Goal: Transaction & Acquisition: Book appointment/travel/reservation

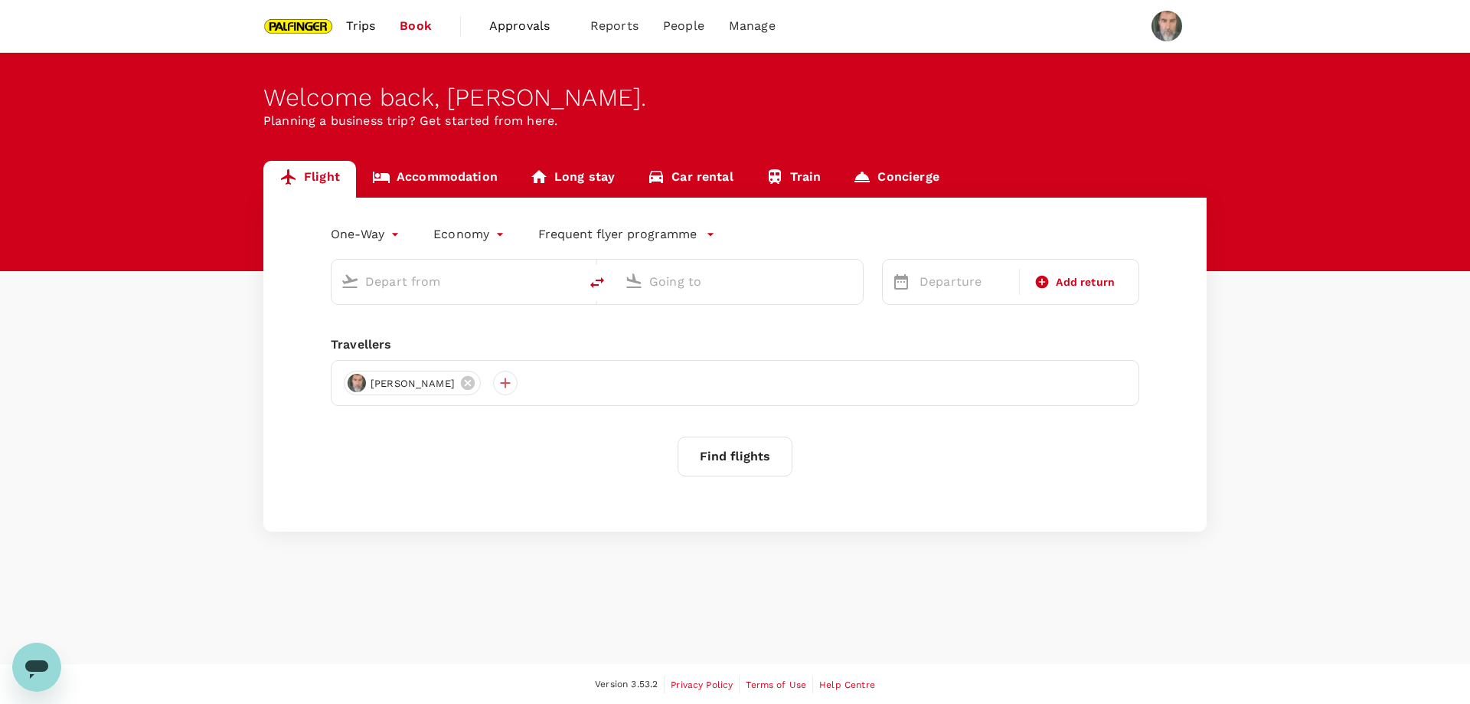
type input "roundtrip"
type input "Singapore Changi (SIN)"
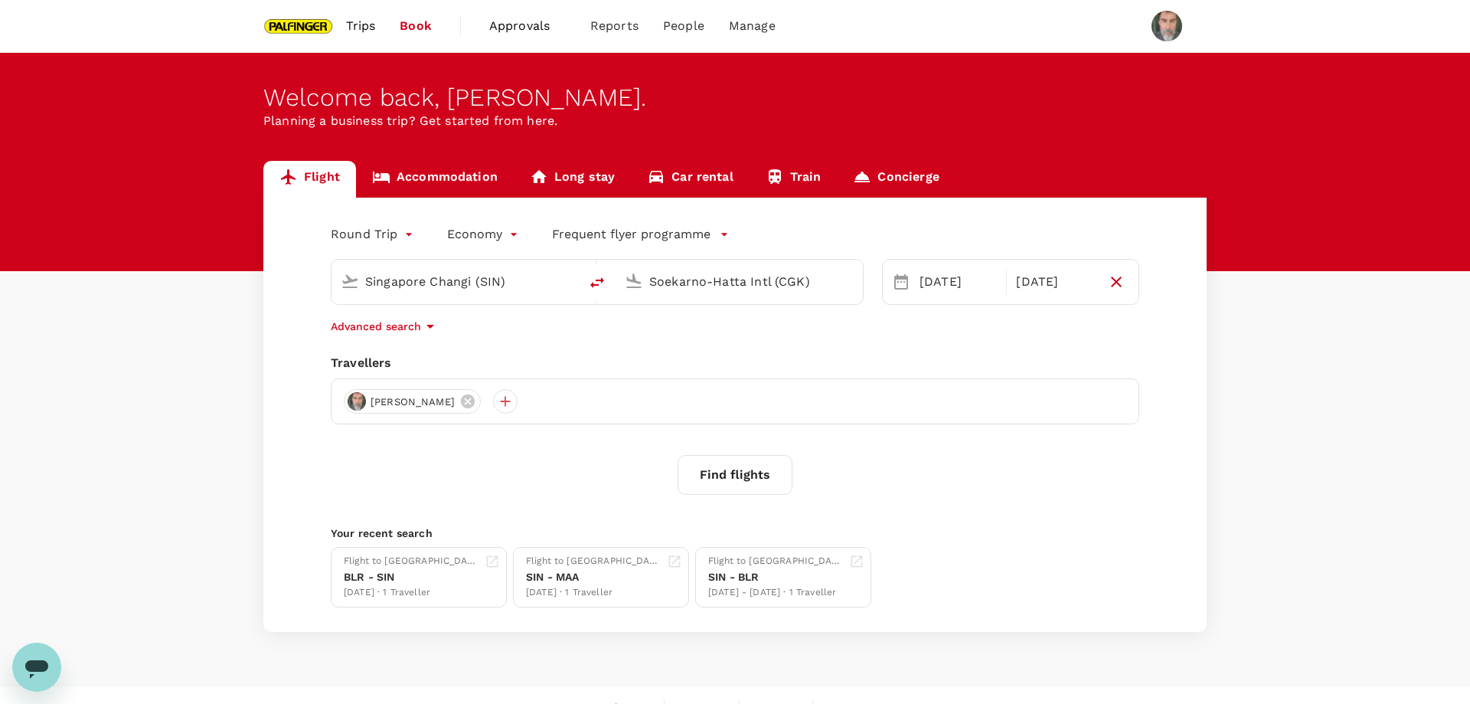
click at [721, 278] on input "Soekarno-Hatta Intl (CGK)" at bounding box center [739, 282] width 181 height 24
click at [689, 341] on p "Noi Bai Intl" at bounding box center [762, 341] width 268 height 15
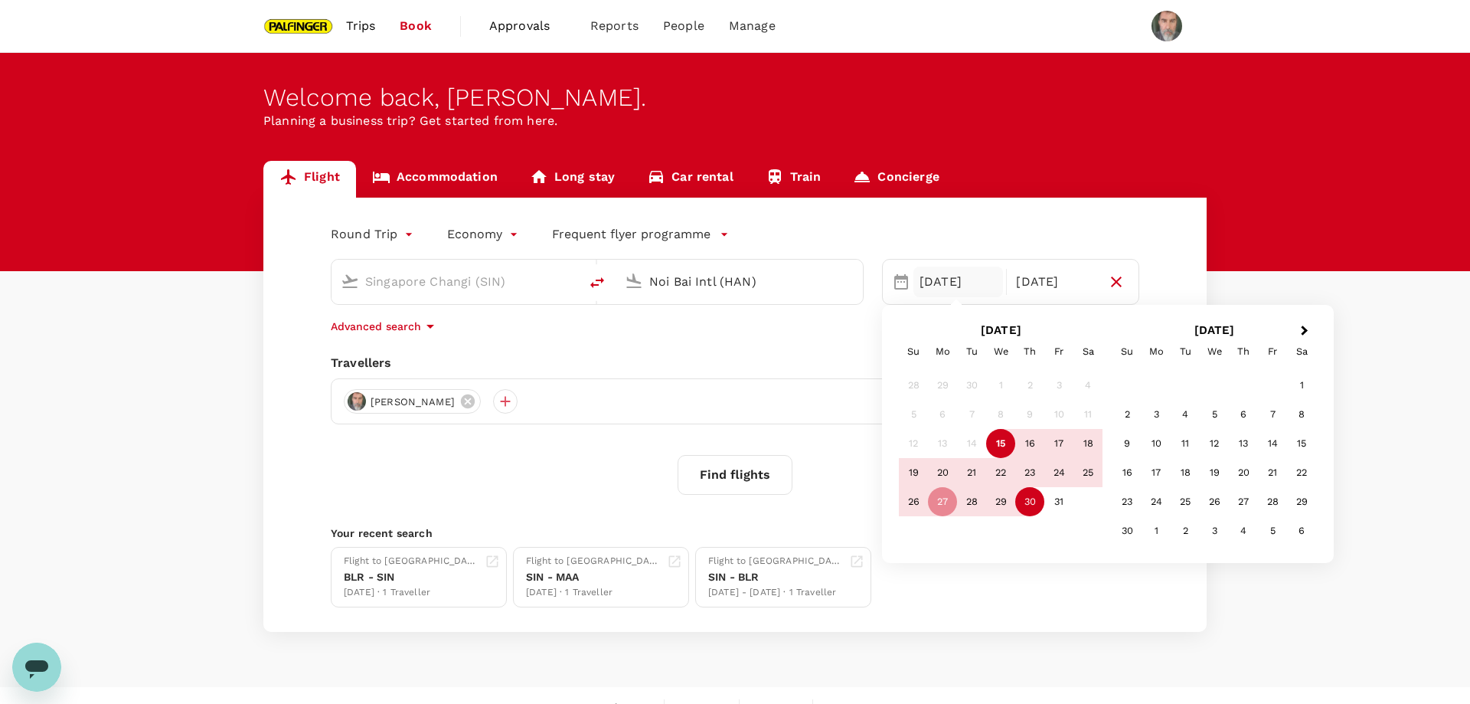
type input "Noi Bai Intl (HAN)"
click at [409, 233] on body "Trips Book Approvals 0 Reports People Manage Welcome back , [PERSON_NAME] . Pla…" at bounding box center [735, 364] width 1470 height 728
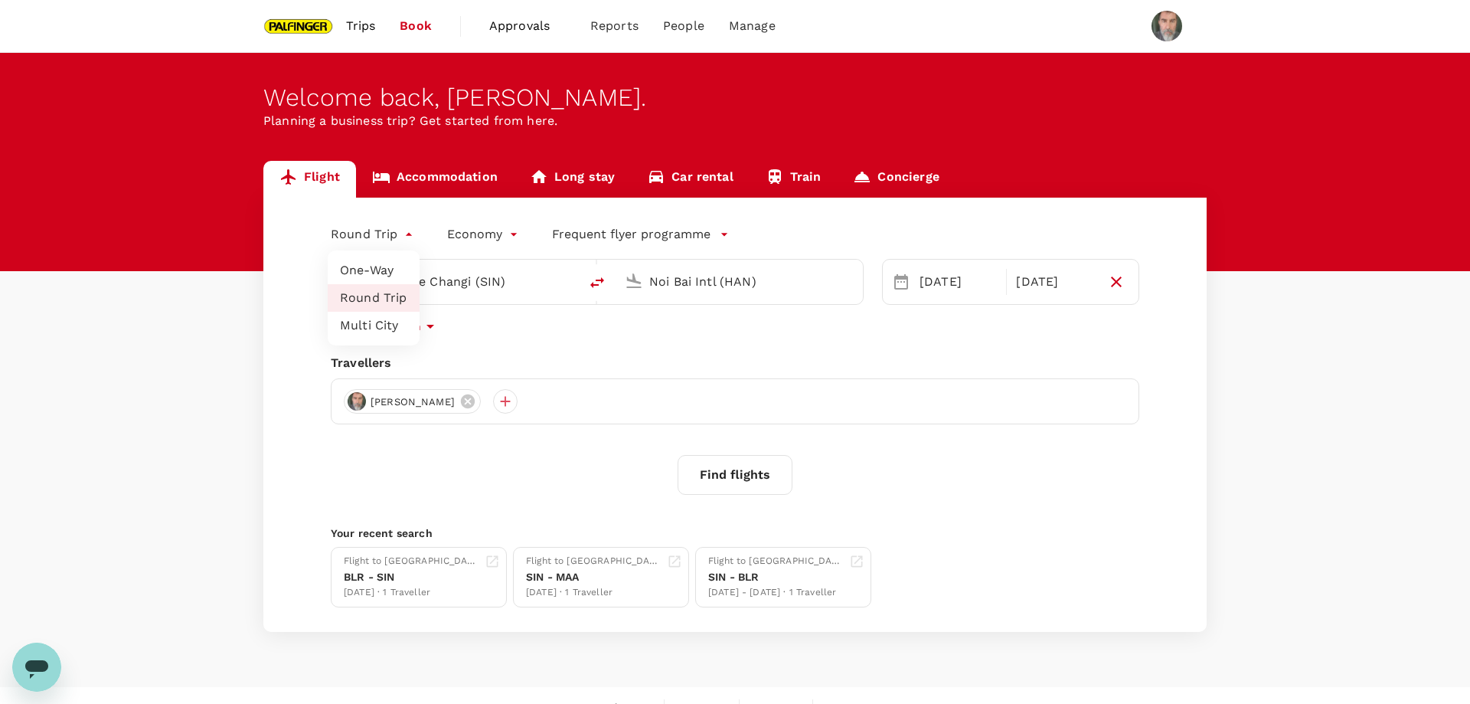
click at [383, 322] on li "Multi City" at bounding box center [374, 326] width 92 height 28
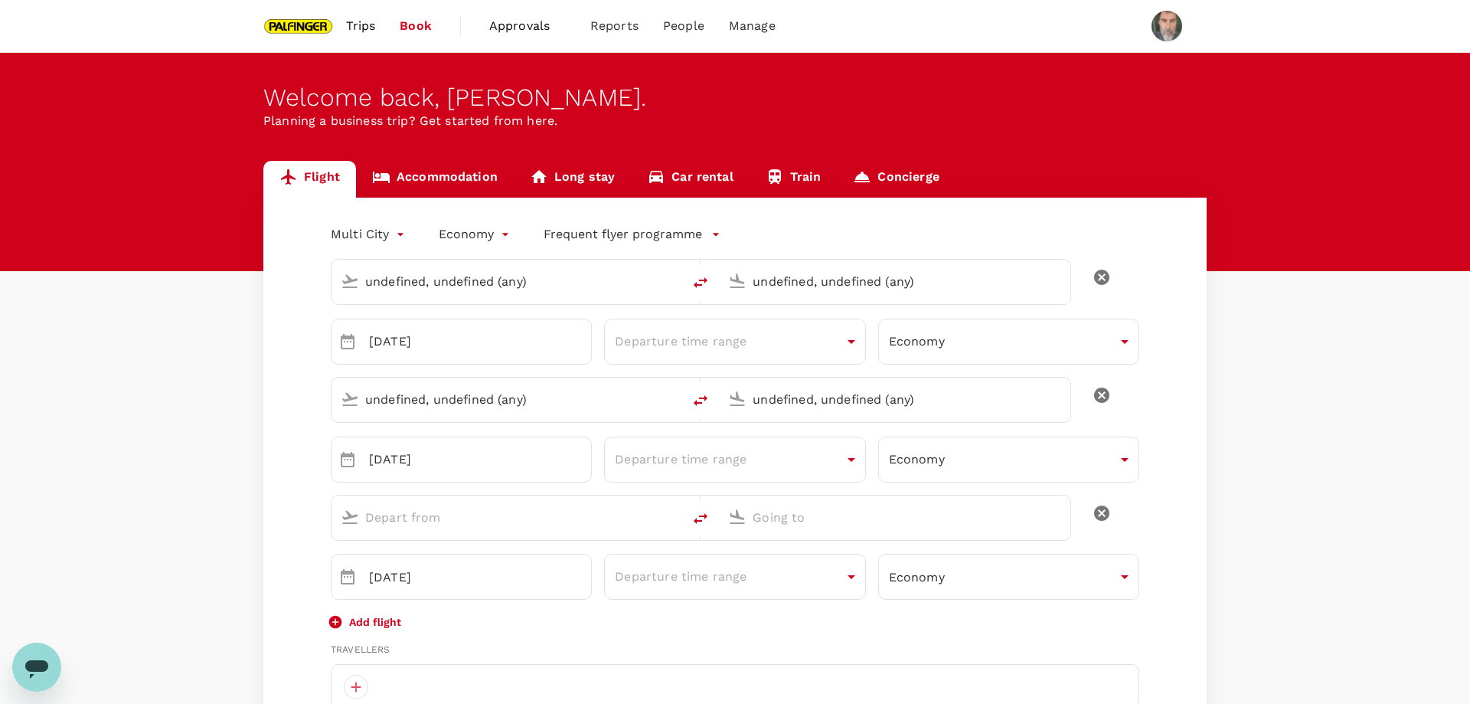
type input "multicity"
type input "undefined, undefined (any)"
type input "Singapore Changi (SIN)"
type input "Noi Bai Intl (HAN)"
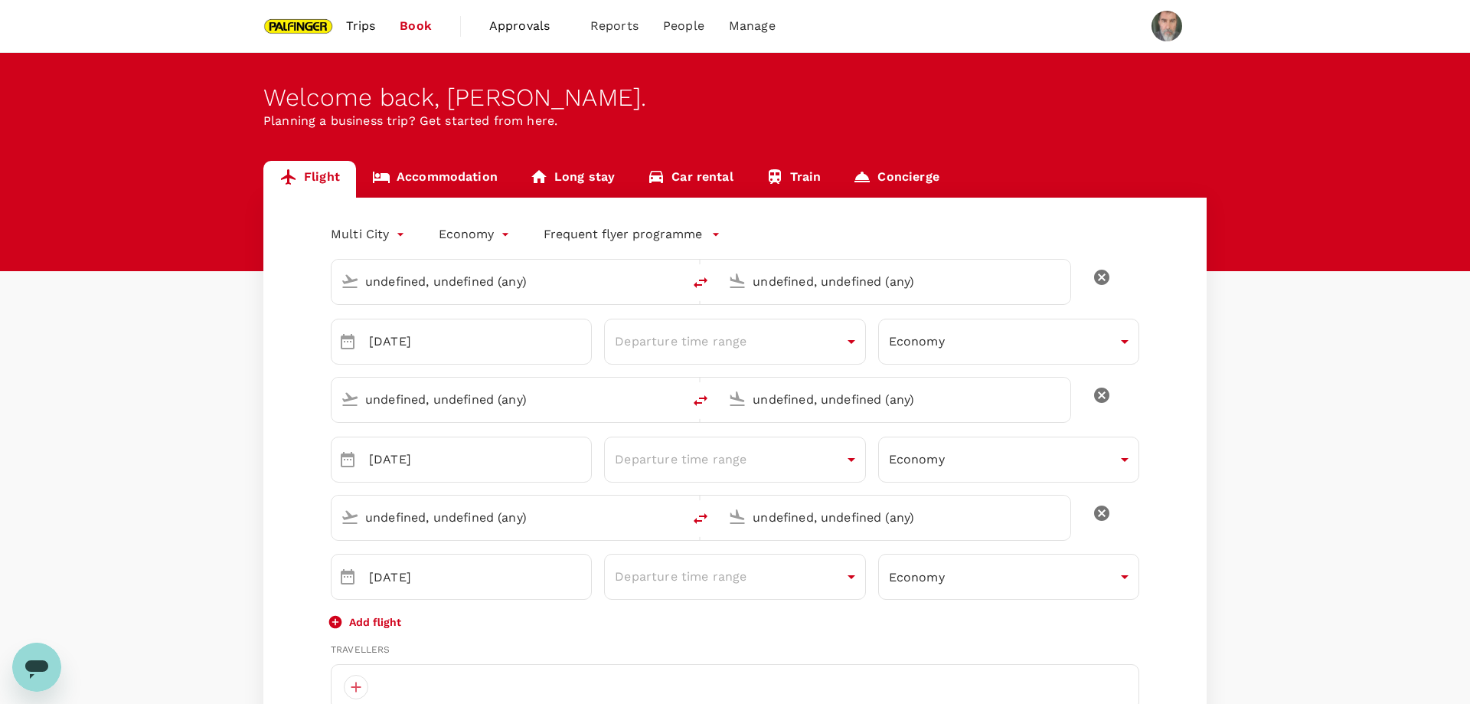
type input "Noi Bai Intl (HAN)"
type input "Singapore Changi (SIN)"
type input "65"
type input "97526571"
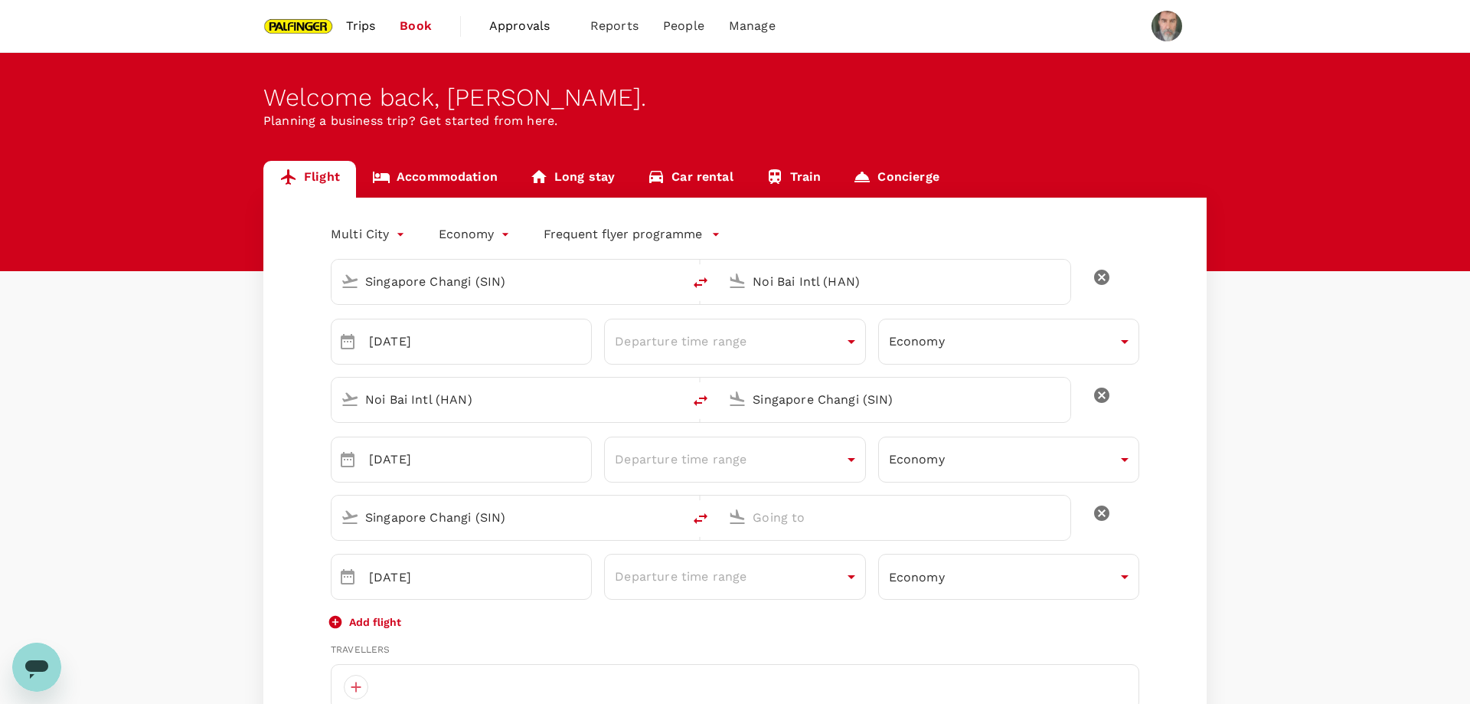
type input "[PERSON_NAME][EMAIL_ADDRESS][DOMAIN_NAME]"
click at [519, 342] on input "[DATE]" at bounding box center [480, 342] width 223 height 46
click at [345, 340] on icon "Choose date, selected date is Oct 27, 2025" at bounding box center [347, 341] width 18 height 18
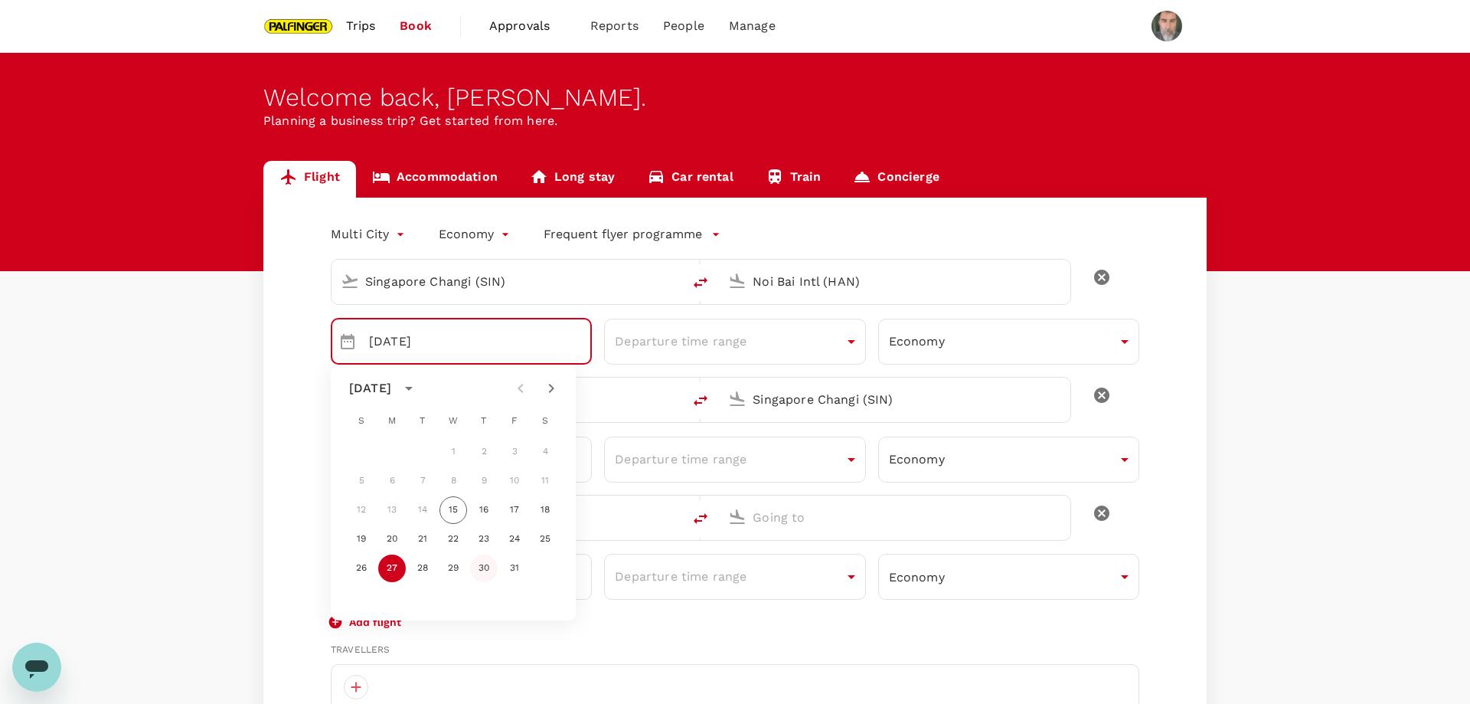
click at [484, 566] on button "30" at bounding box center [484, 568] width 28 height 28
type input "[DATE]"
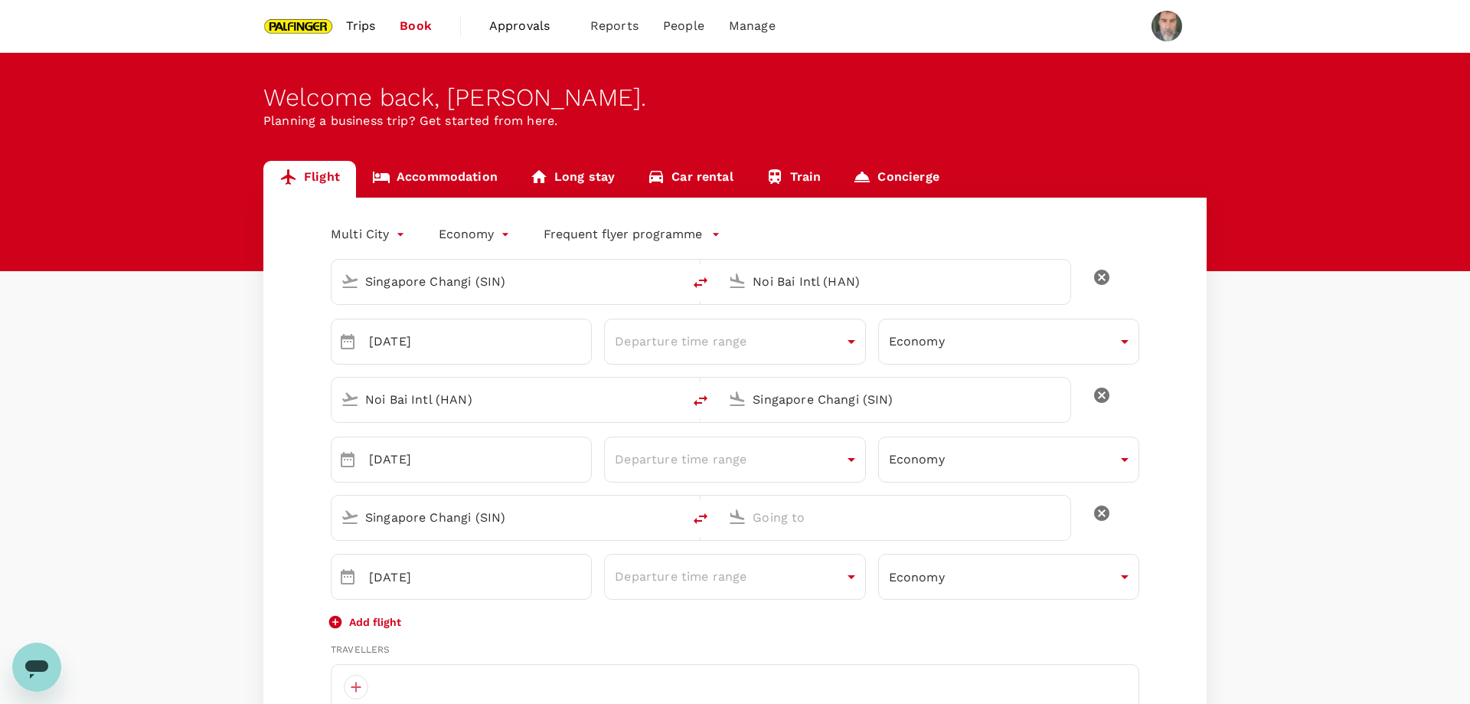
click at [812, 398] on input "Singapore Changi (SIN)" at bounding box center [895, 399] width 285 height 24
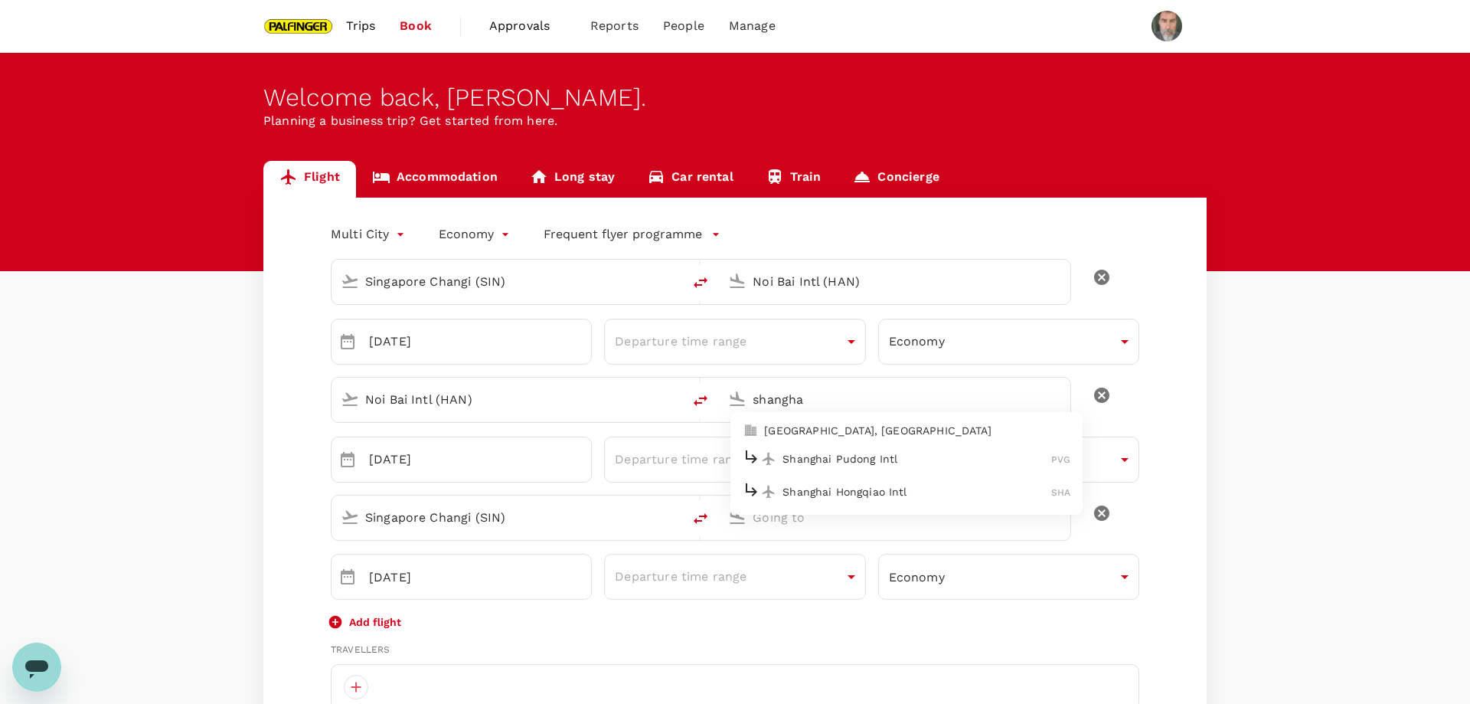
drag, startPoint x: 914, startPoint y: 458, endPoint x: 900, endPoint y: 436, distance: 25.9
click at [900, 436] on ul "[GEOGRAPHIC_DATA], [GEOGRAPHIC_DATA] [GEOGRAPHIC_DATA] Pudong Intl PVG [GEOGRAP…" at bounding box center [907, 463] width 352 height 103
click at [831, 431] on p "[GEOGRAPHIC_DATA], [GEOGRAPHIC_DATA]" at bounding box center [917, 430] width 306 height 15
type input "[GEOGRAPHIC_DATA], [GEOGRAPHIC_DATA] (any)"
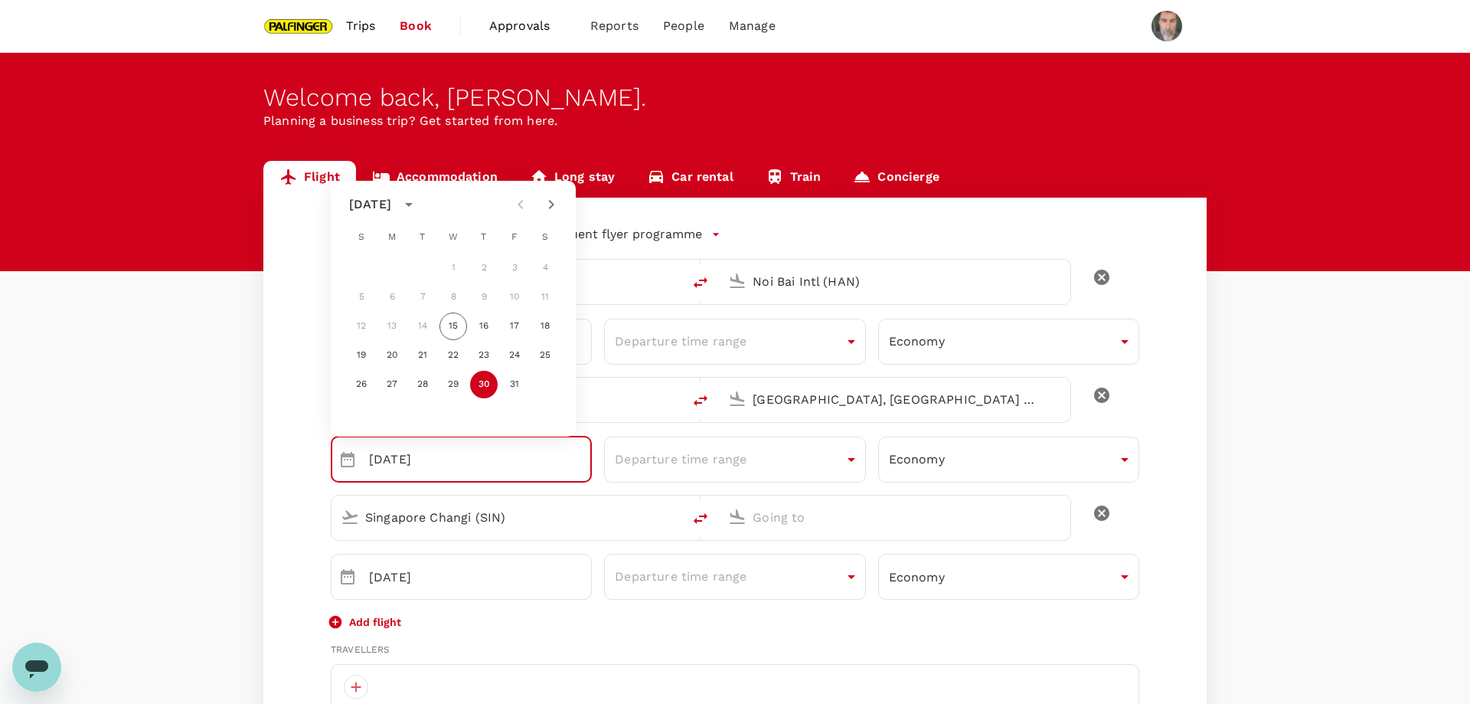
click at [549, 204] on icon "Next month" at bounding box center [551, 204] width 18 height 18
click at [547, 266] on button "1" at bounding box center [545, 268] width 28 height 28
type input "[DATE]"
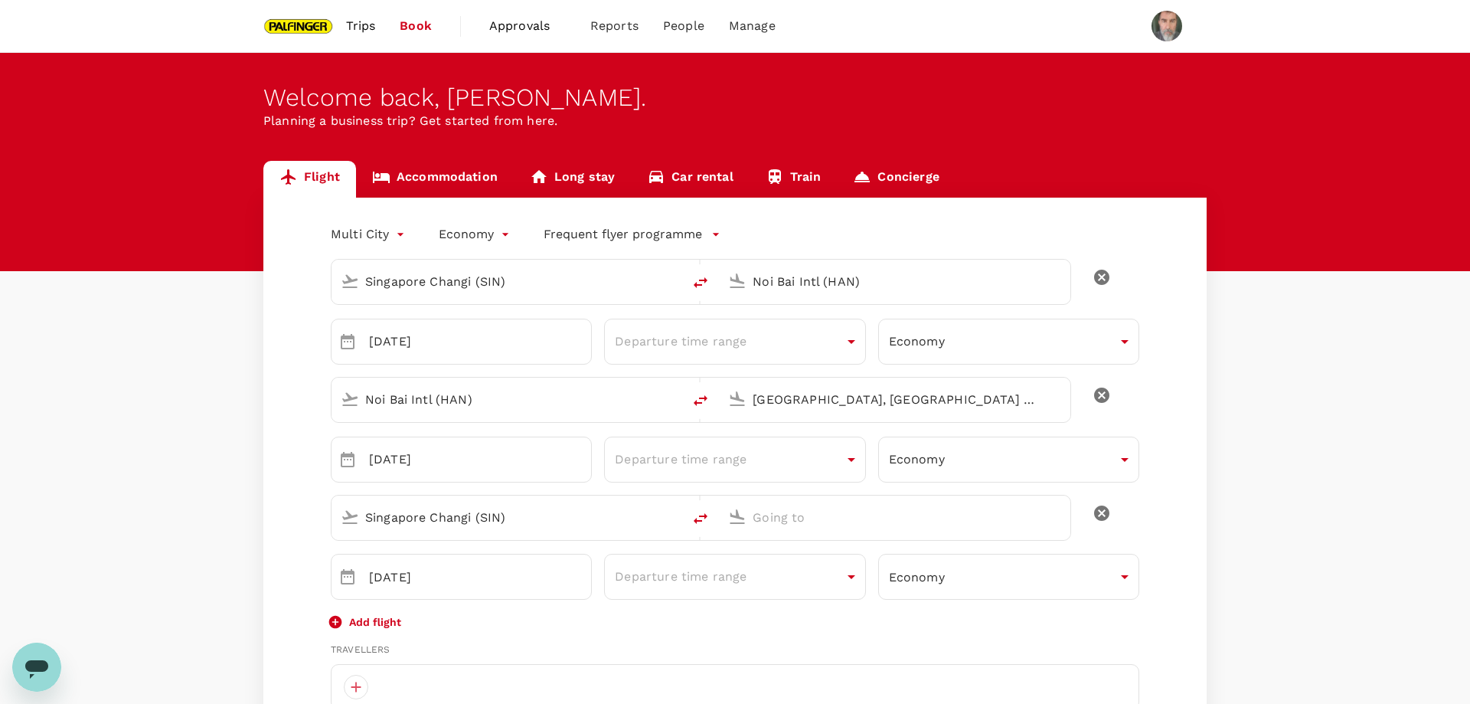
click at [786, 526] on input "text" at bounding box center [895, 517] width 285 height 24
click at [860, 574] on p "Suvarnabhumi Intl" at bounding box center [918, 576] width 270 height 15
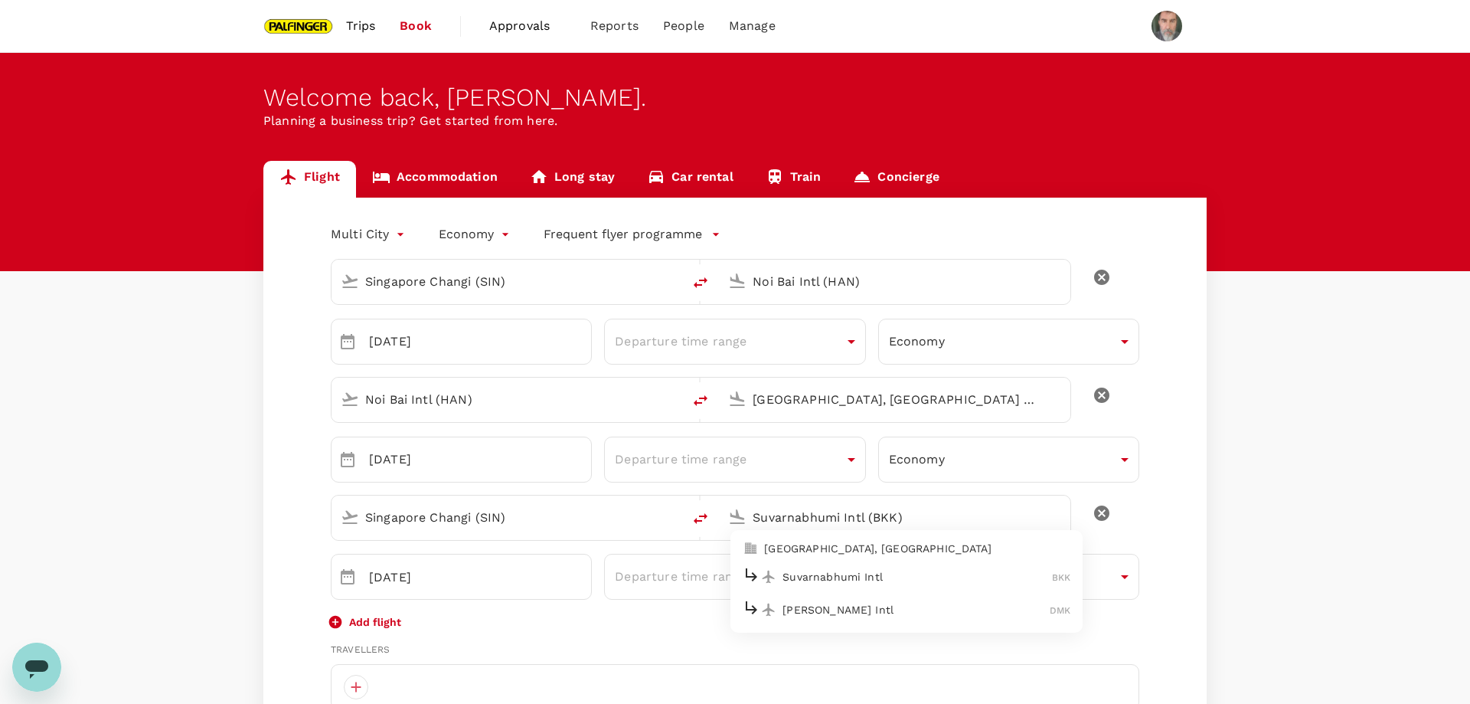
type input "Suvarnabhumi Intl (BKK)"
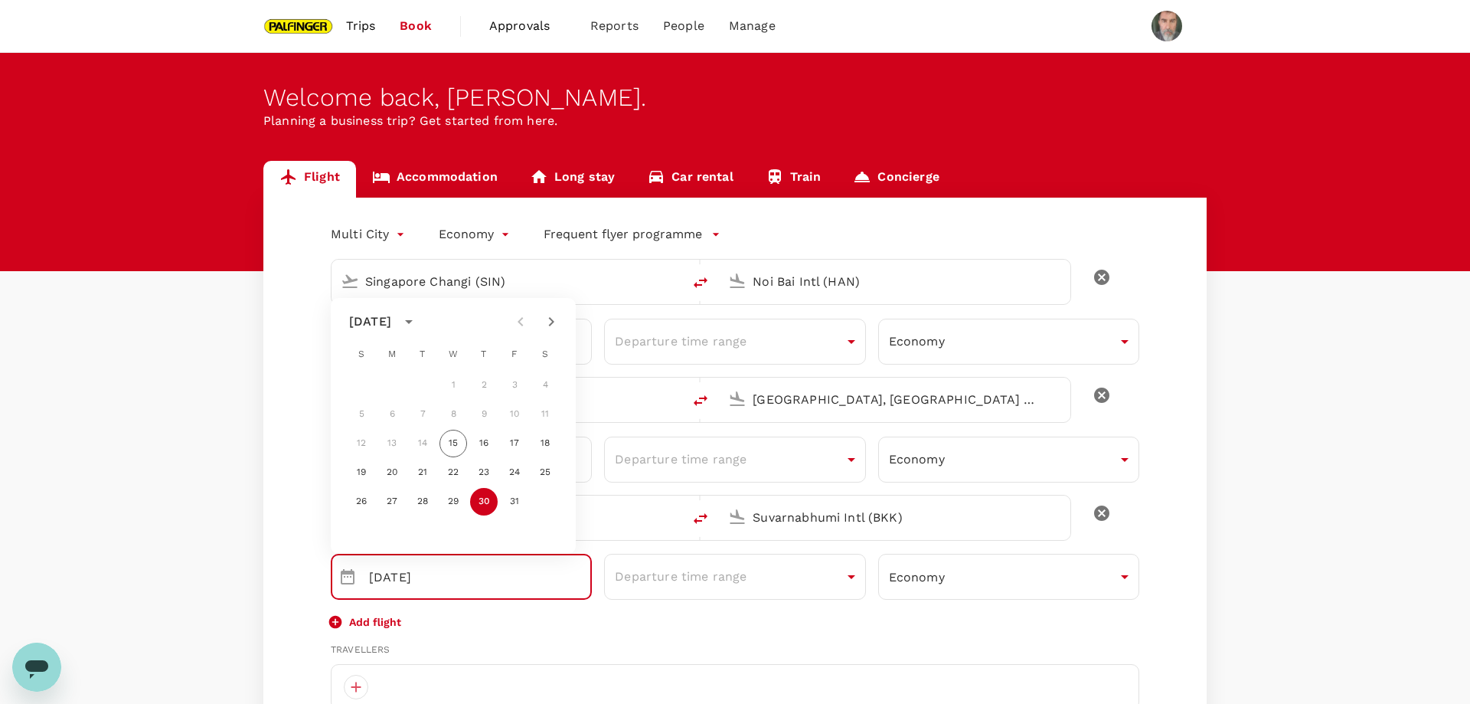
click at [551, 323] on icon "Next month" at bounding box center [551, 321] width 18 height 18
click at [547, 413] on button "8" at bounding box center [545, 414] width 28 height 28
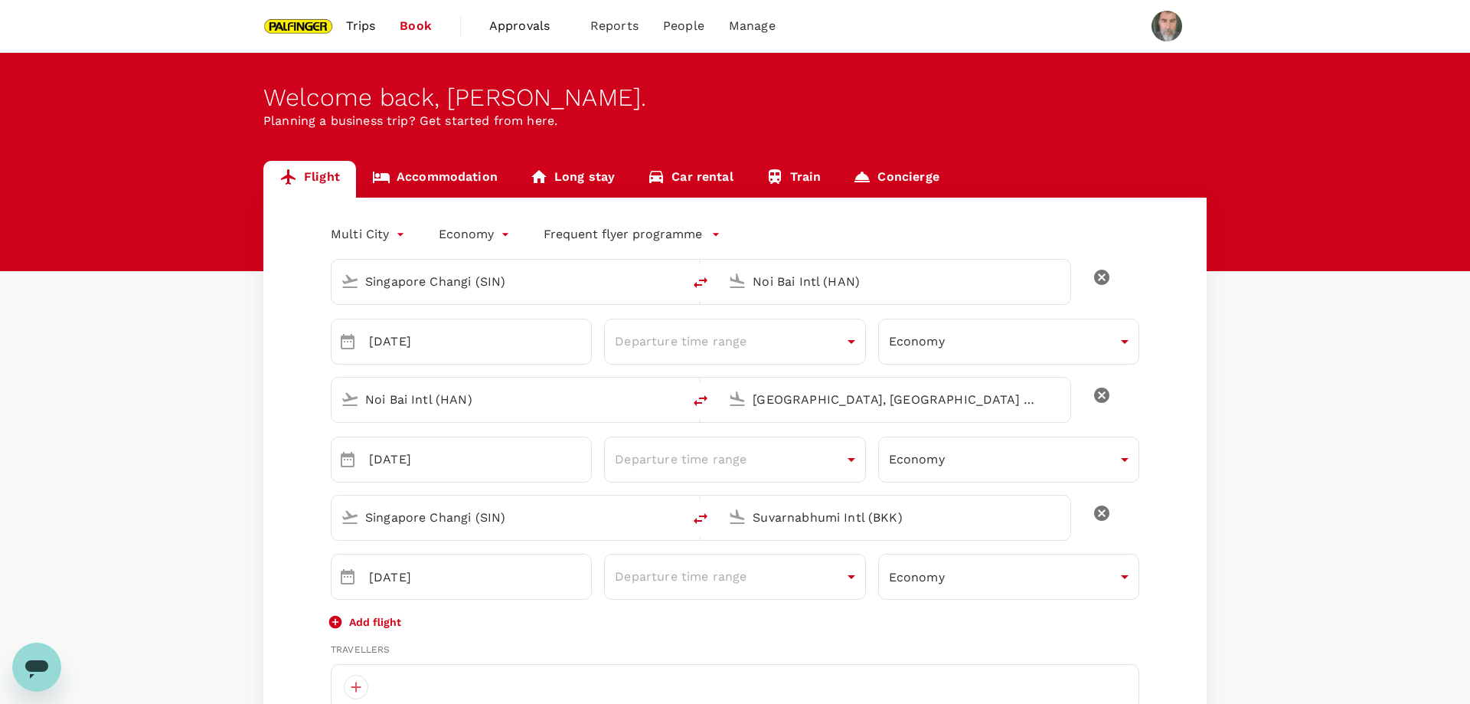
click at [818, 619] on div "Add flight" at bounding box center [735, 621] width 809 height 18
click at [687, 100] on div "Welcome back , [PERSON_NAME] ." at bounding box center [734, 97] width 943 height 28
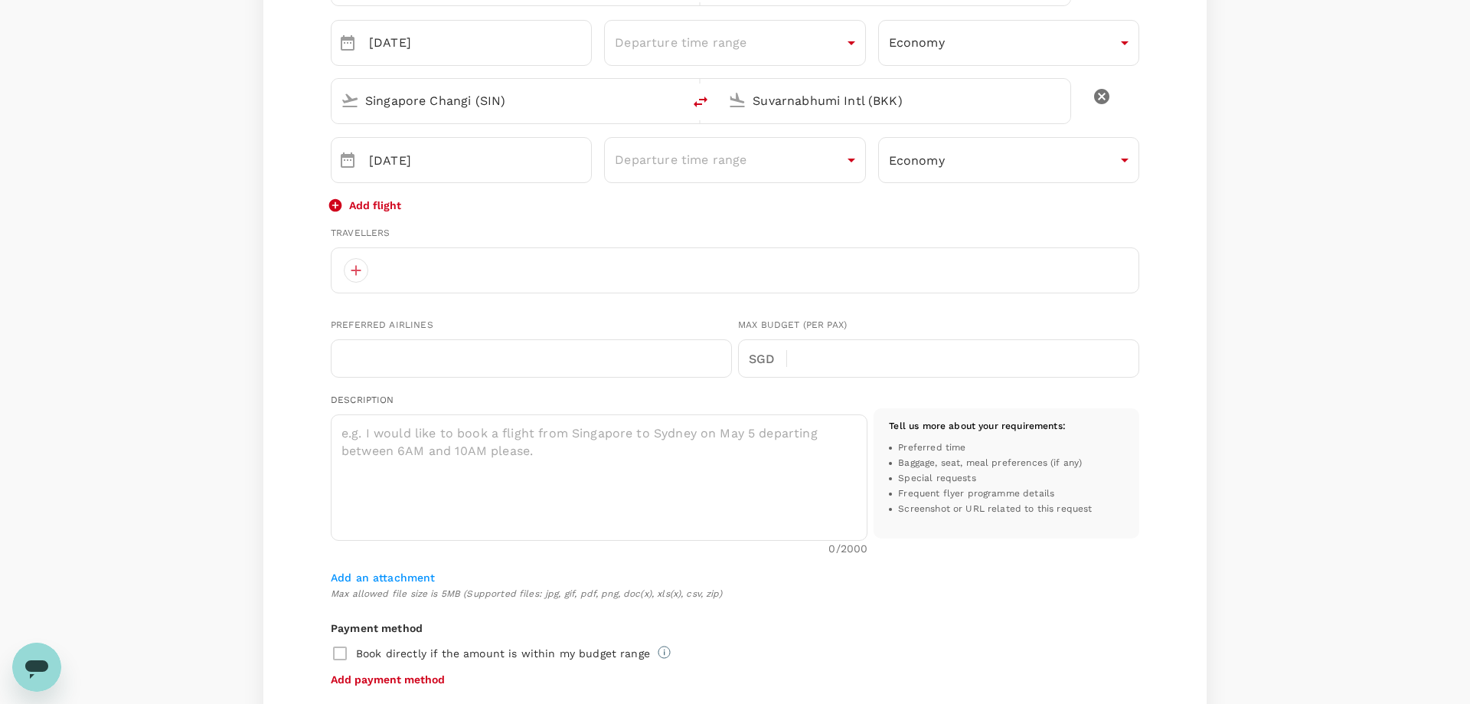
click at [574, 208] on div "Add flight" at bounding box center [735, 204] width 809 height 18
click at [501, 354] on input "text" at bounding box center [531, 358] width 401 height 38
click at [692, 211] on div "Add flight" at bounding box center [735, 204] width 809 height 18
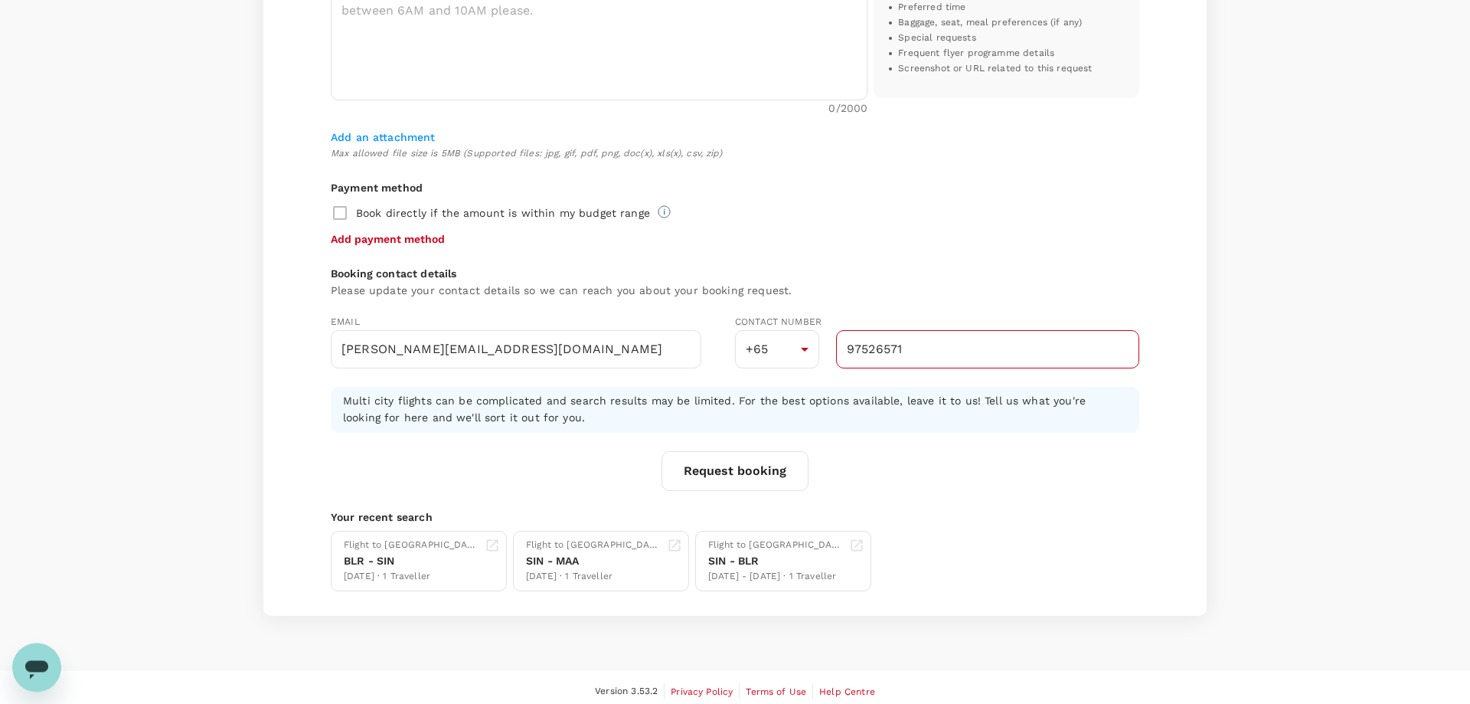
scroll to position [865, 0]
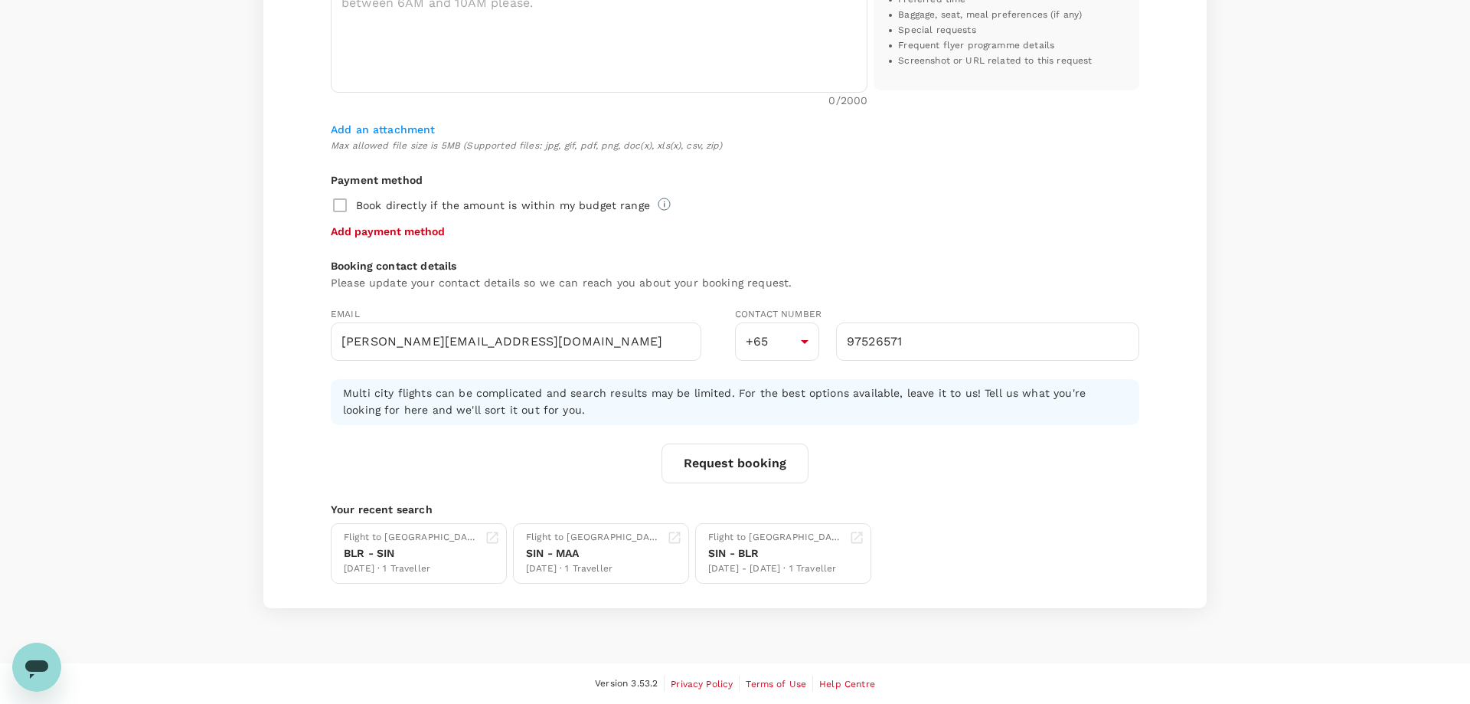
click at [887, 212] on div "Book directly if the amount is within my budget range" at bounding box center [735, 205] width 809 height 32
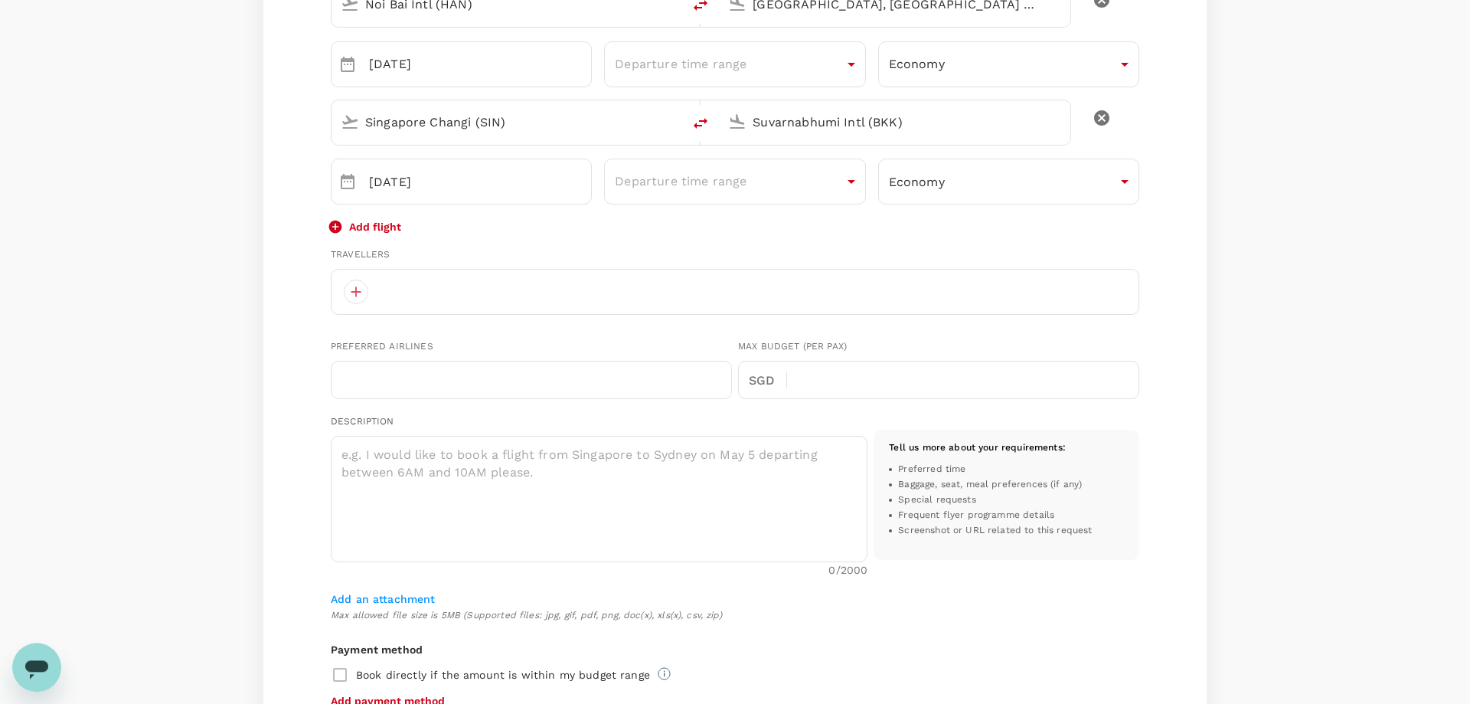
scroll to position [417, 0]
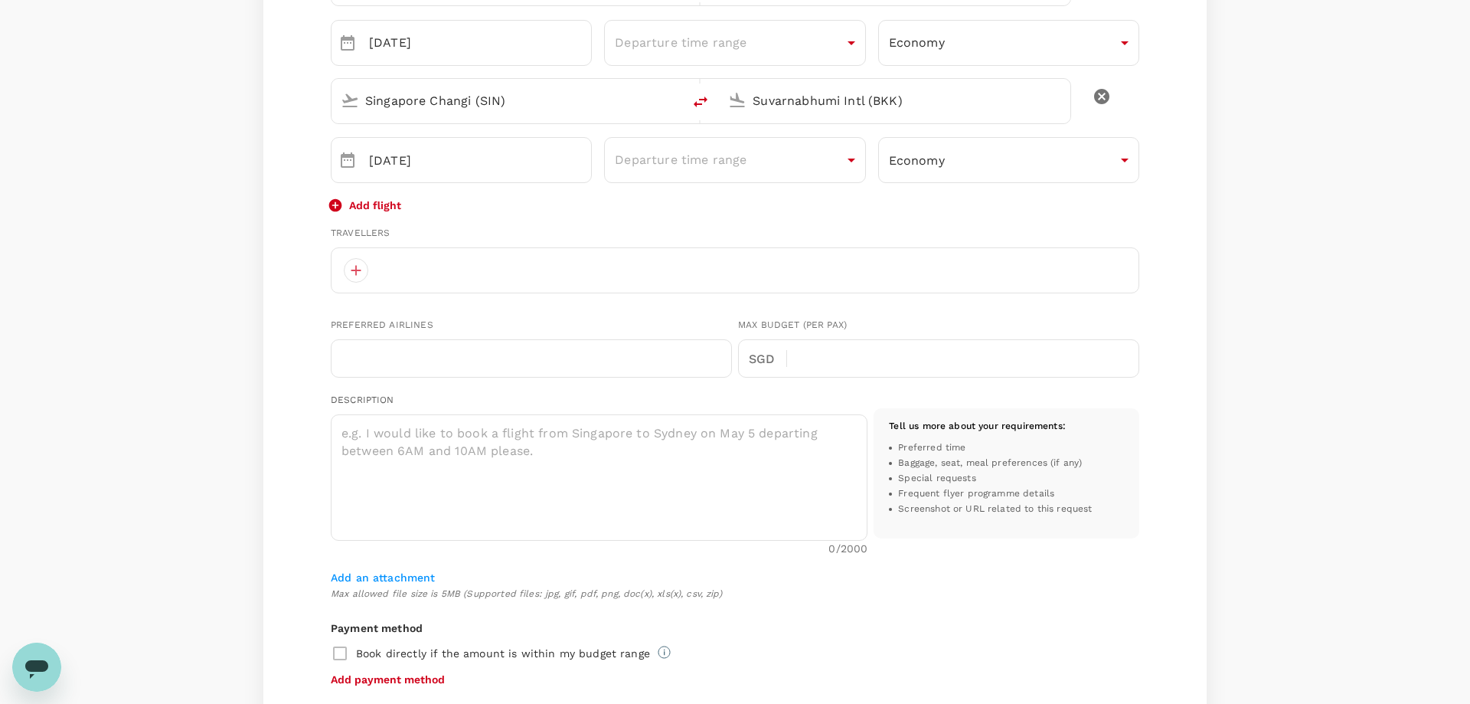
click at [890, 215] on div "Singapore Changi (SIN) Noi Bai Intl ([GEOGRAPHIC_DATA]) ​ [DATE] ​ Departure ti…" at bounding box center [735, 380] width 809 height 1100
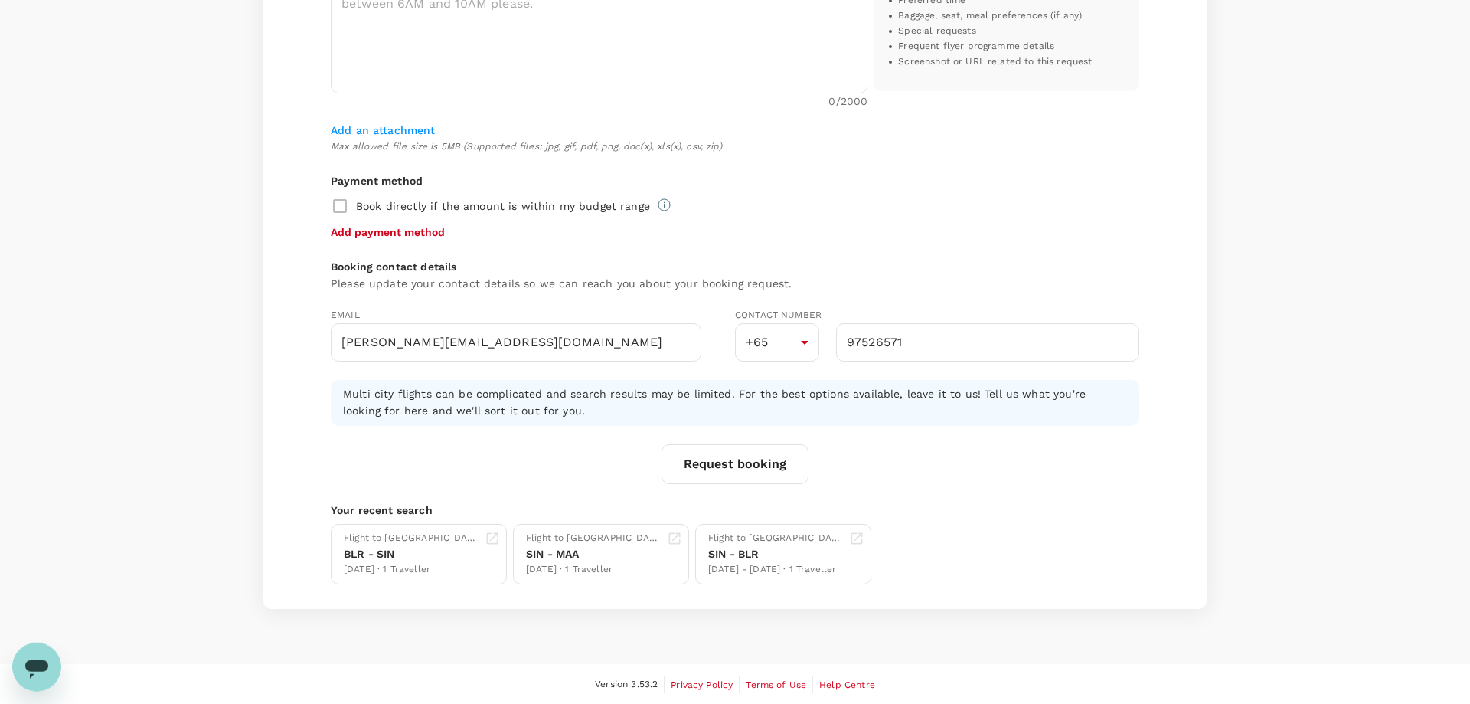
scroll to position [865, 0]
click at [946, 449] on div "Multi city flights can be complicated and search results may be limited. For th…" at bounding box center [735, 431] width 809 height 104
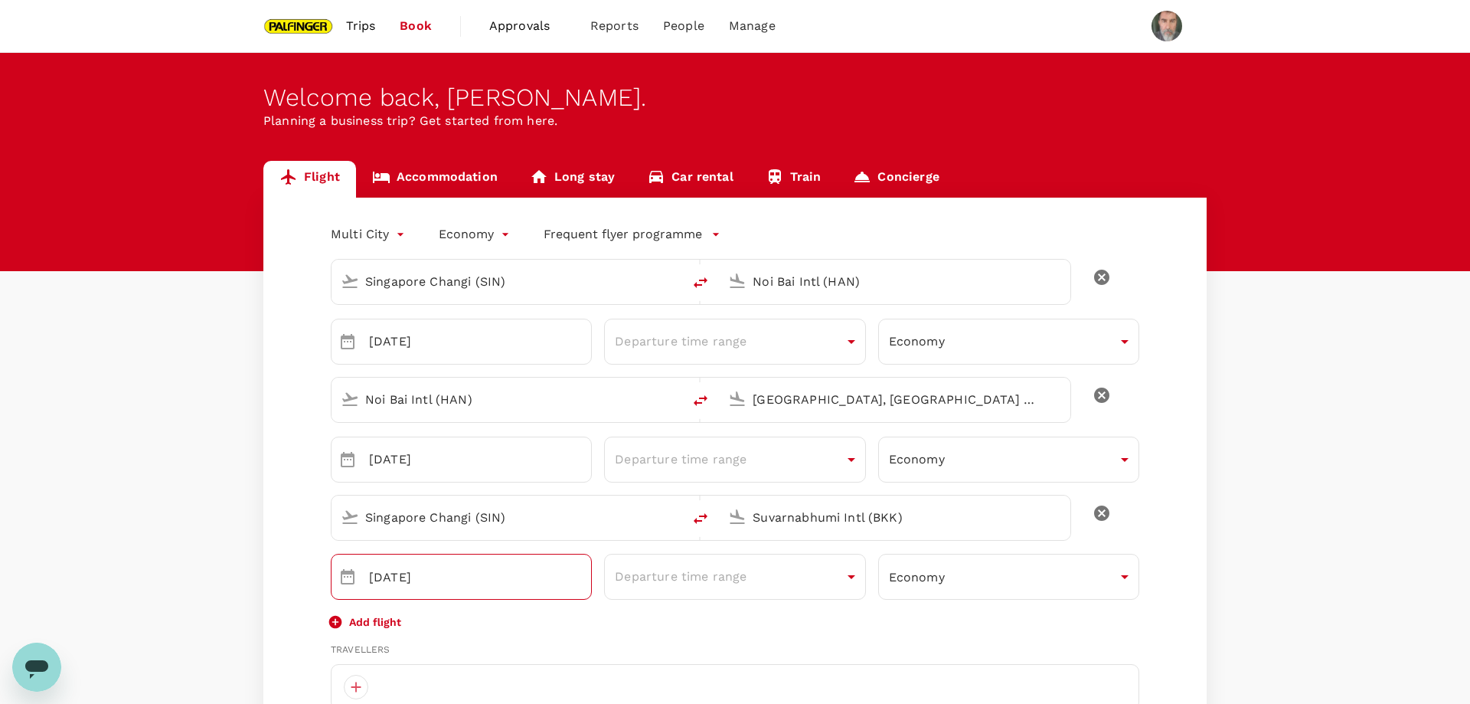
click at [418, 581] on input "[DATE]" at bounding box center [480, 577] width 223 height 46
click at [349, 577] on icon "Choose date, selected date is Nov 8, 2025" at bounding box center [347, 576] width 18 height 18
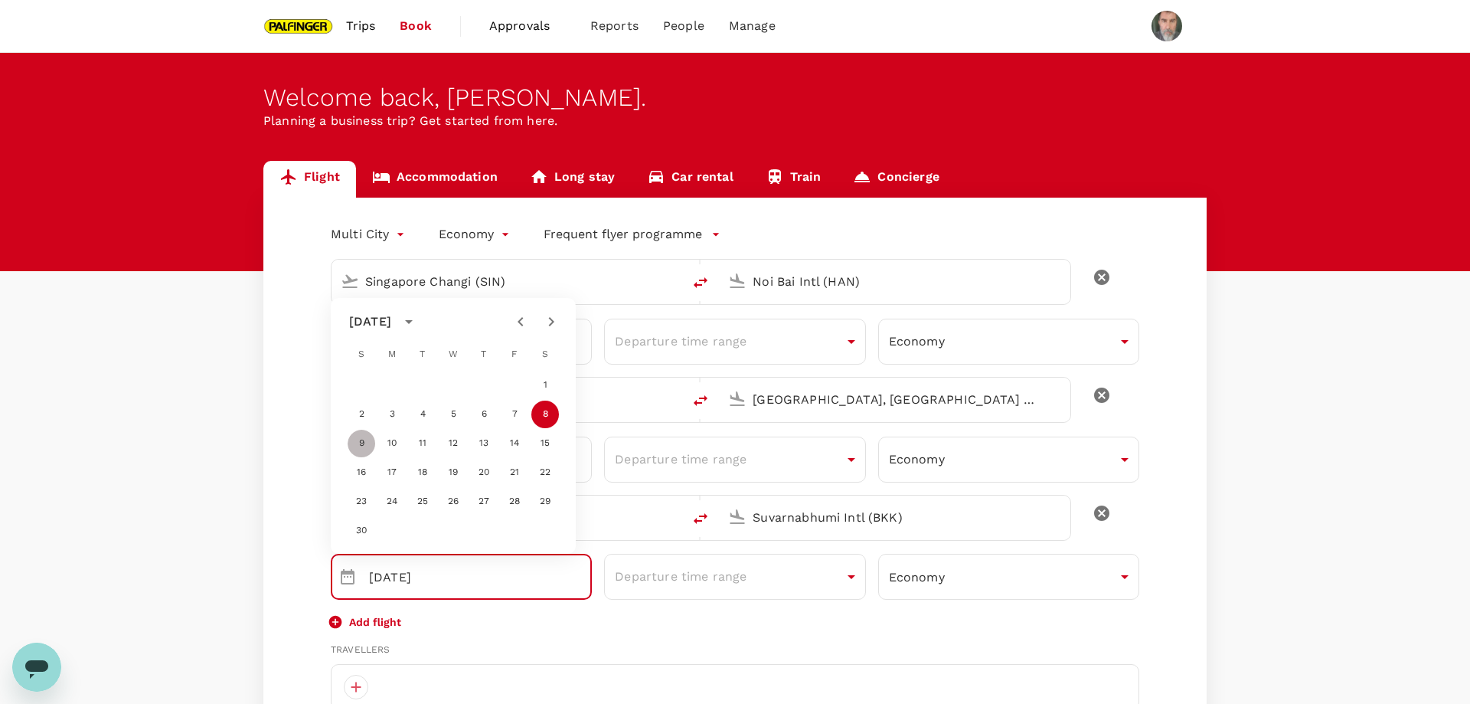
click at [360, 442] on button "9" at bounding box center [362, 444] width 28 height 28
type input "[DATE]"
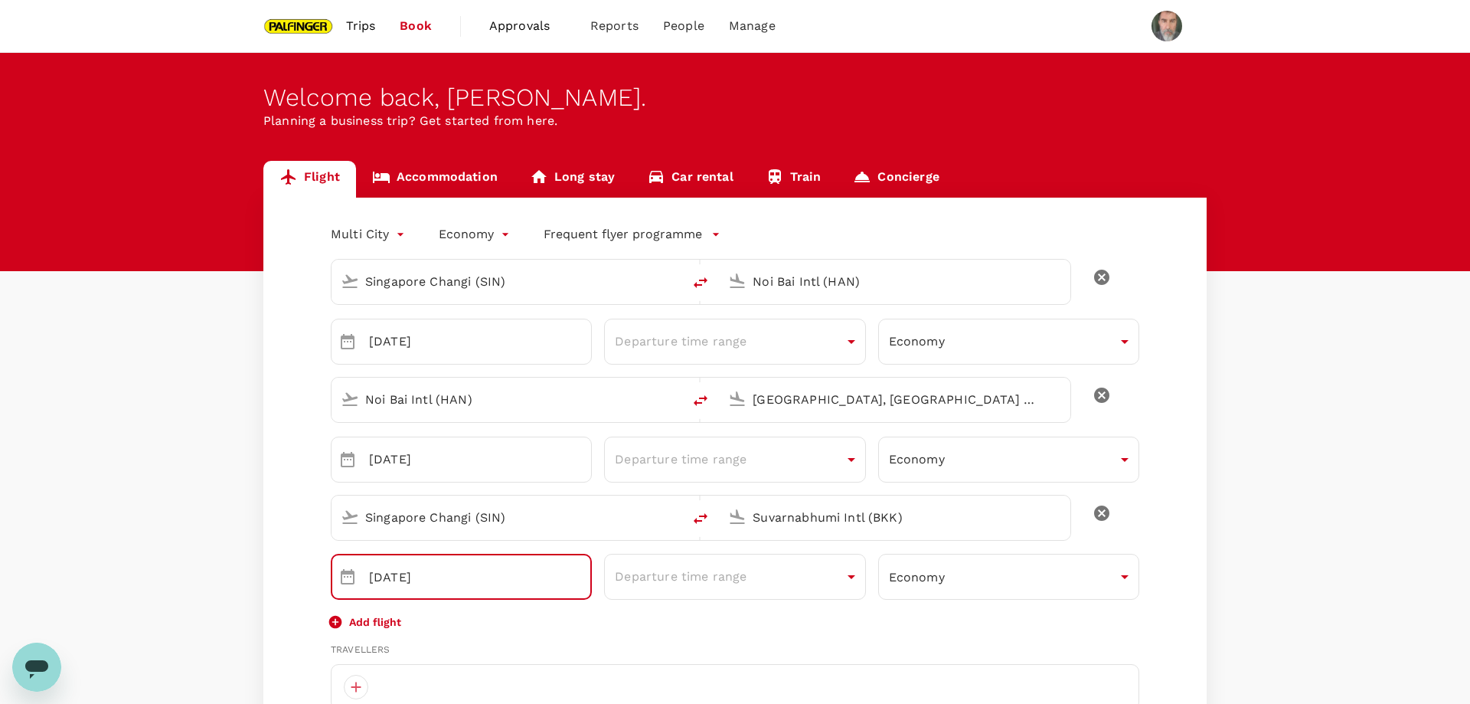
click at [497, 571] on input "[DATE]" at bounding box center [480, 577] width 223 height 46
click at [547, 614] on div "Add flight" at bounding box center [735, 621] width 809 height 18
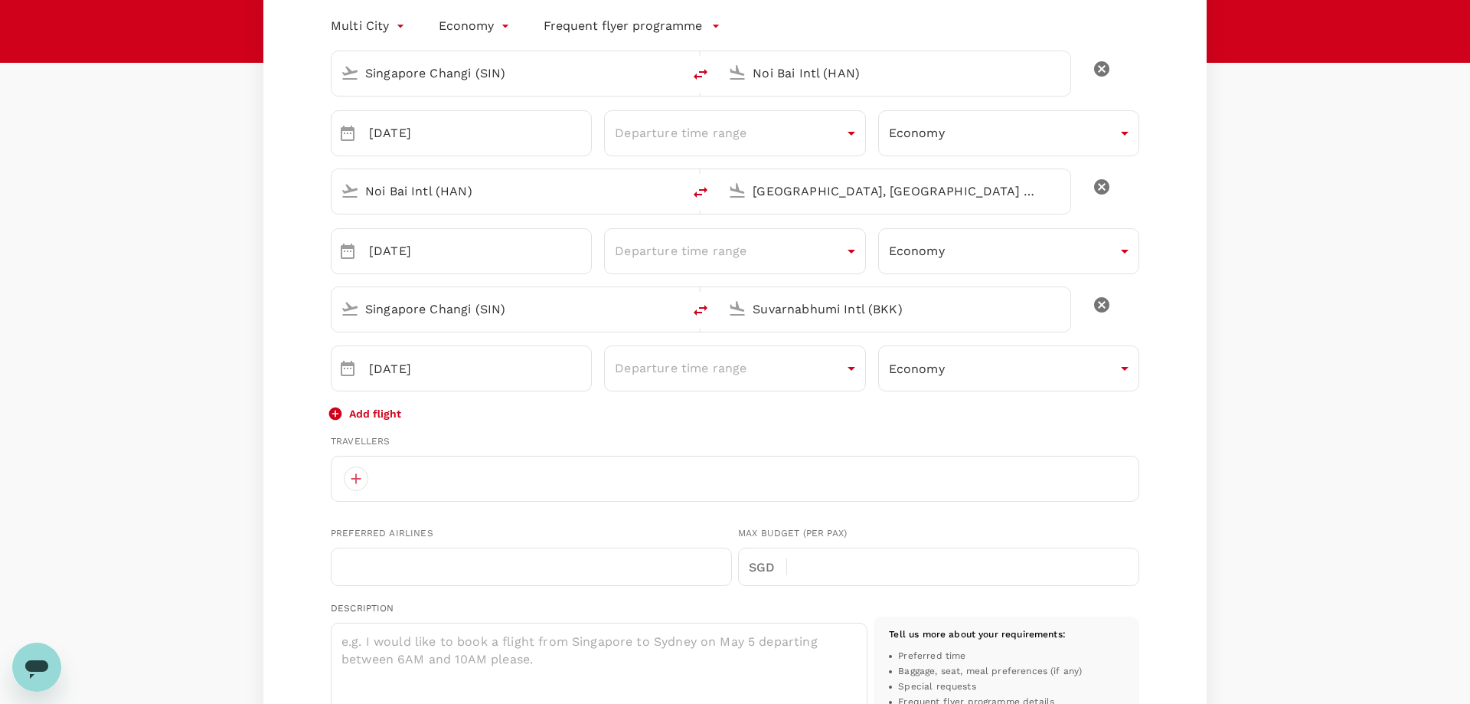
scroll to position [417, 0]
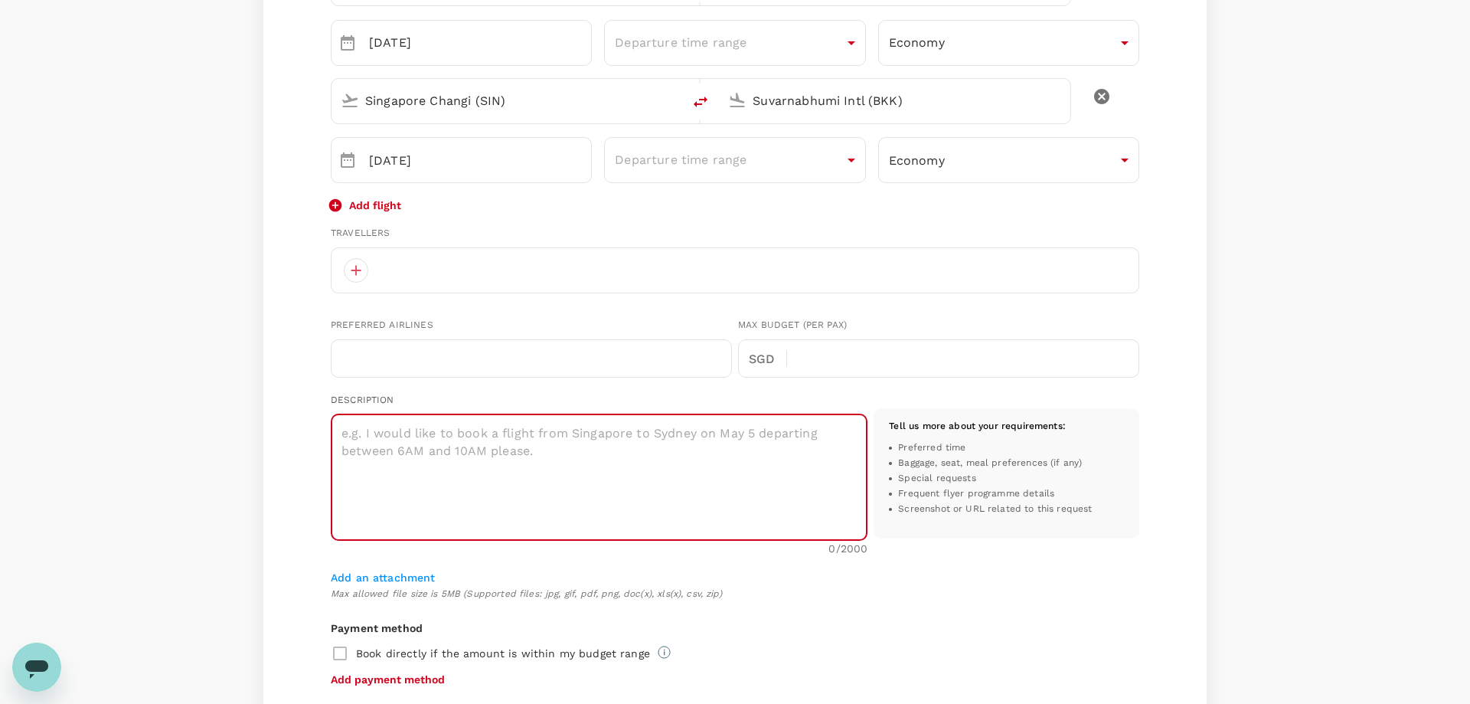
click at [398, 448] on textarea at bounding box center [599, 477] width 537 height 126
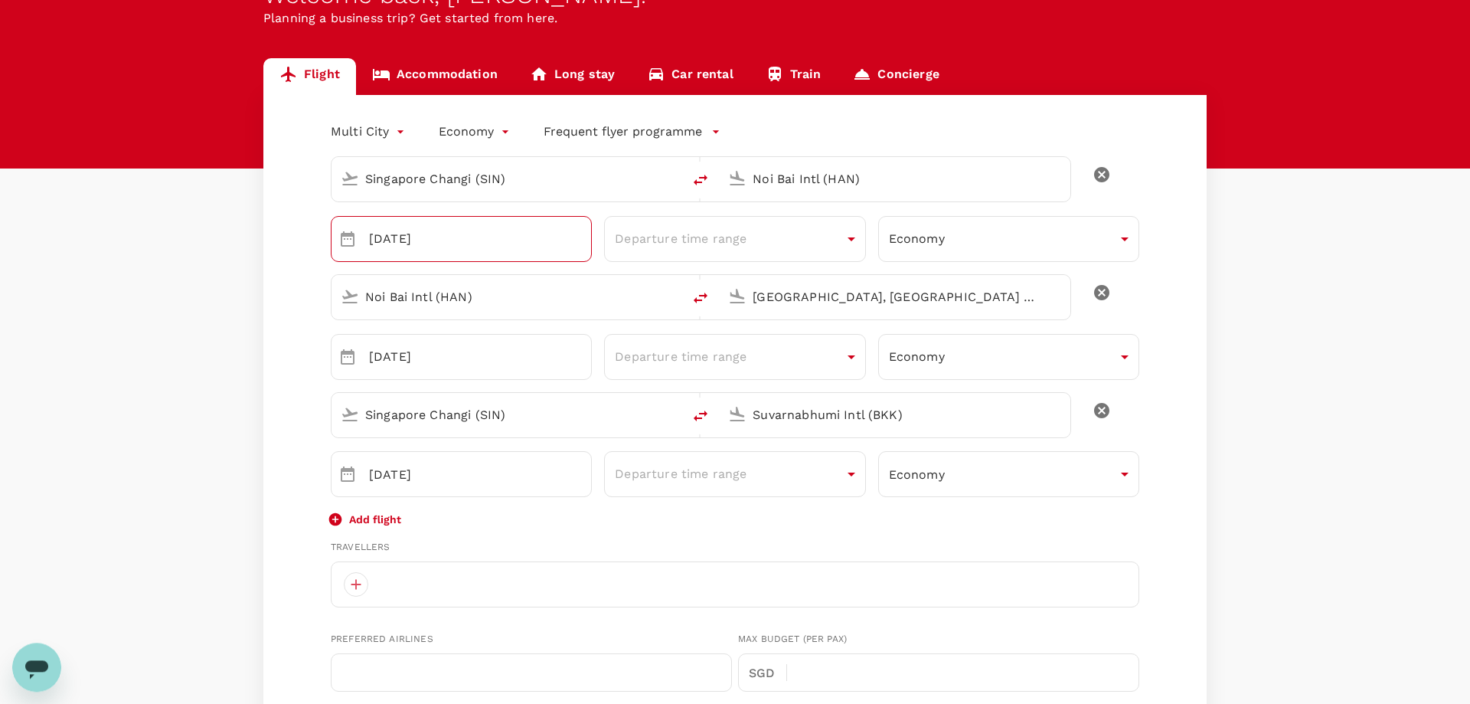
scroll to position [208, 0]
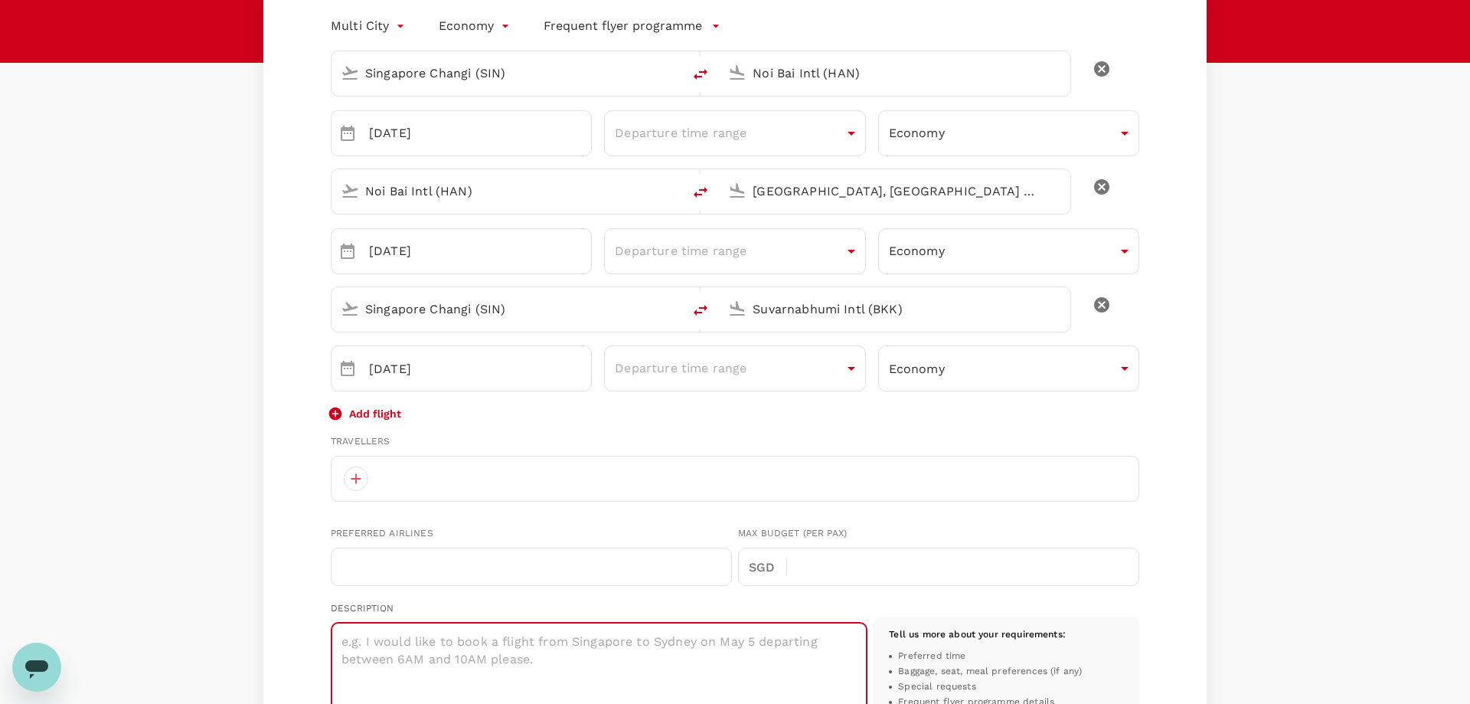
click at [410, 634] on textarea at bounding box center [599, 686] width 537 height 126
type textarea "leg 1:"
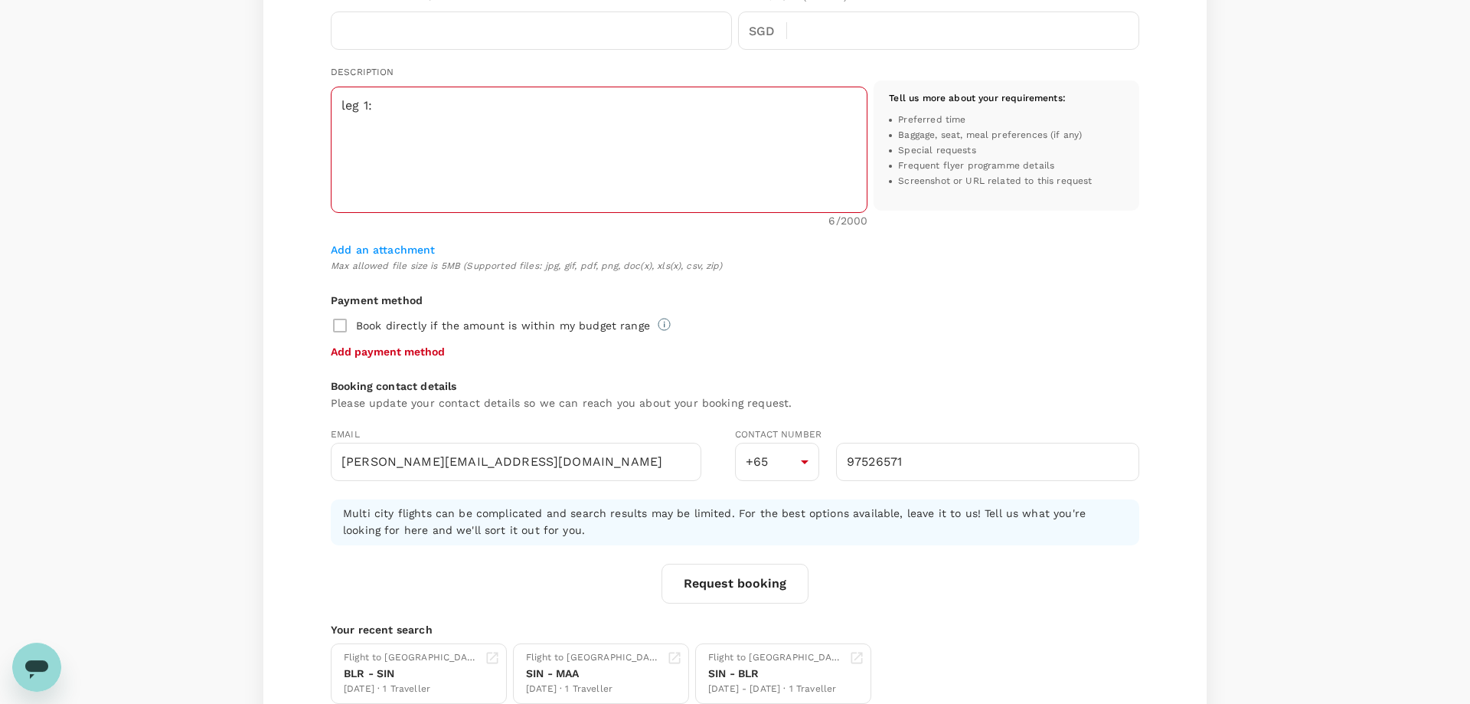
click at [433, 99] on textarea "leg 1:" at bounding box center [599, 150] width 537 height 126
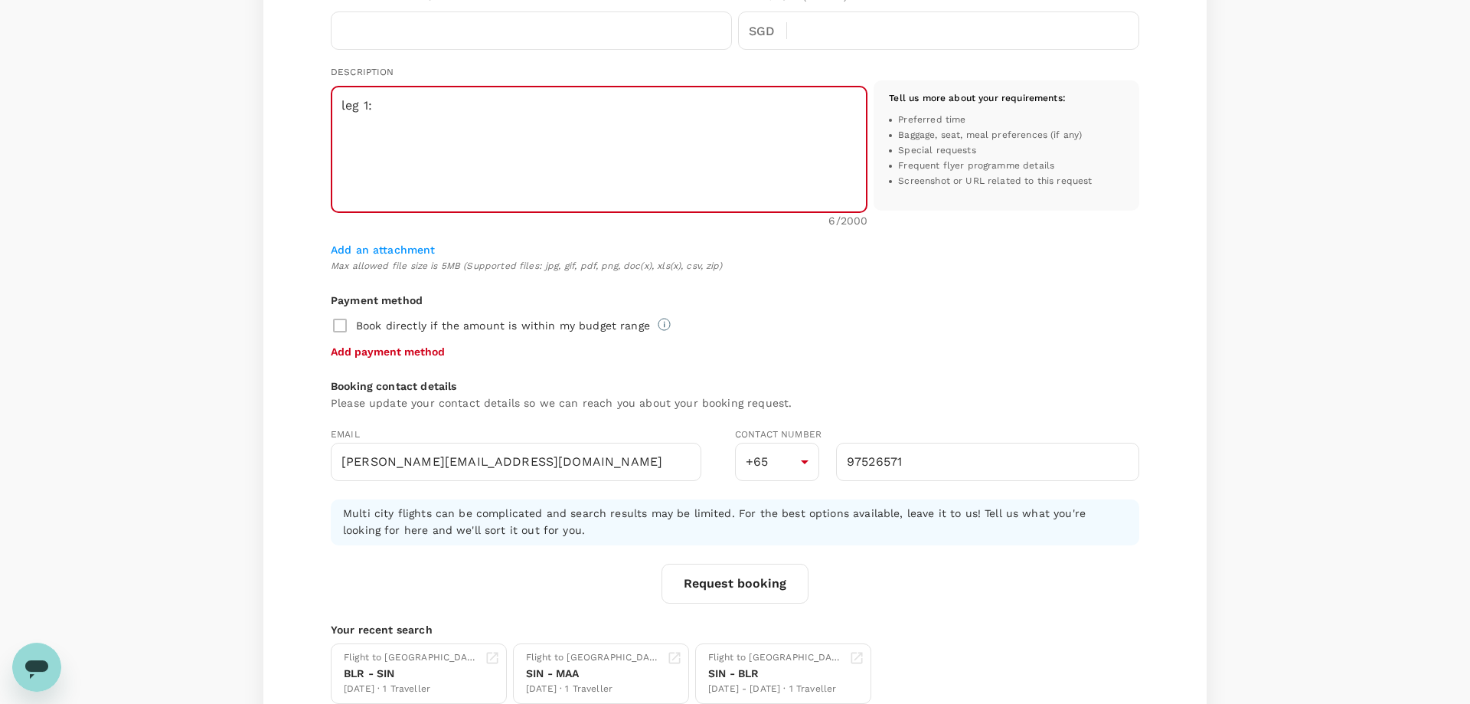
click at [439, 106] on textarea "leg 1:" at bounding box center [599, 150] width 537 height 126
click at [393, 104] on textarea "leg 1: SQ192 leg 2: CA756" at bounding box center [599, 150] width 537 height 126
click at [394, 141] on textarea "leg 1: SQ192 leg 2: CA756" at bounding box center [599, 150] width 537 height 126
click at [525, 164] on textarea "leg 1: SQ192 leg 2: CA756 leg 3: TG663" at bounding box center [599, 150] width 537 height 126
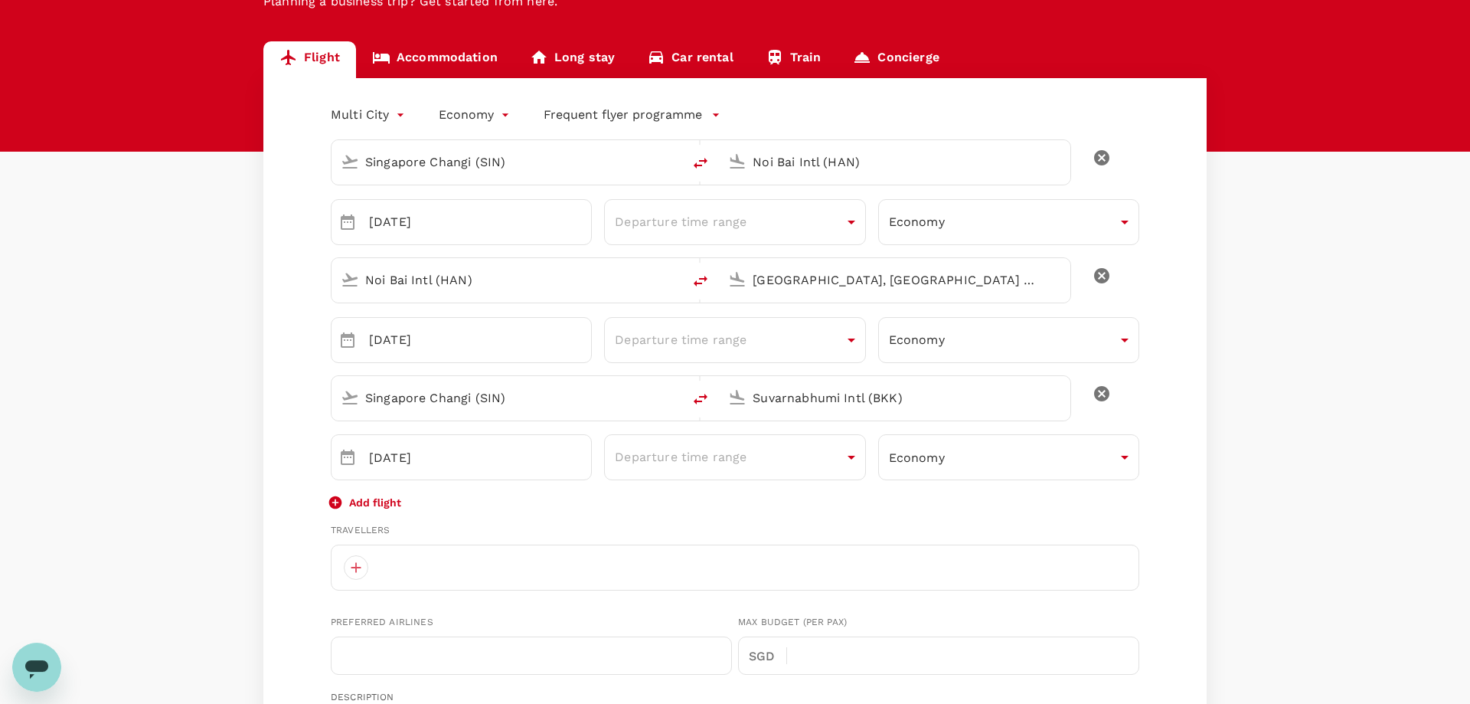
scroll to position [0, 0]
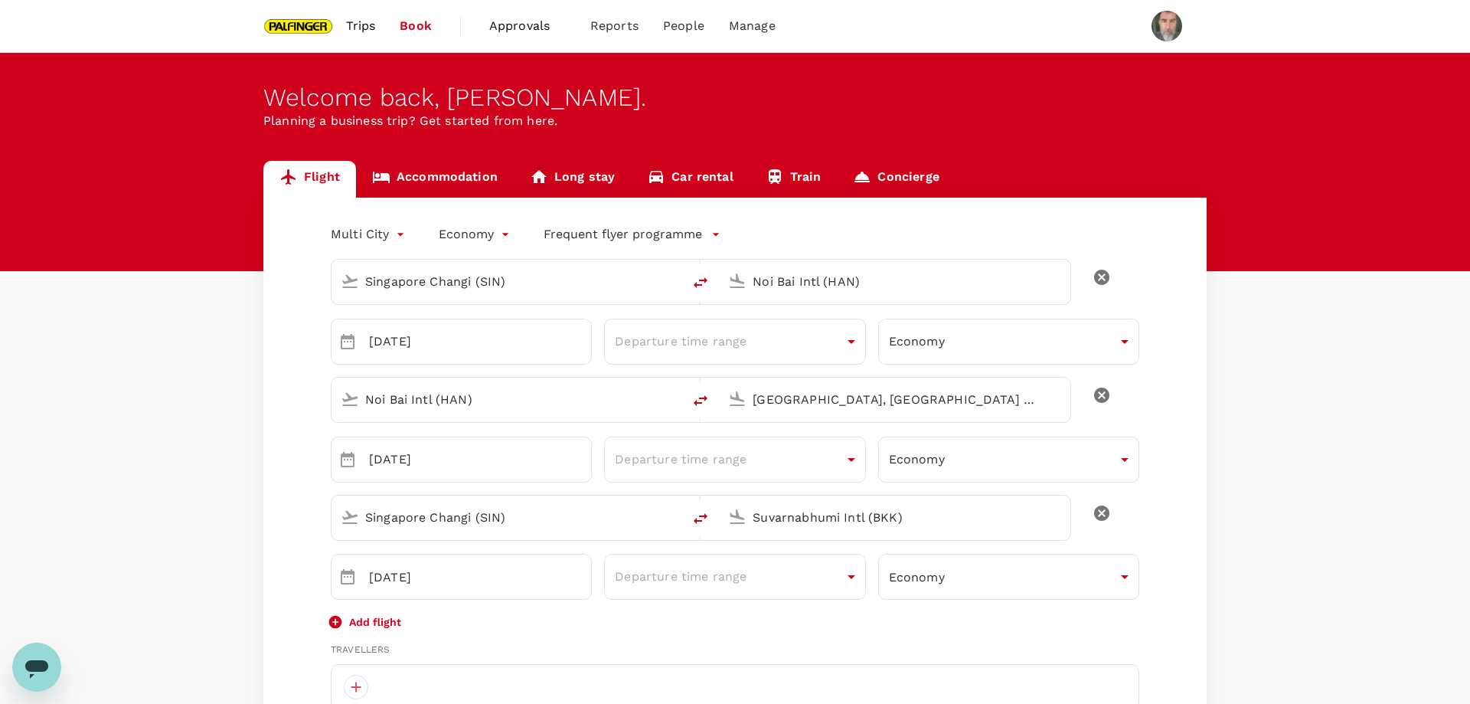
type textarea "leg 1: SQ192 leg 2: CA756 leg 3: TG663"
click at [520, 516] on input "Singapore Changi (SIN)" at bounding box center [507, 517] width 285 height 24
click at [473, 571] on p "Shanghai Pudong Intl" at bounding box center [529, 576] width 269 height 15
type input "Shanghai Pudong Intl (PVG)"
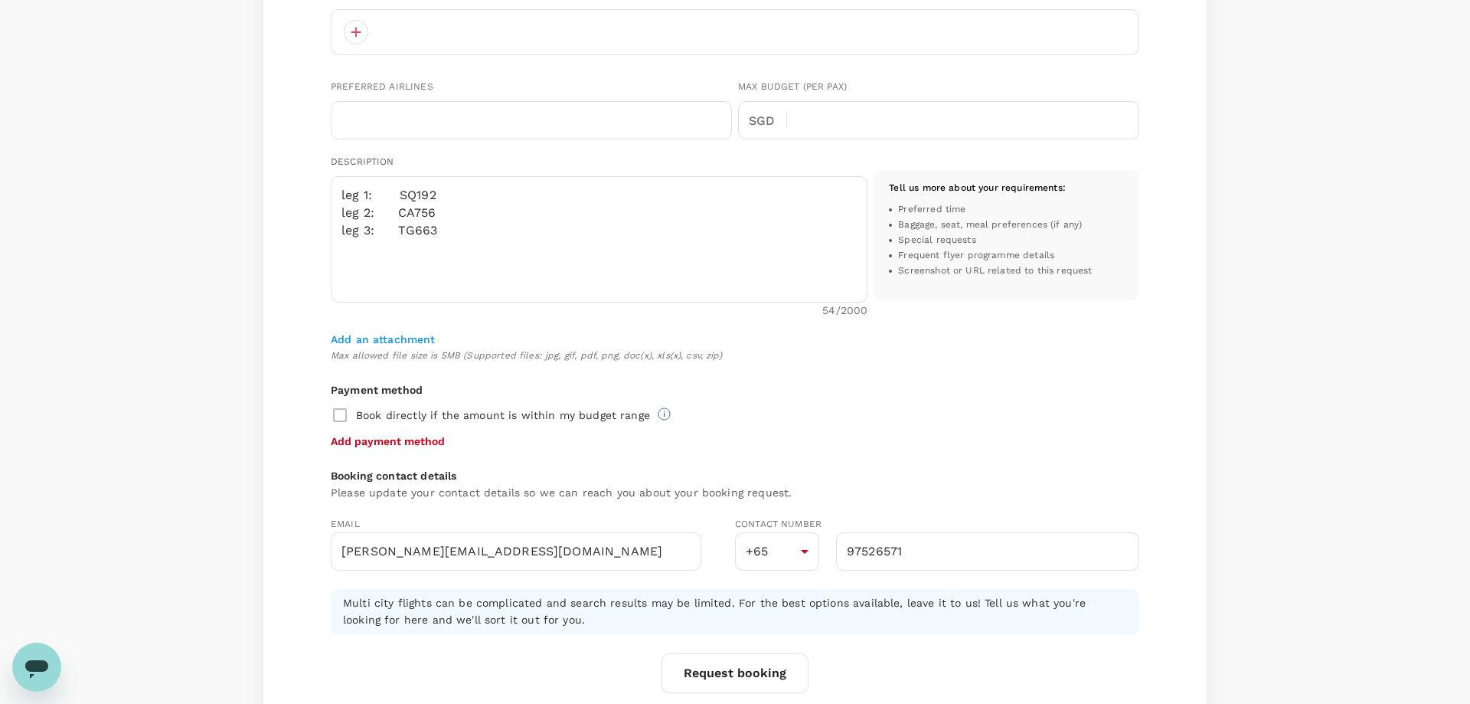
scroll to position [656, 0]
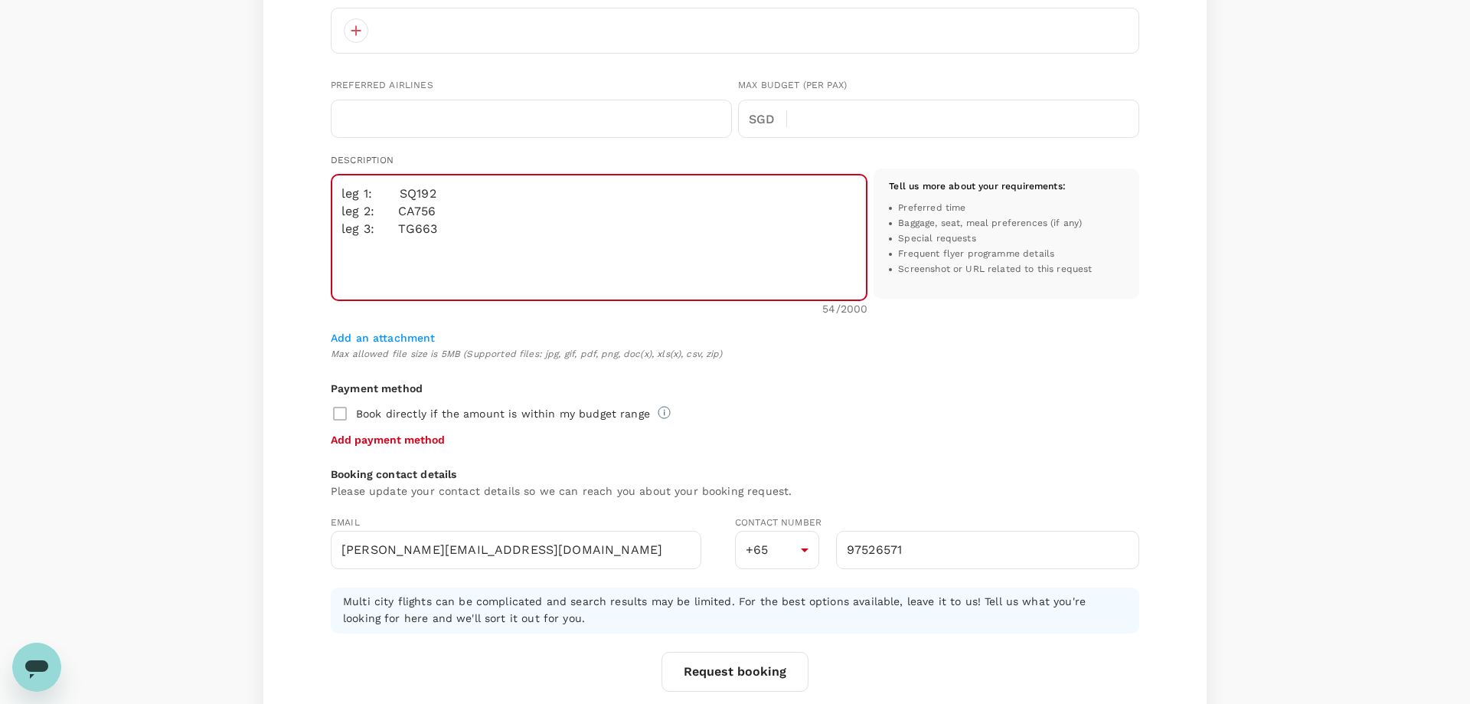
click at [491, 224] on textarea "leg 1: SQ192 leg 2: CA756 leg 3: TG663" at bounding box center [599, 238] width 537 height 126
type textarea "leg 1: SQ192 leg 2: CA756 leg 3: TG663 [PERSON_NAME] 8883471357"
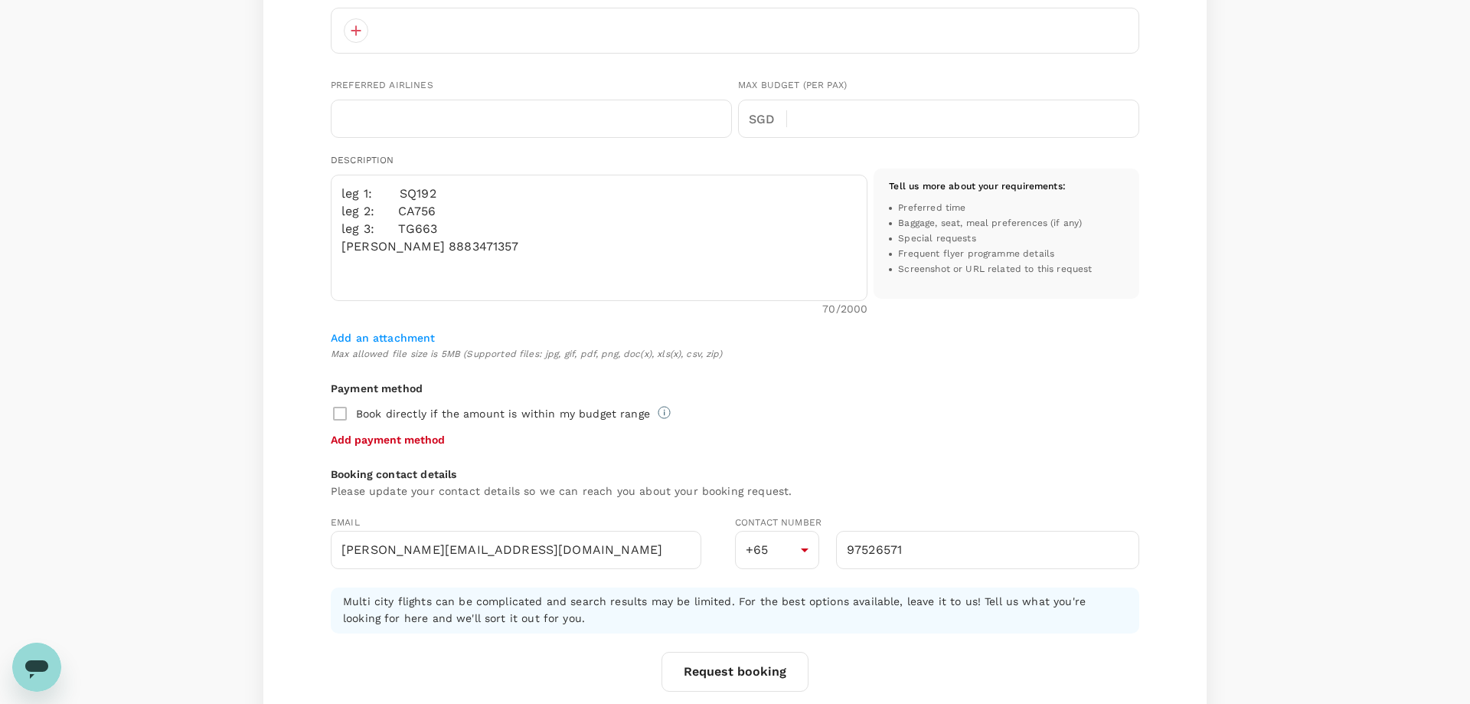
click at [1010, 390] on h6 "Payment method" at bounding box center [735, 389] width 809 height 17
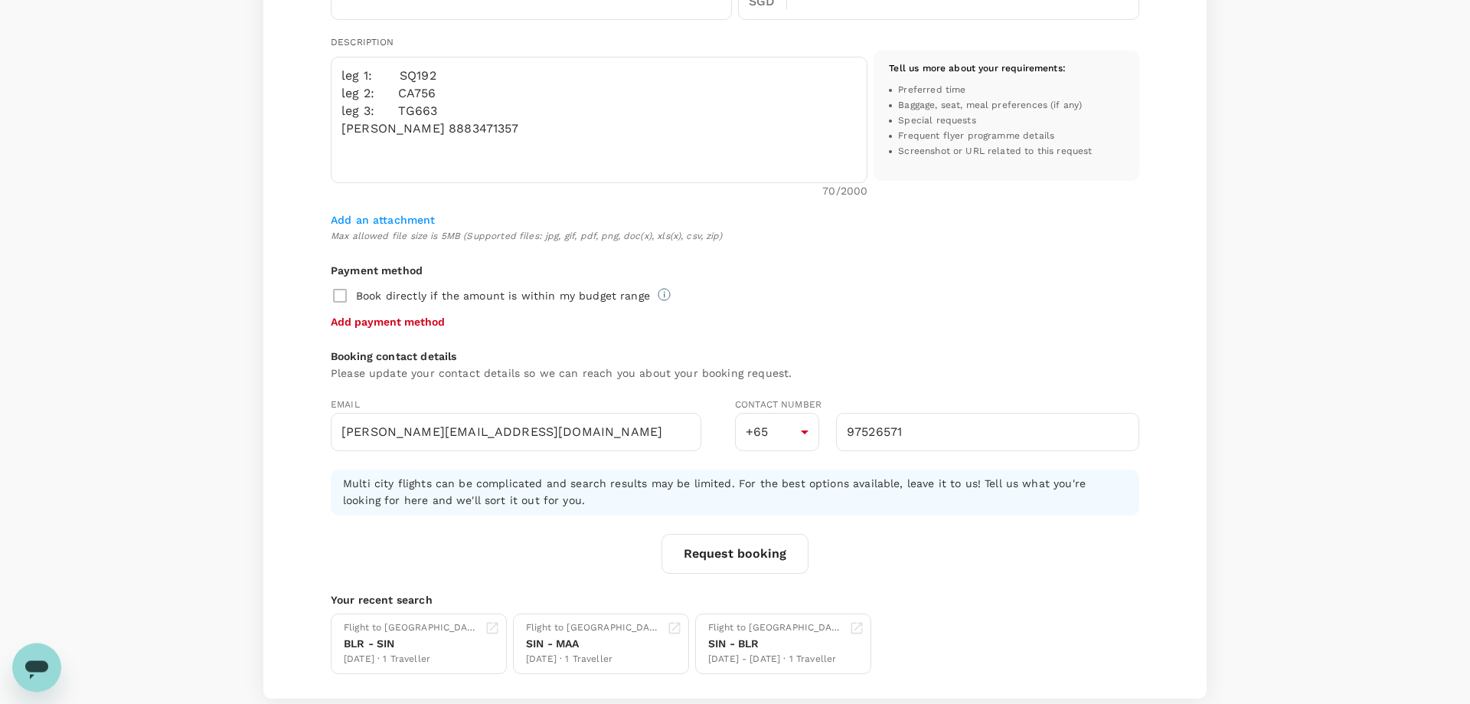
scroll to position [865, 0]
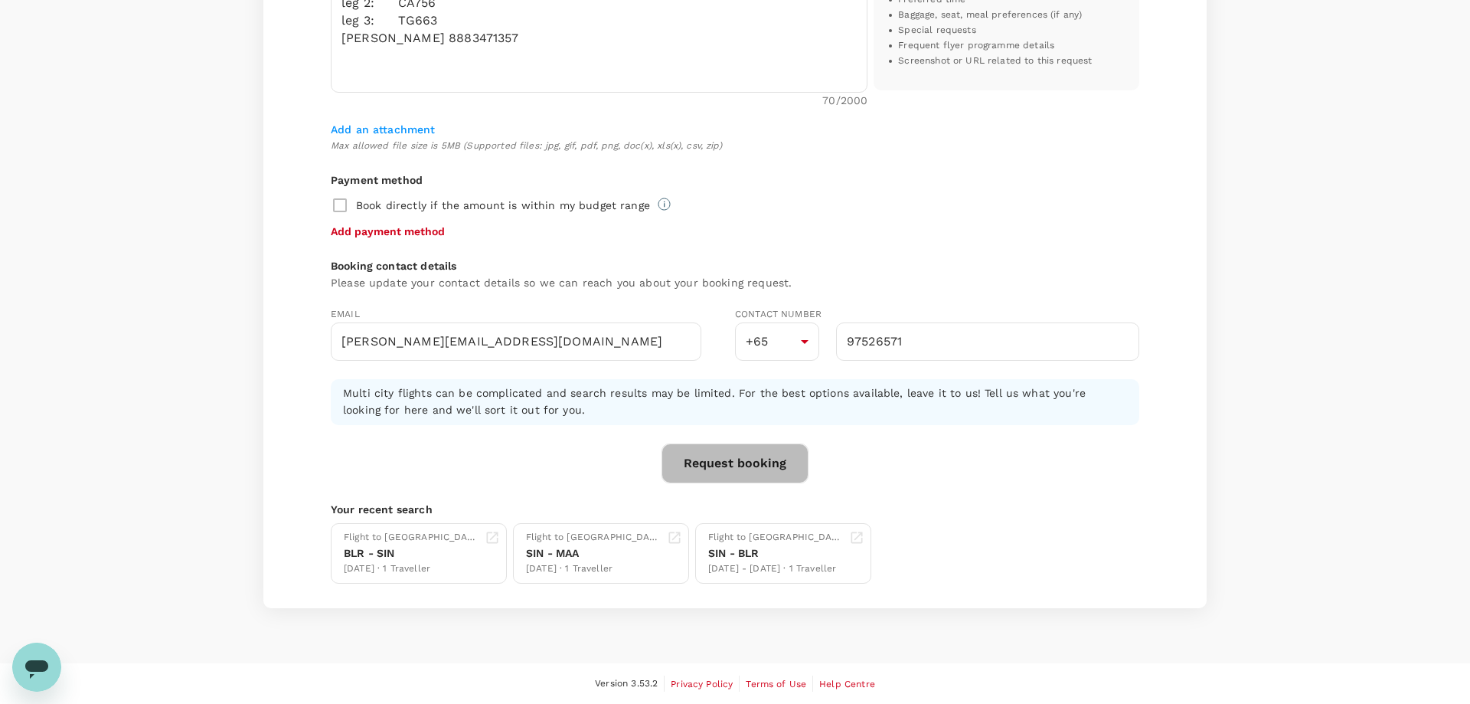
click at [749, 461] on button "Request booking" at bounding box center [735, 463] width 147 height 40
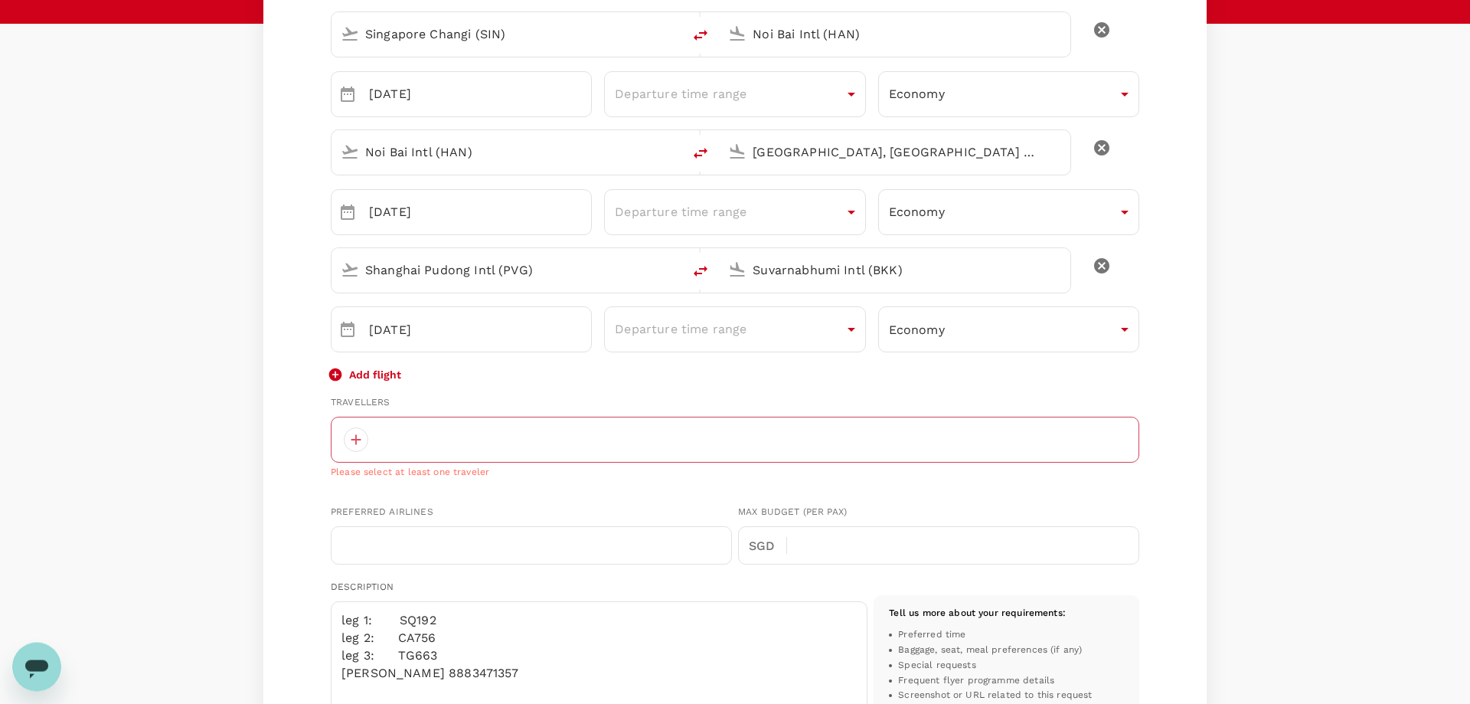
scroll to position [247, 0]
click at [430, 444] on div at bounding box center [735, 440] width 809 height 46
click at [355, 439] on div at bounding box center [356, 440] width 25 height 25
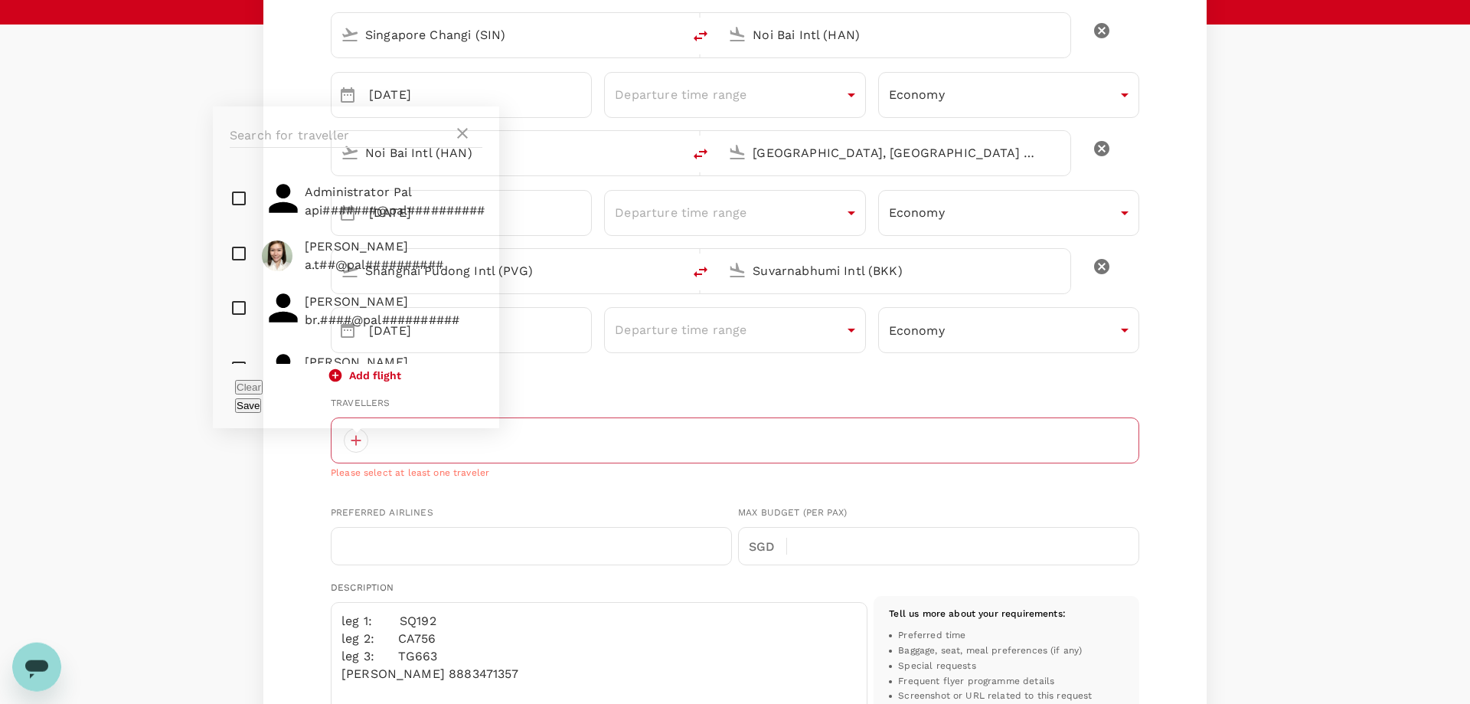
click at [598, 442] on div at bounding box center [735, 440] width 809 height 46
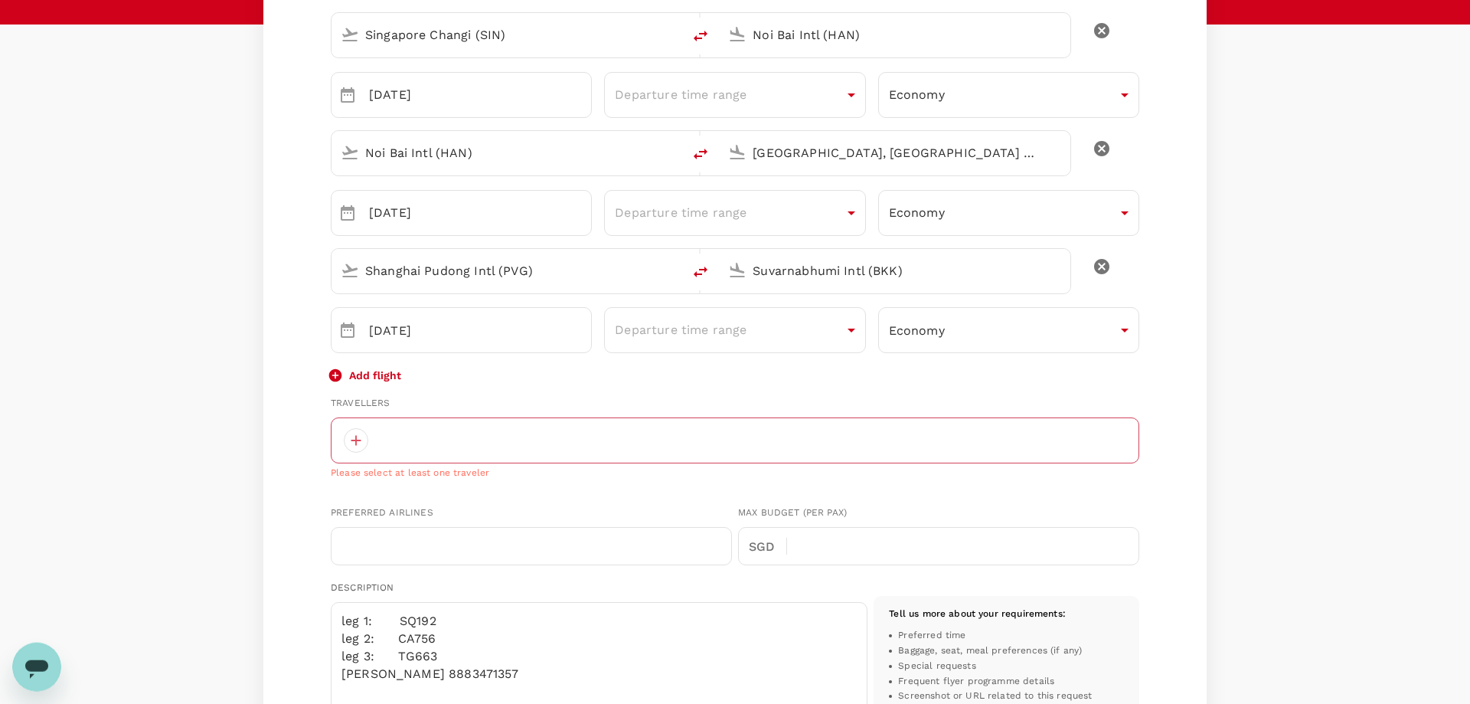
click at [618, 382] on div "Add flight" at bounding box center [735, 374] width 809 height 18
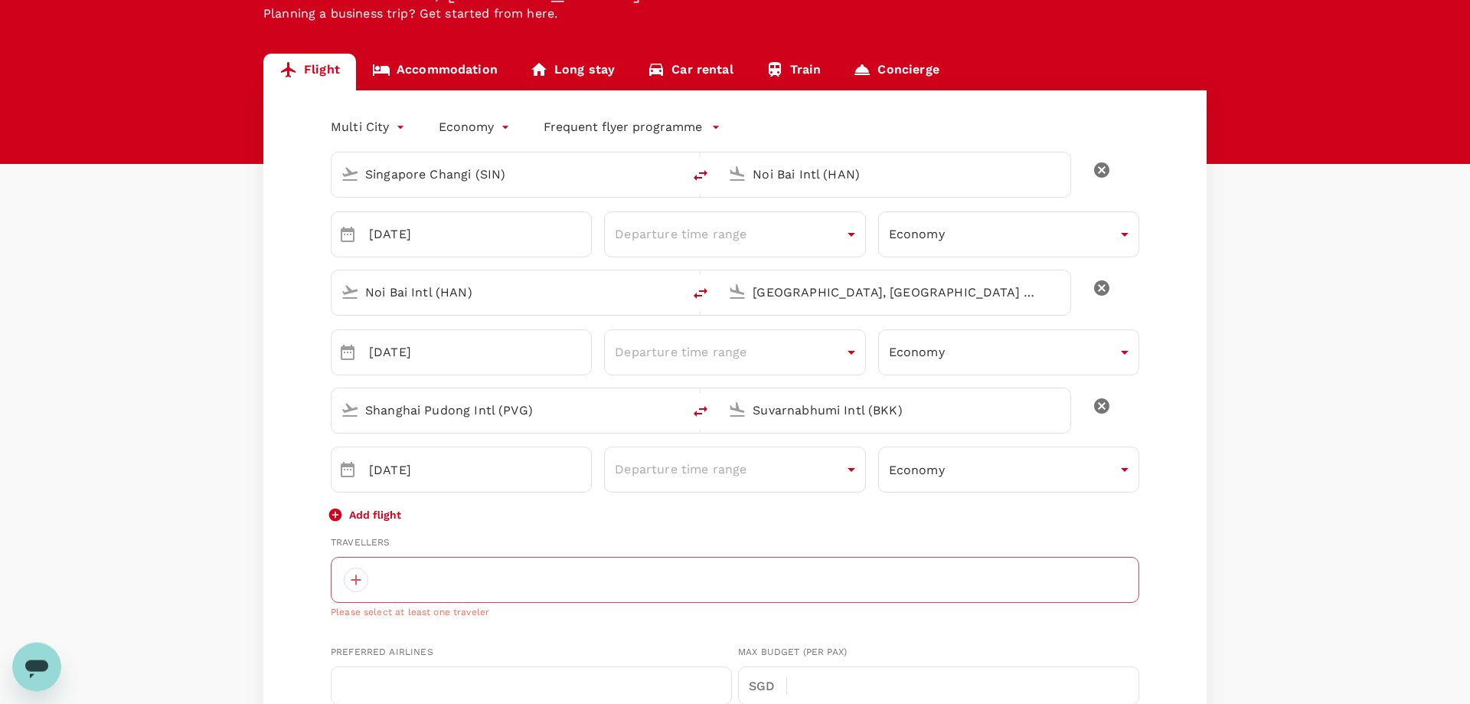
scroll to position [208, 0]
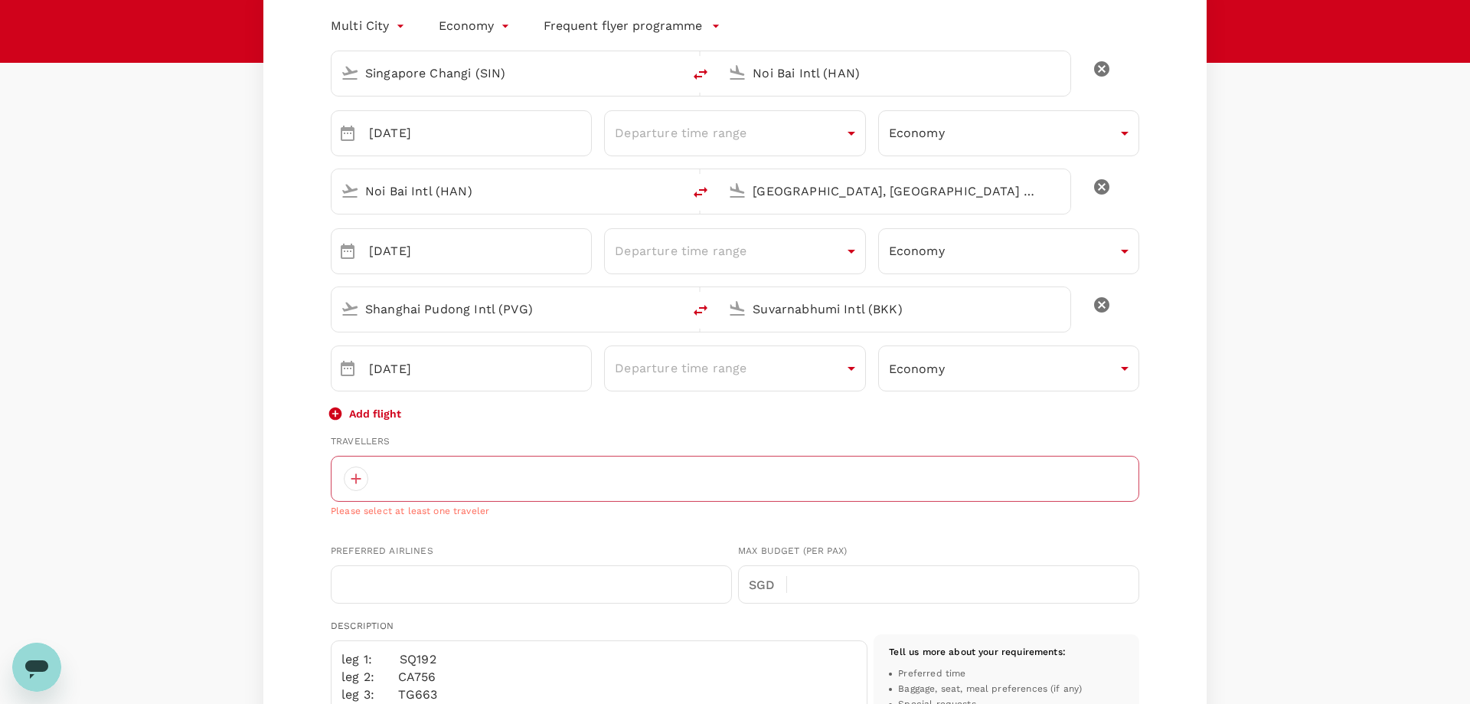
click at [595, 476] on div at bounding box center [735, 479] width 809 height 46
click at [358, 478] on div at bounding box center [356, 478] width 25 height 25
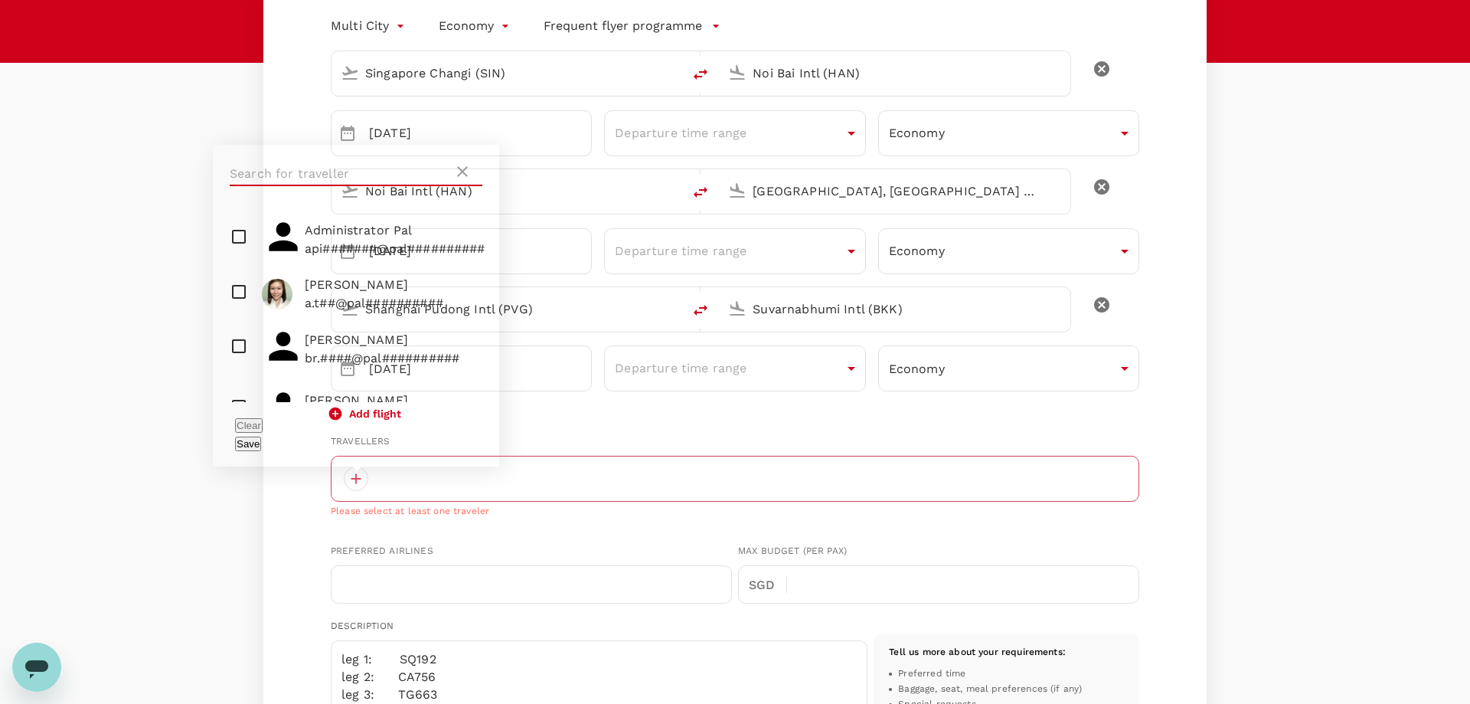
click at [360, 186] on input "text" at bounding box center [342, 174] width 224 height 25
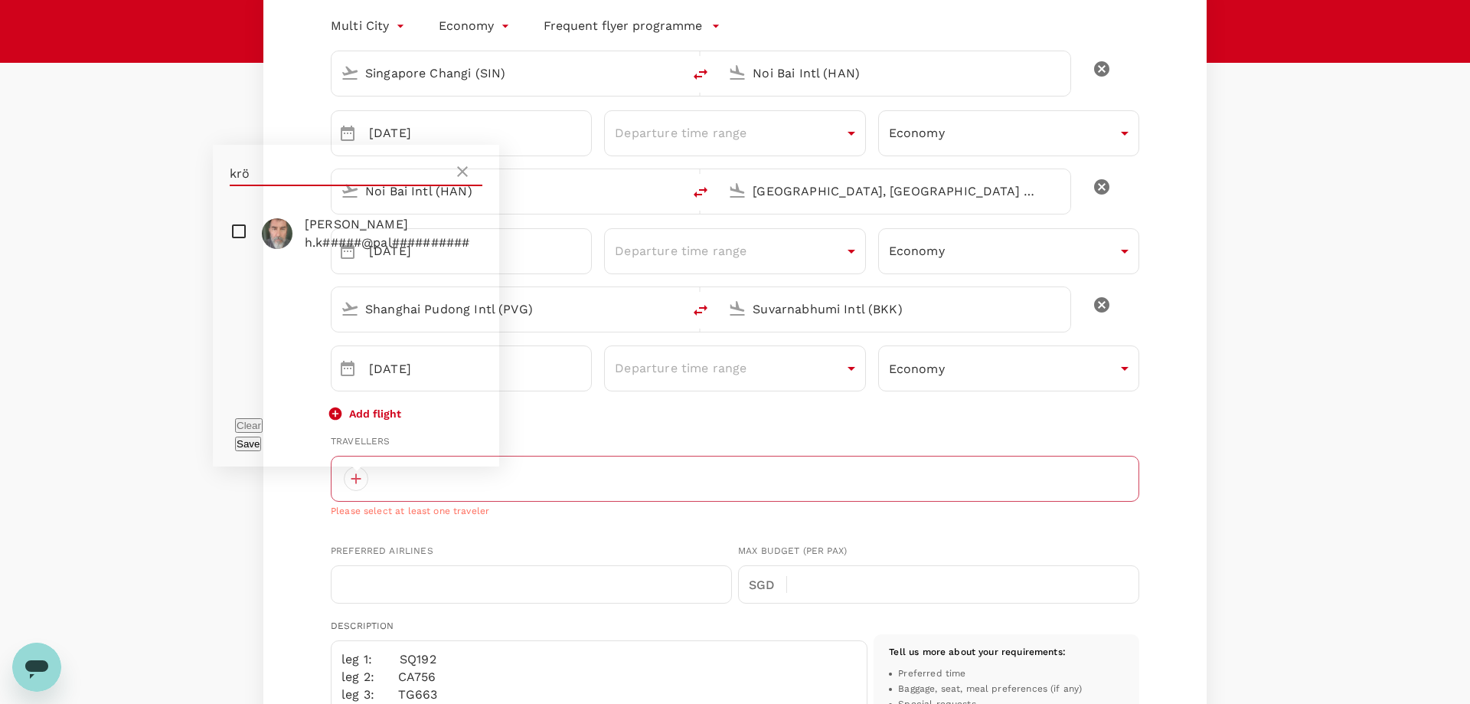
type input "krö"
click at [243, 253] on input "checkbox" at bounding box center [356, 233] width 286 height 49
checkbox input "true"
click at [261, 446] on button "Save" at bounding box center [248, 443] width 26 height 15
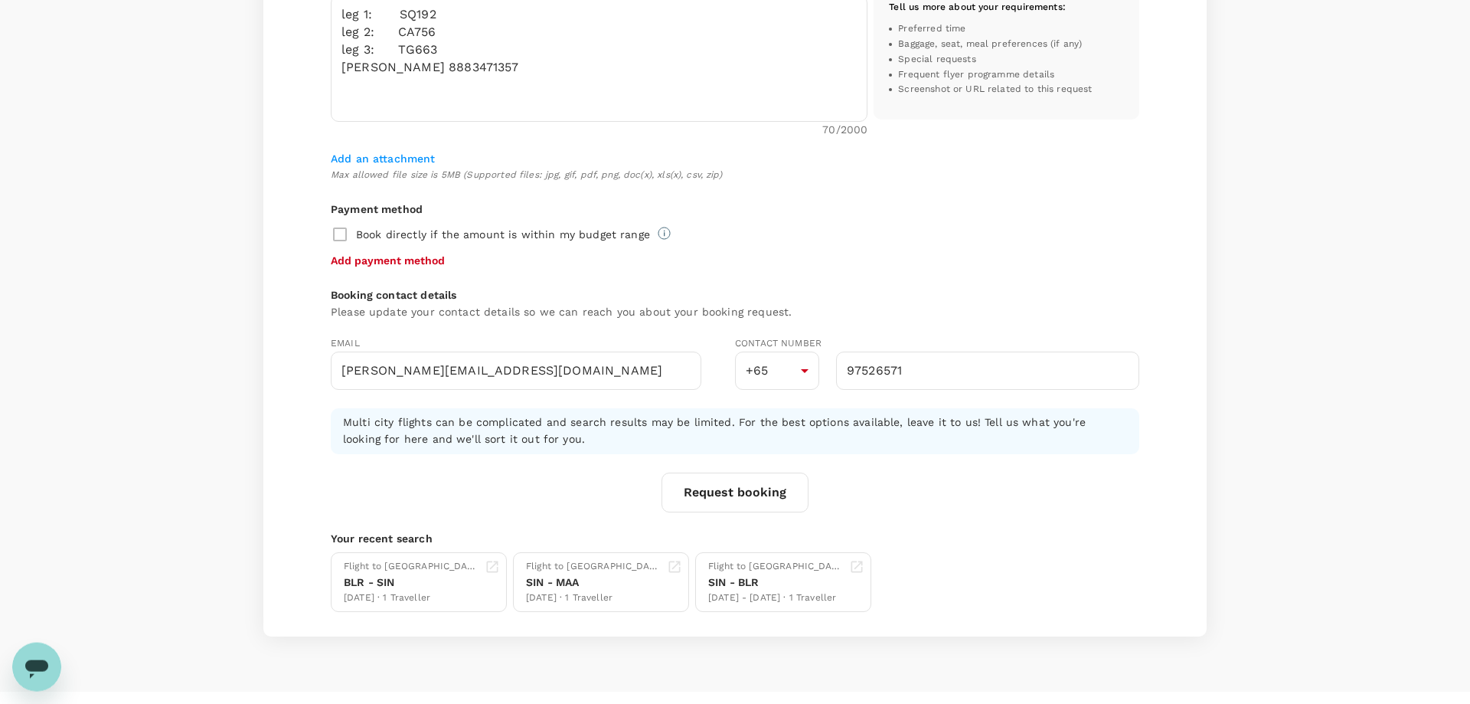
scroll to position [882, 0]
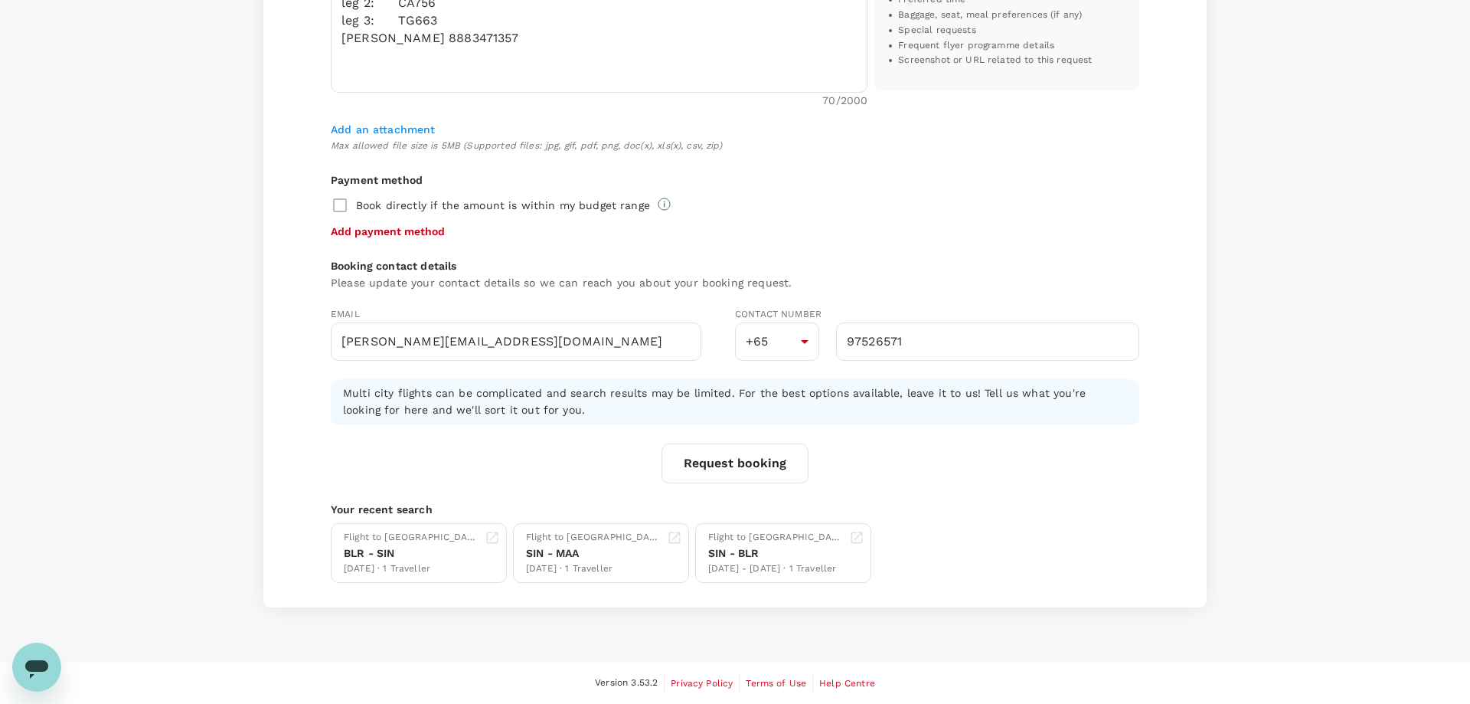
click at [753, 464] on button "Request booking" at bounding box center [735, 463] width 147 height 40
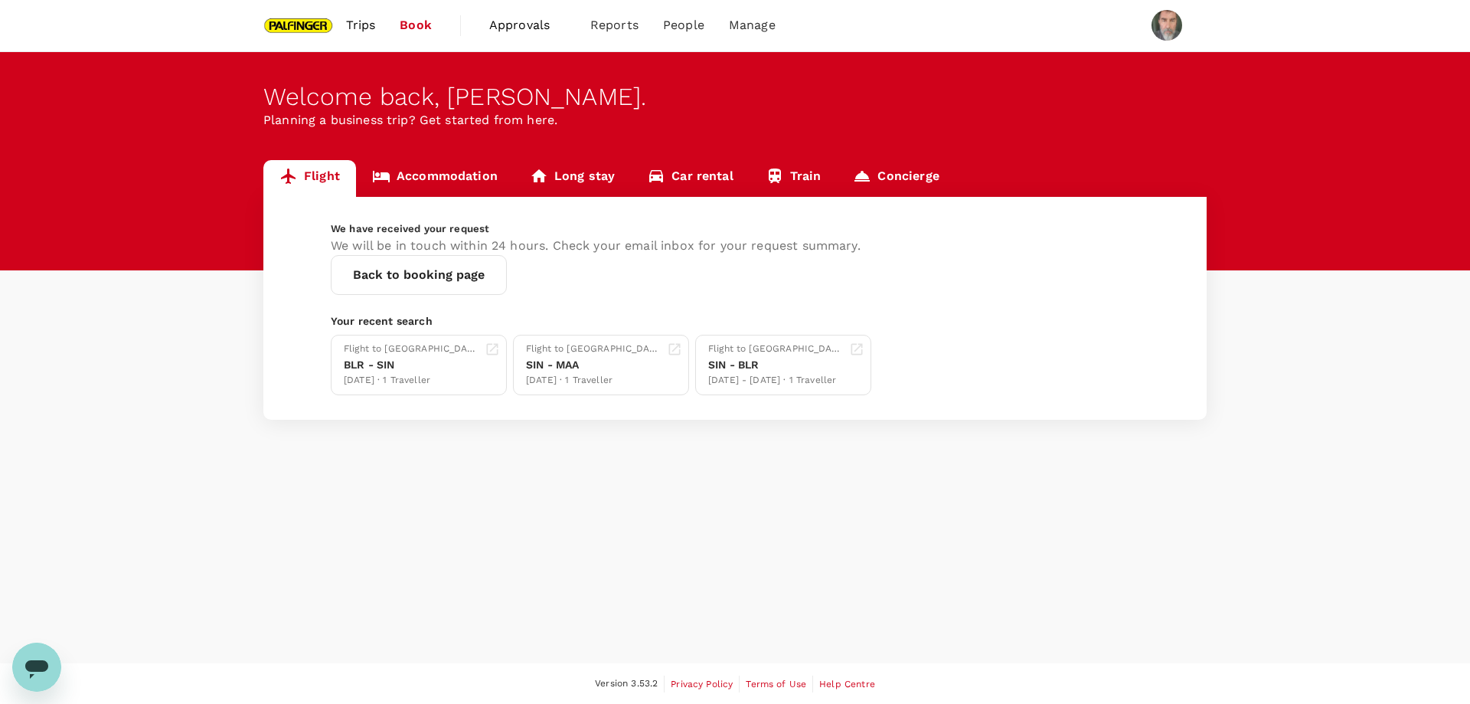
click at [463, 172] on link "Accommodation" at bounding box center [435, 178] width 158 height 37
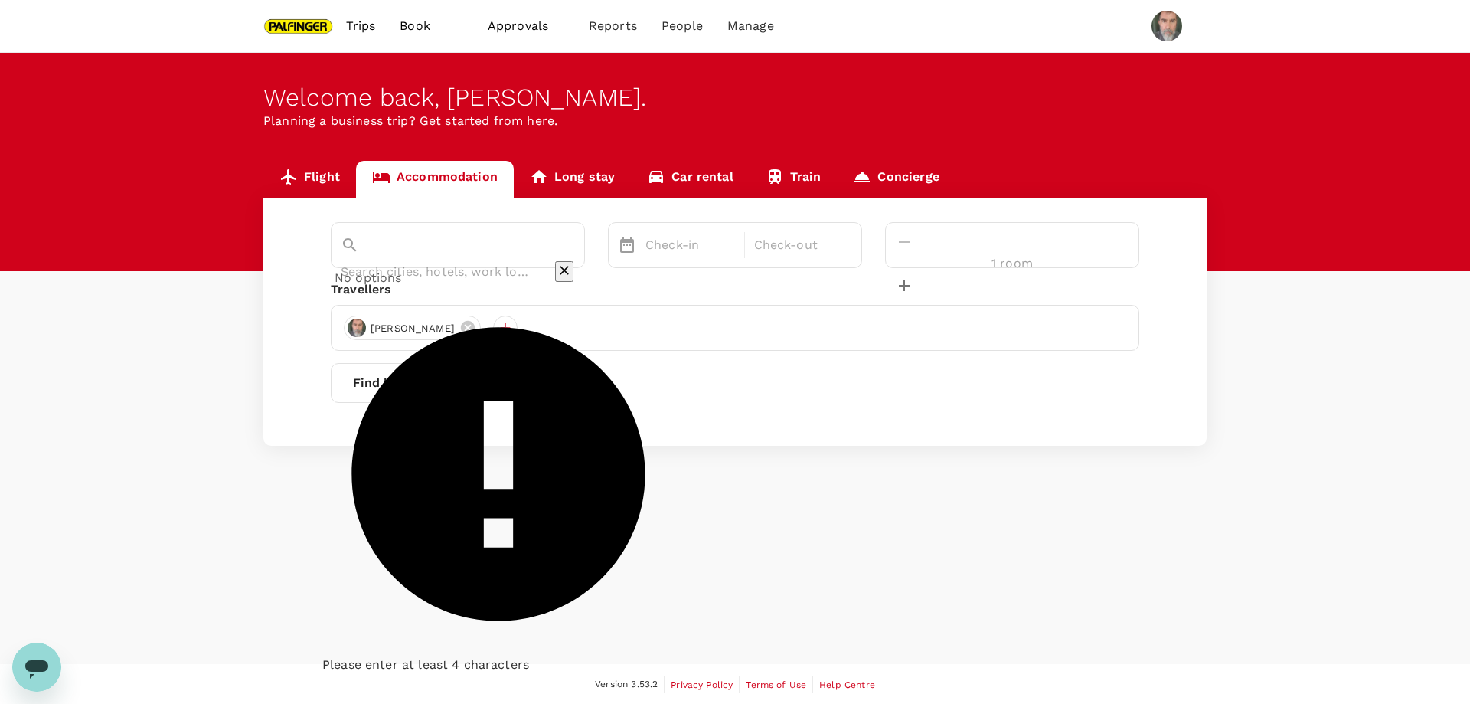
click at [500, 260] on input "text" at bounding box center [436, 272] width 191 height 24
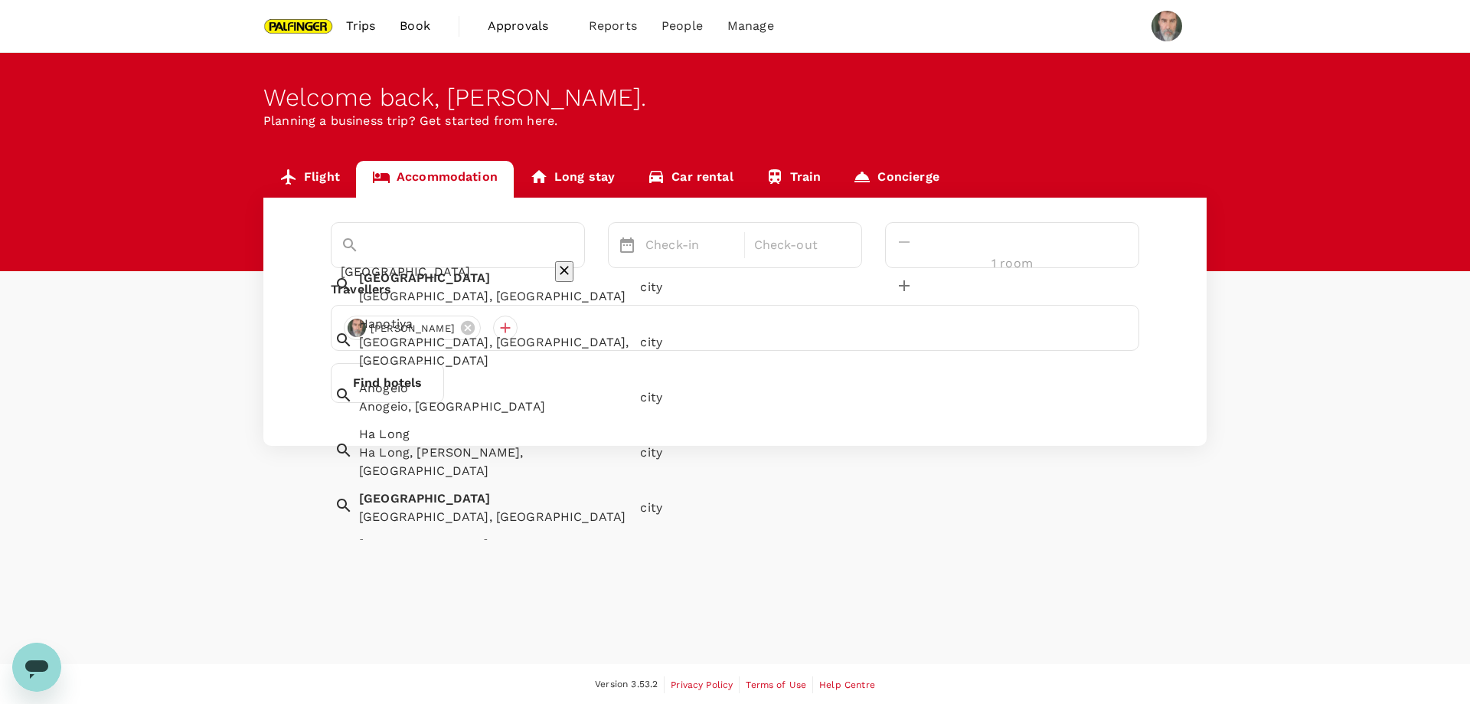
click at [446, 284] on div "Hanoi [GEOGRAPHIC_DATA], [GEOGRAPHIC_DATA]" at bounding box center [493, 284] width 281 height 43
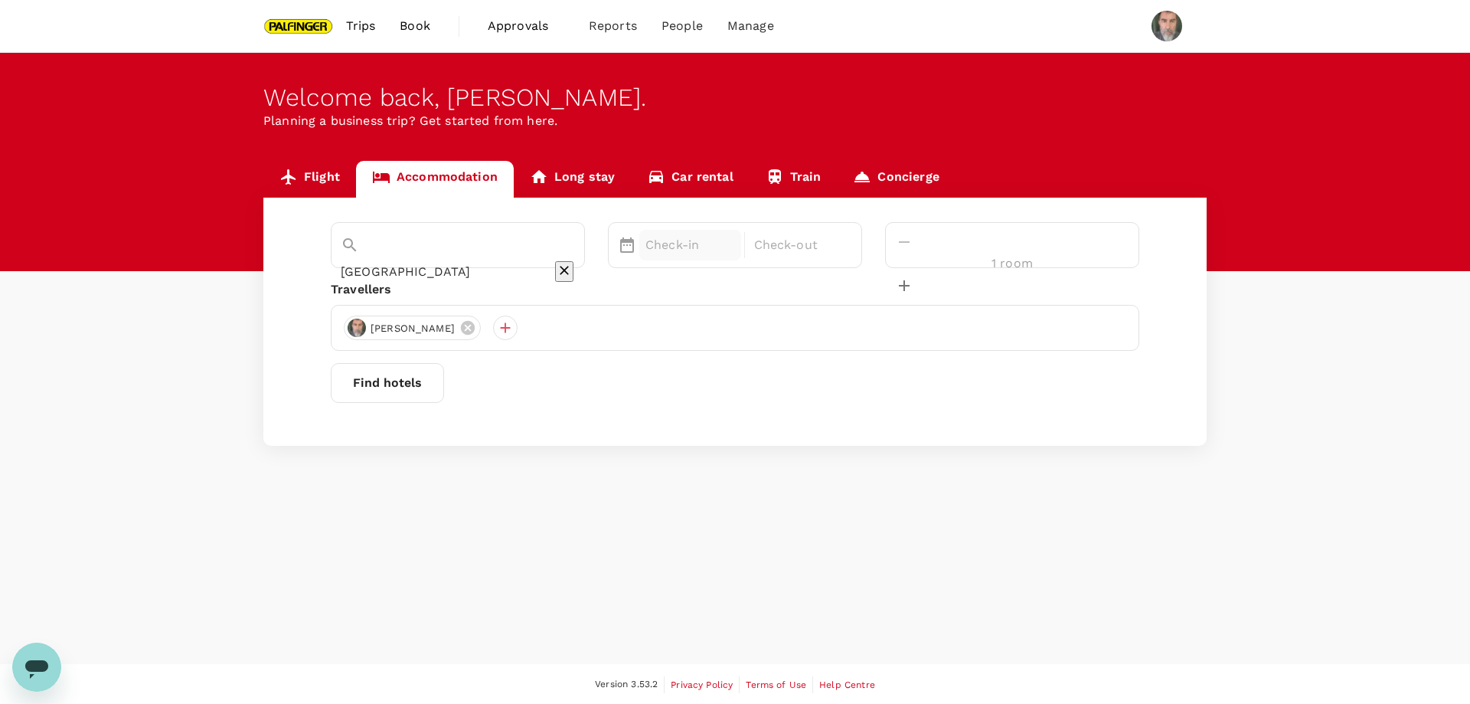
type input "[GEOGRAPHIC_DATA]"
click at [730, 245] on p "Check-in" at bounding box center [691, 245] width 90 height 18
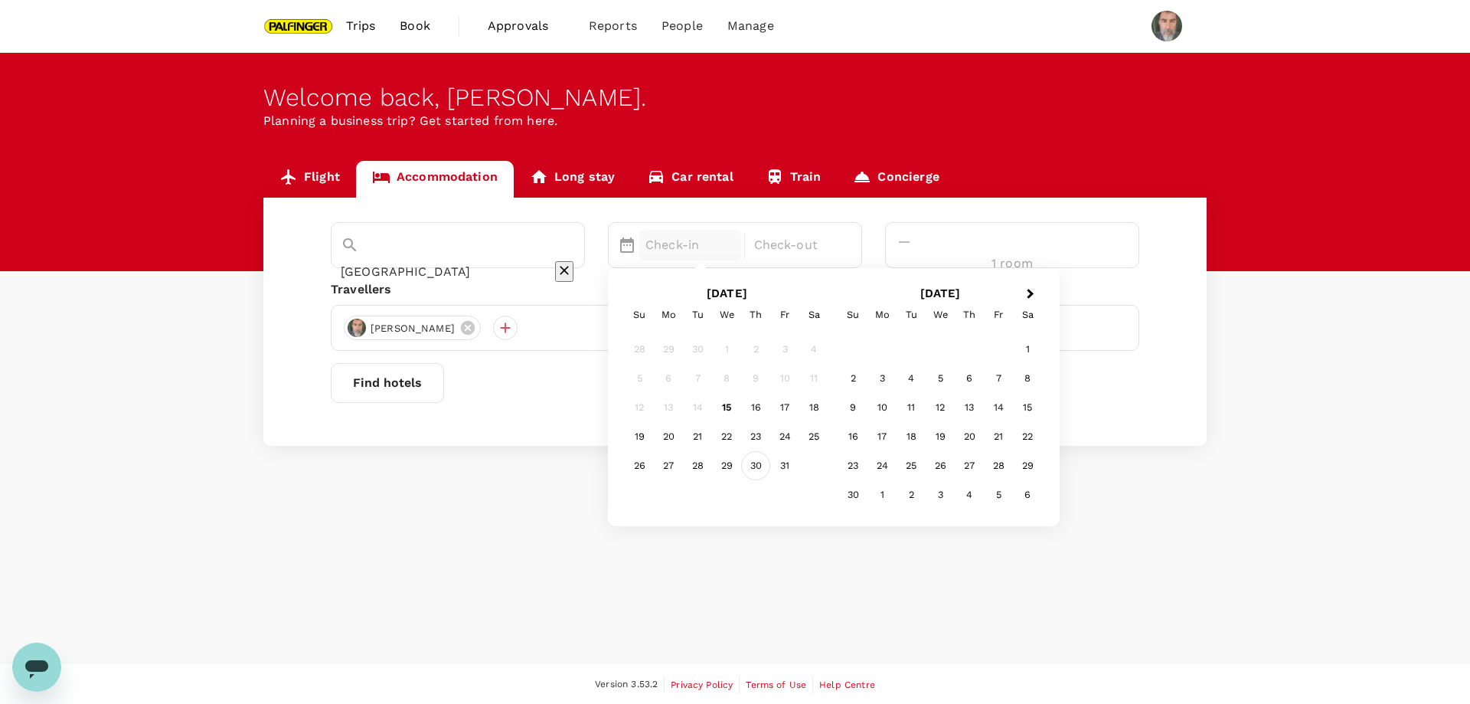
click at [770, 465] on div "30" at bounding box center [755, 465] width 29 height 29
click at [844, 240] on p "Check-out" at bounding box center [799, 245] width 90 height 18
click at [1042, 345] on div "1" at bounding box center [1027, 349] width 29 height 29
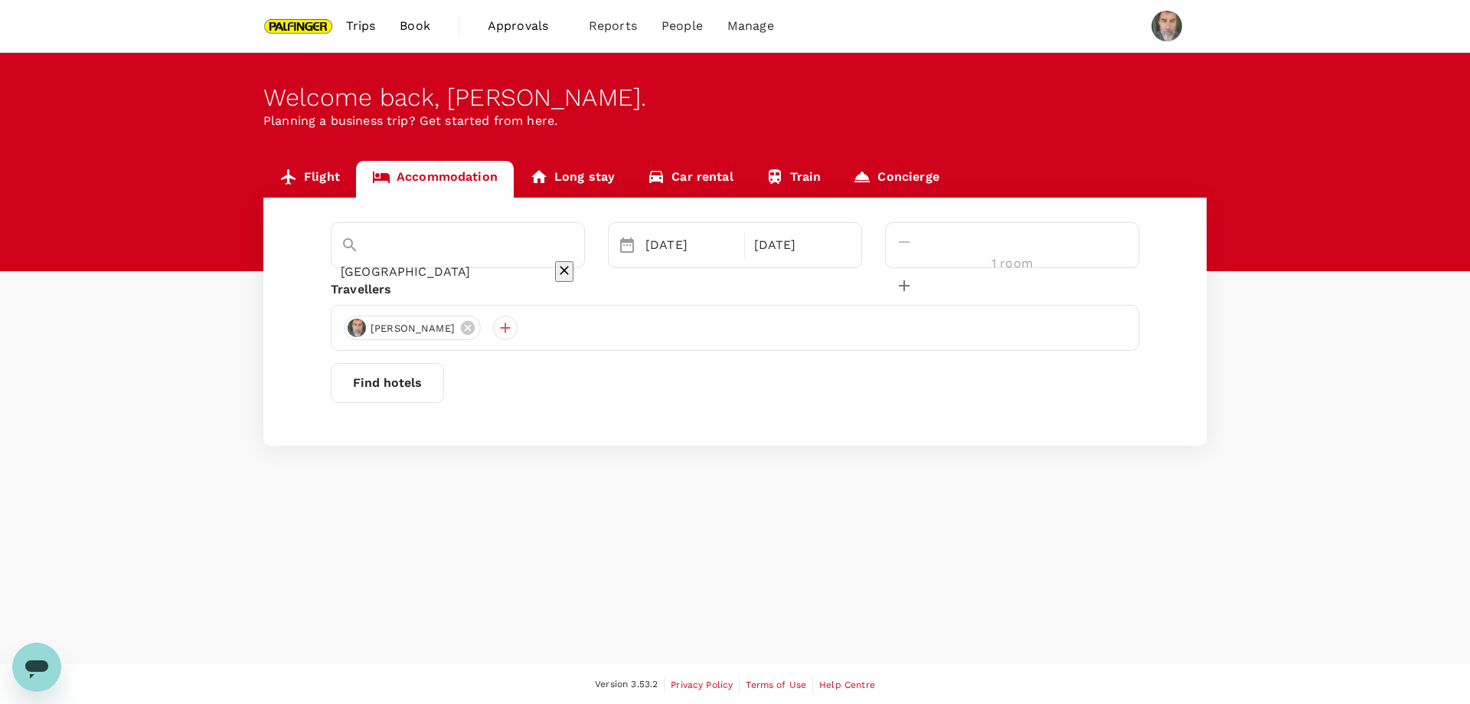
click at [444, 382] on button "Find hotels" at bounding box center [387, 383] width 113 height 40
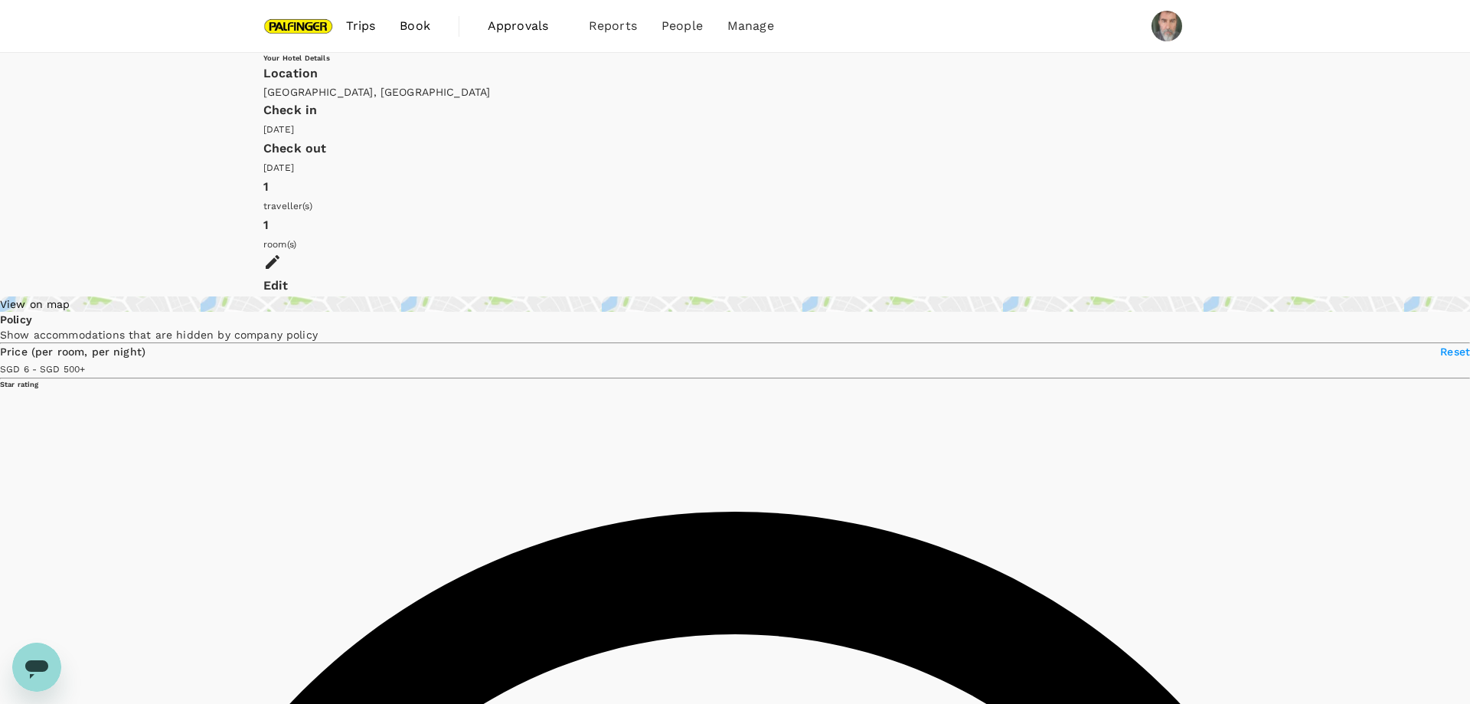
type input "499.8"
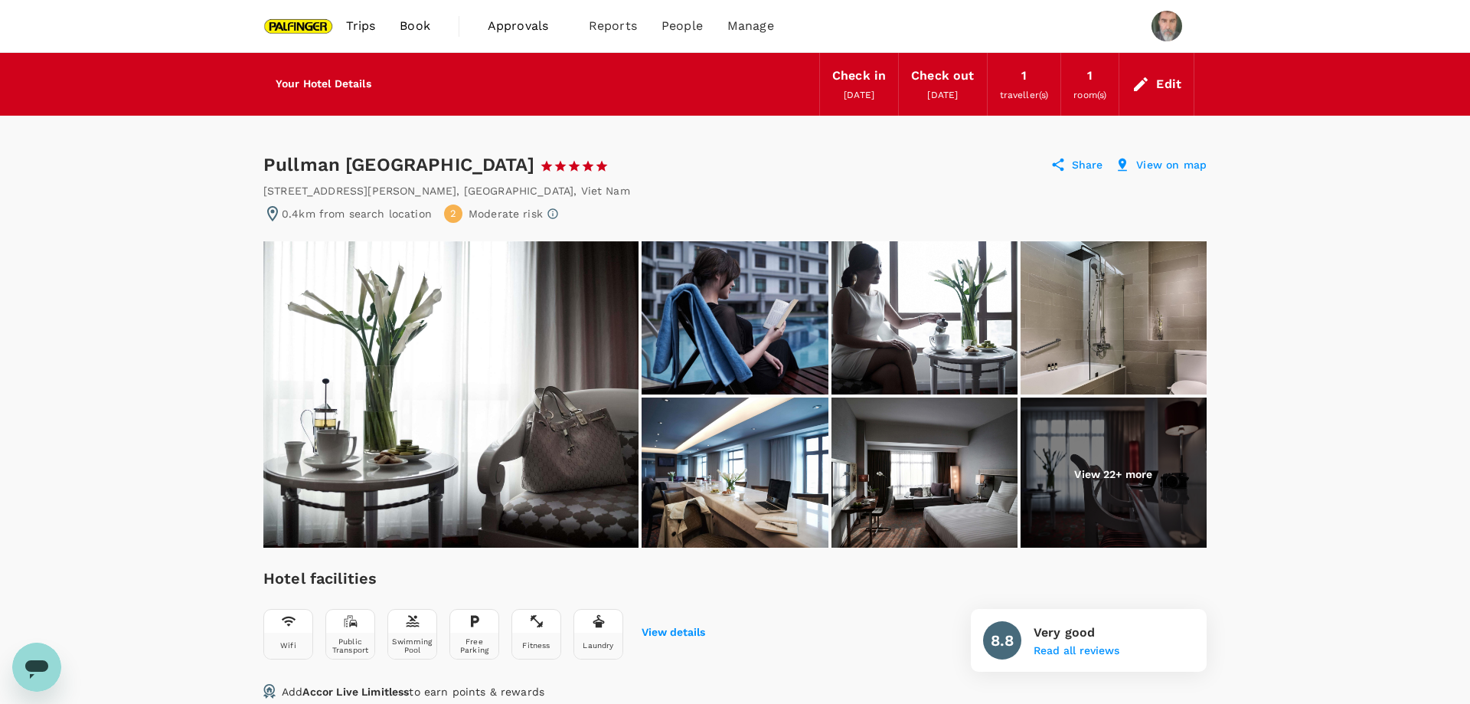
click at [521, 319] on img at bounding box center [450, 394] width 375 height 306
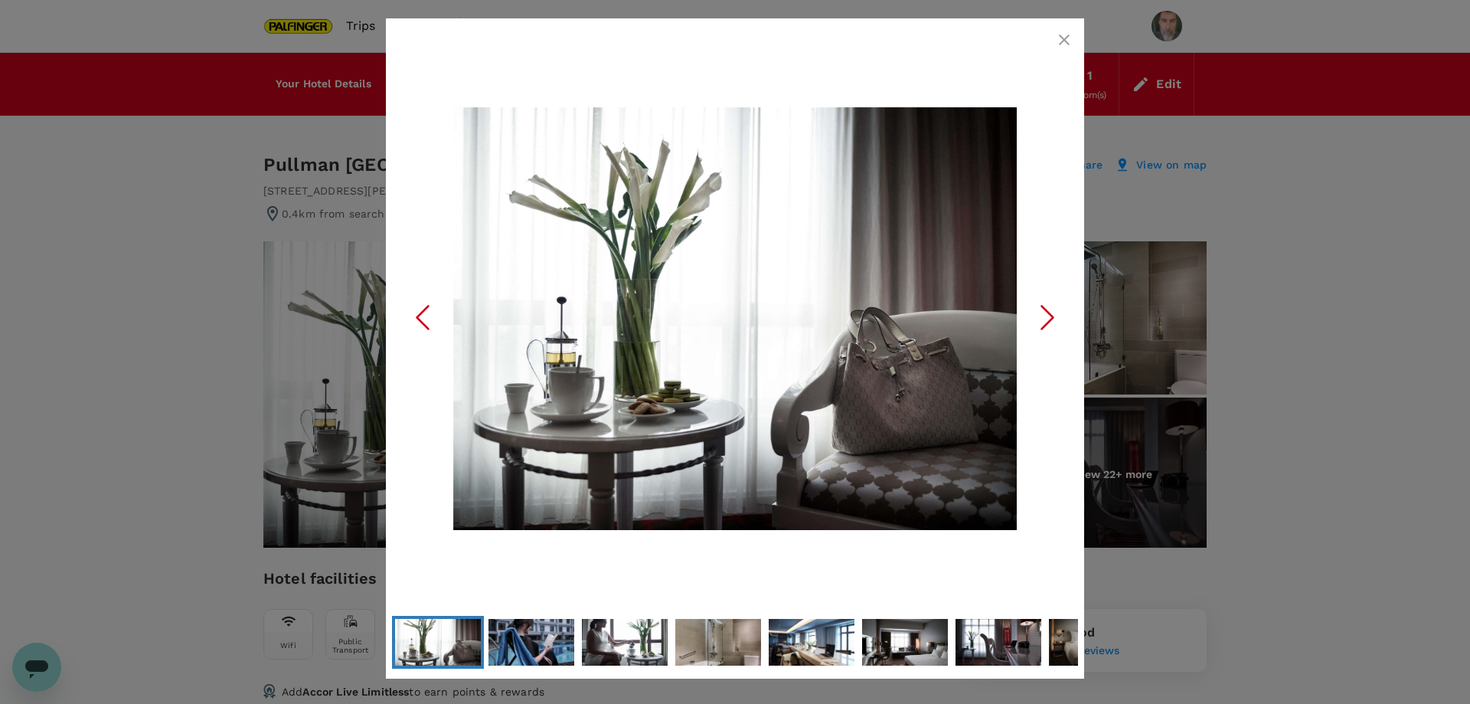
click at [1041, 315] on icon "Next Slide" at bounding box center [1048, 317] width 46 height 46
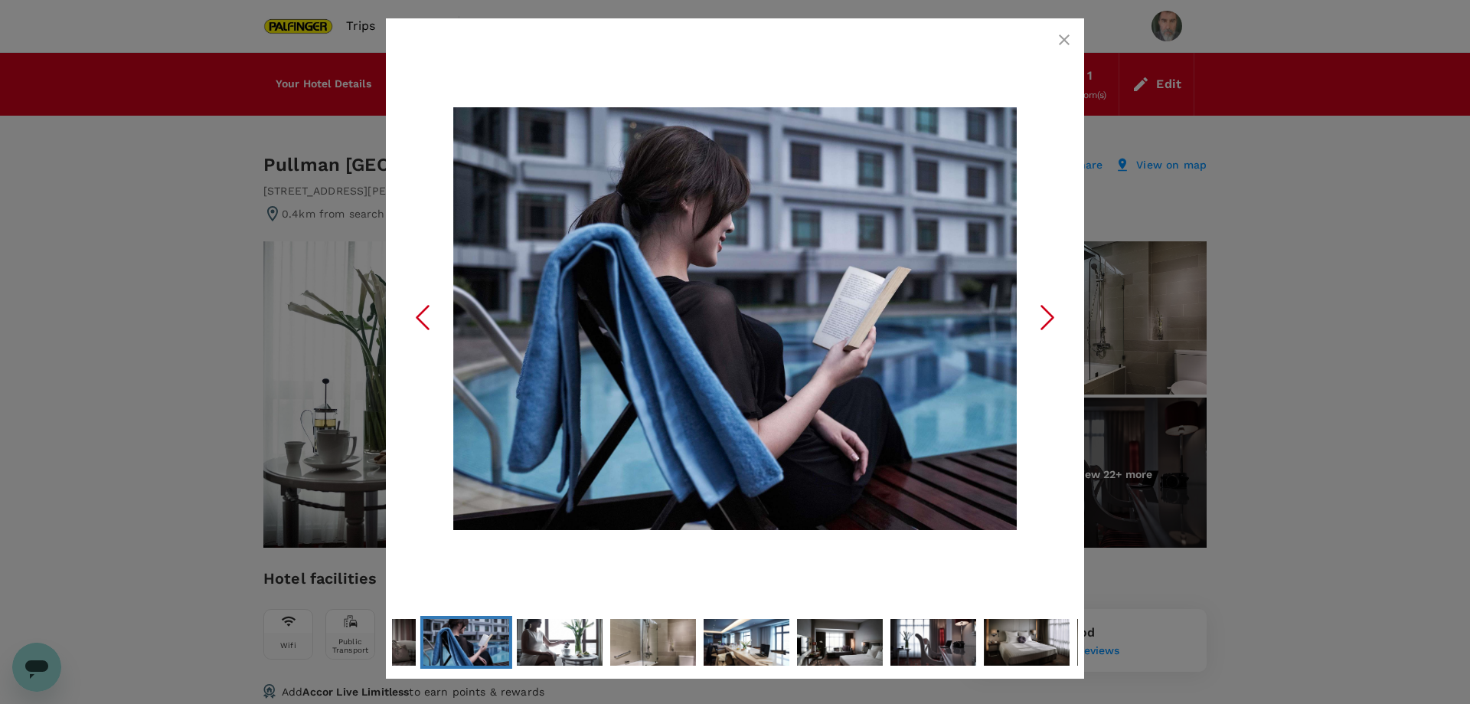
click at [1041, 315] on icon "Next Slide" at bounding box center [1048, 317] width 46 height 46
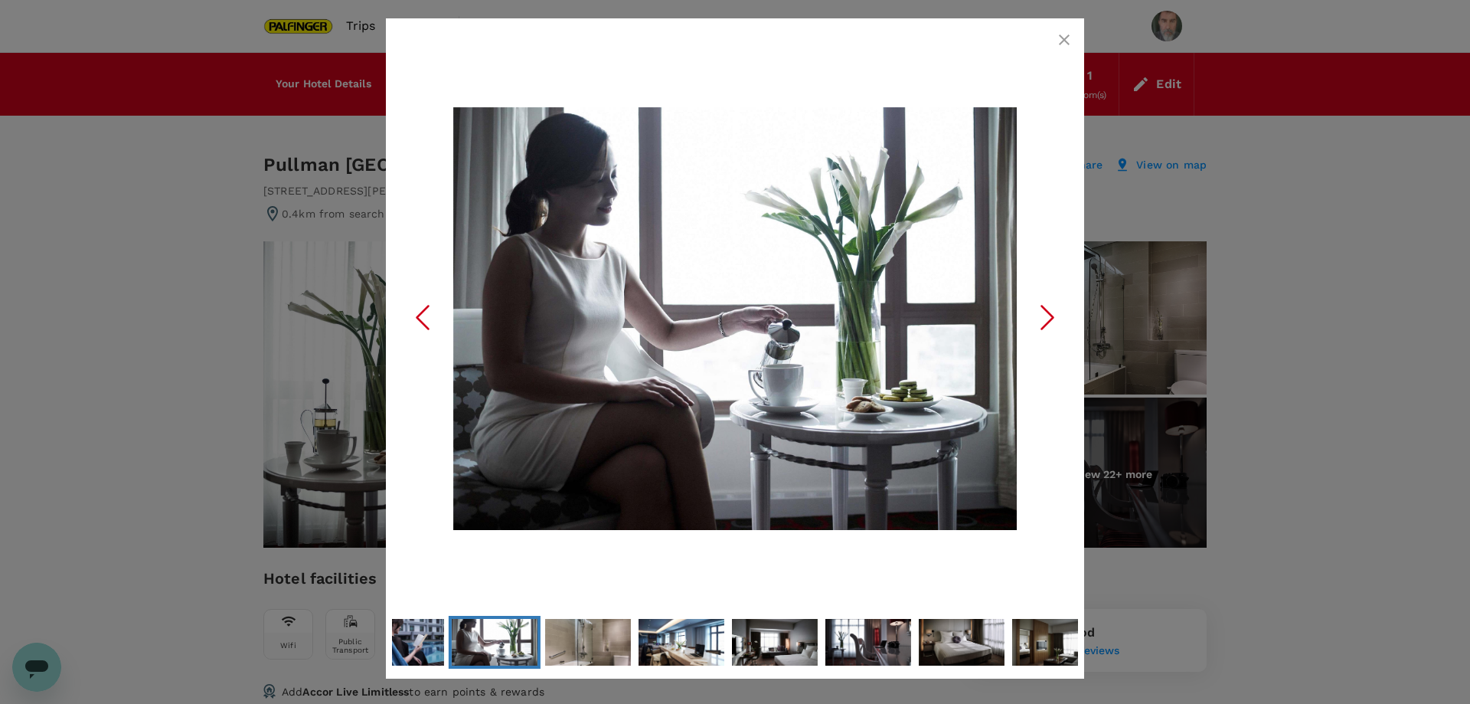
click at [1041, 315] on icon "Next Slide" at bounding box center [1048, 317] width 46 height 46
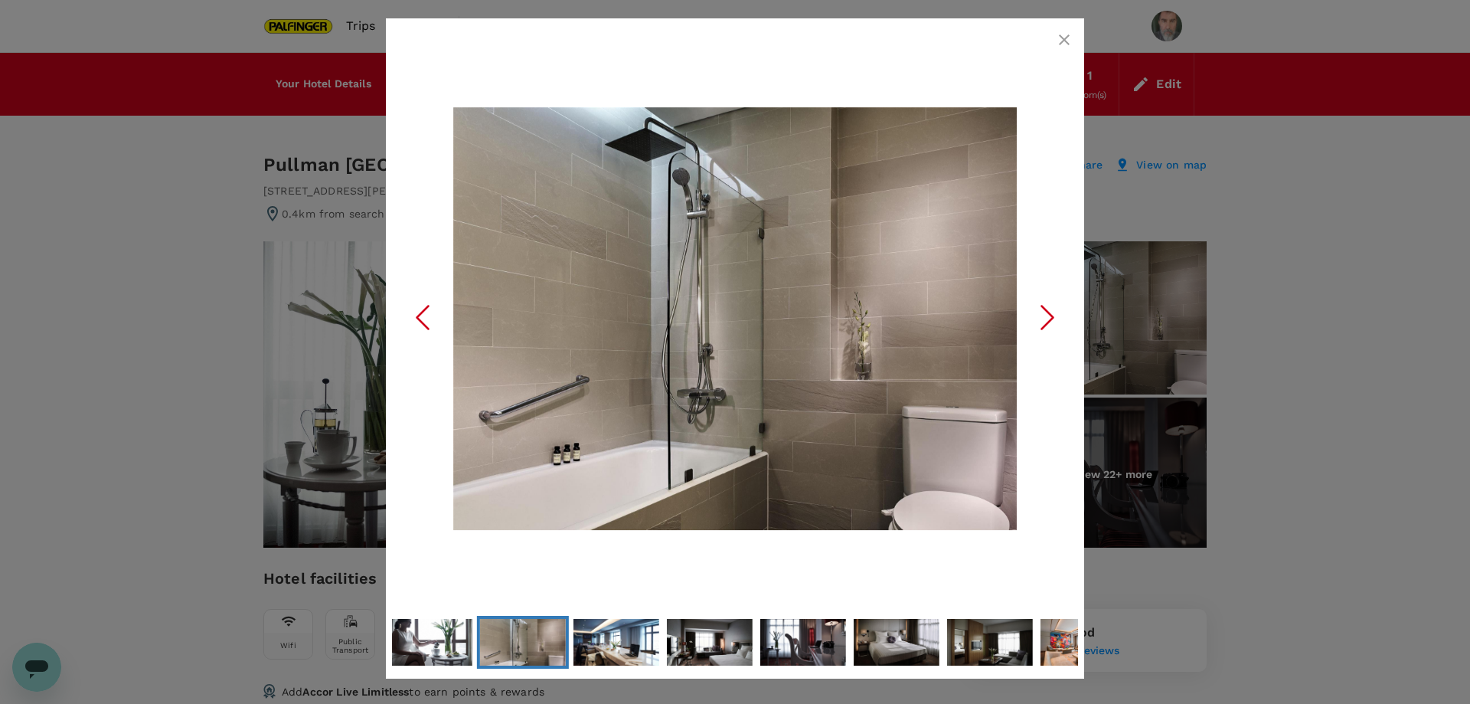
click at [1043, 315] on icon "Next Slide" at bounding box center [1048, 317] width 46 height 46
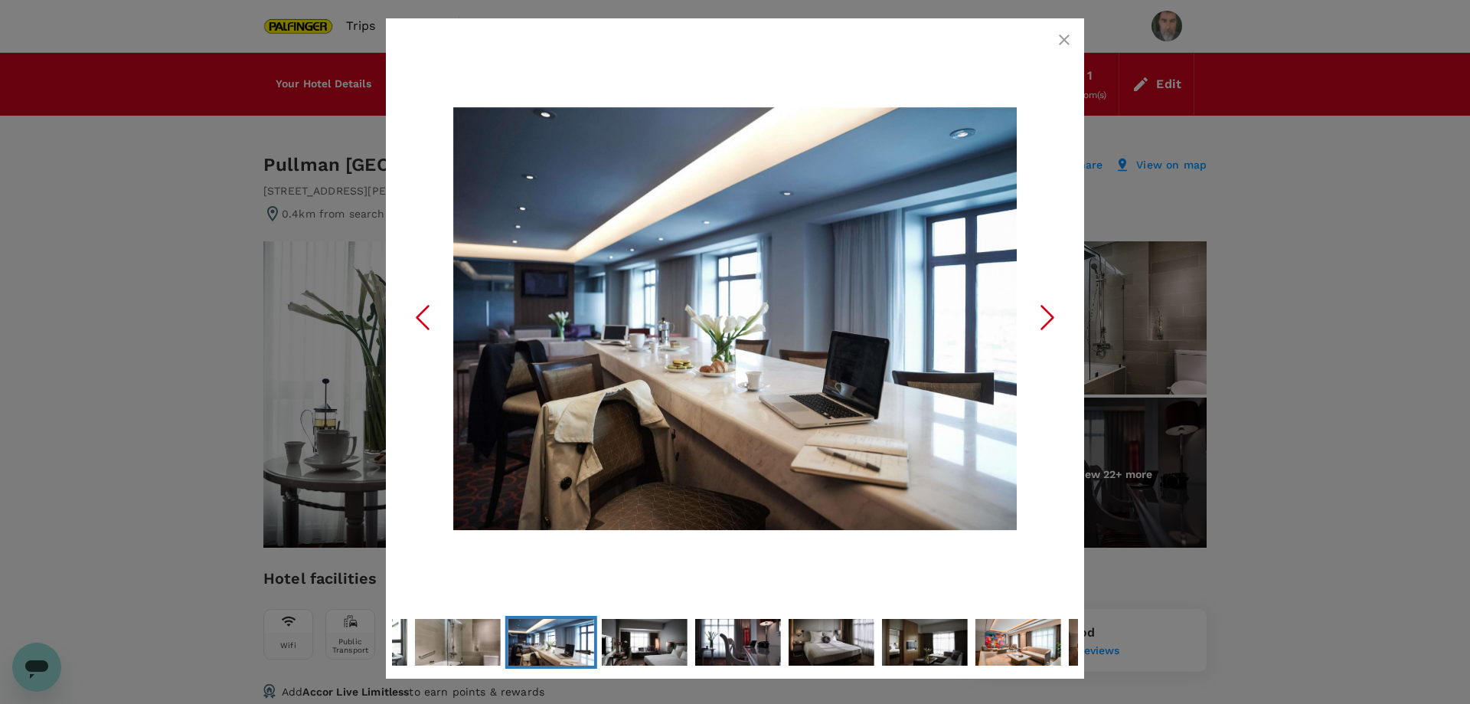
click at [1043, 315] on icon "Next Slide" at bounding box center [1048, 317] width 46 height 46
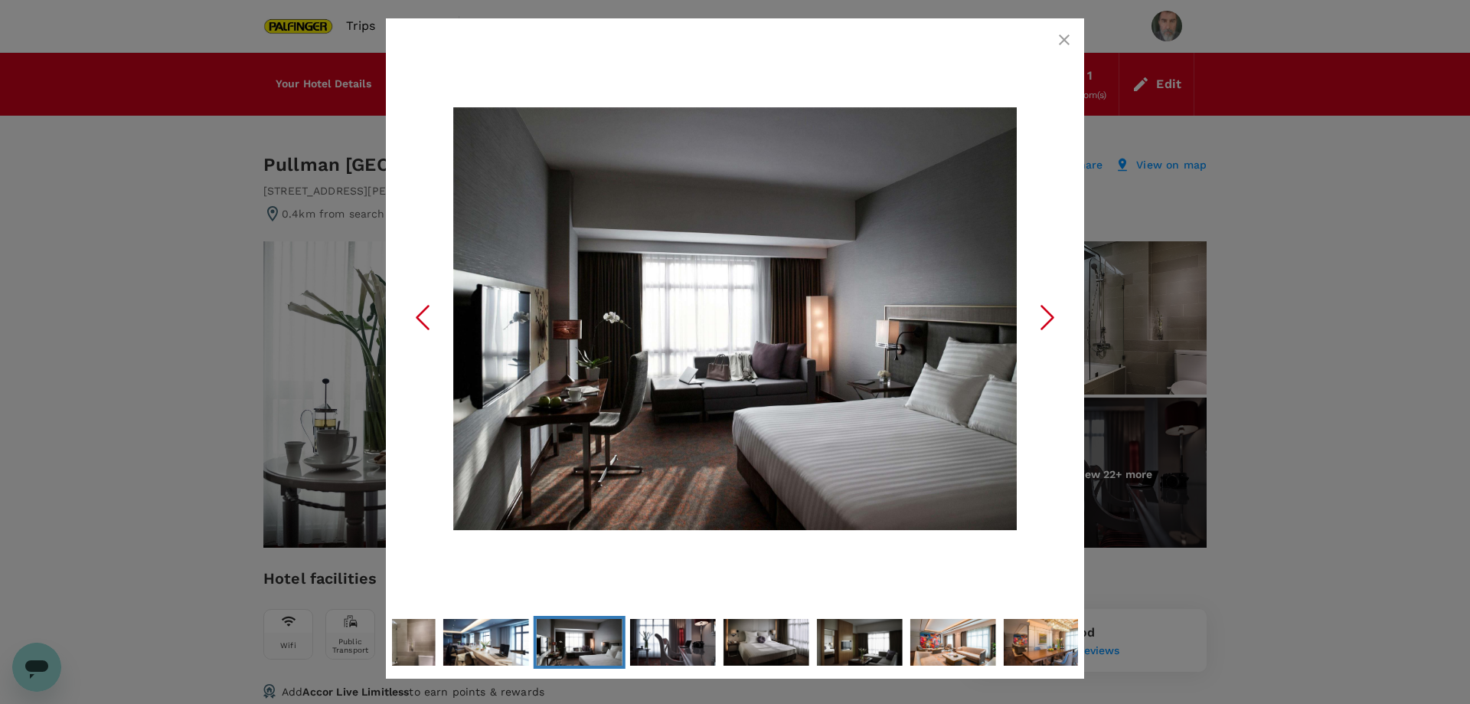
click at [1043, 315] on icon "Next Slide" at bounding box center [1048, 317] width 46 height 46
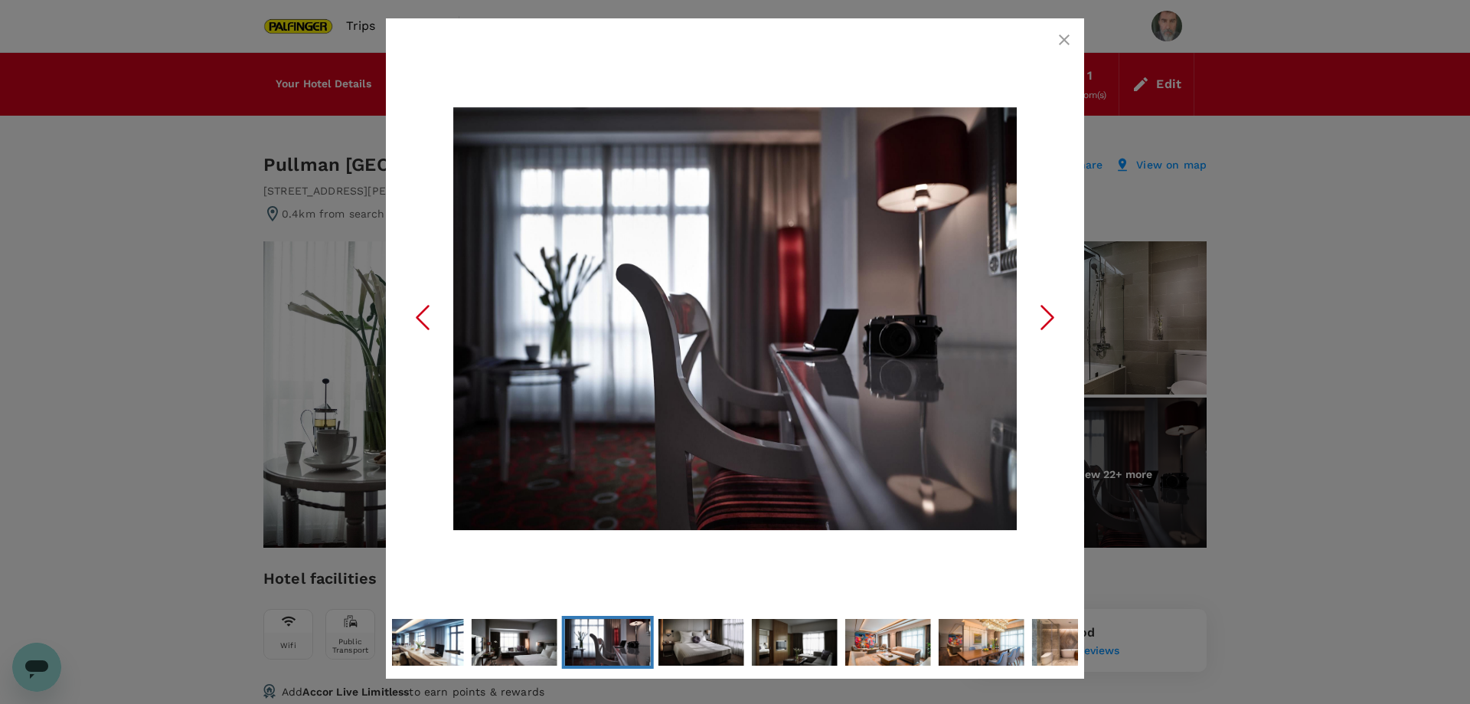
click at [1043, 315] on icon "Next Slide" at bounding box center [1048, 317] width 46 height 46
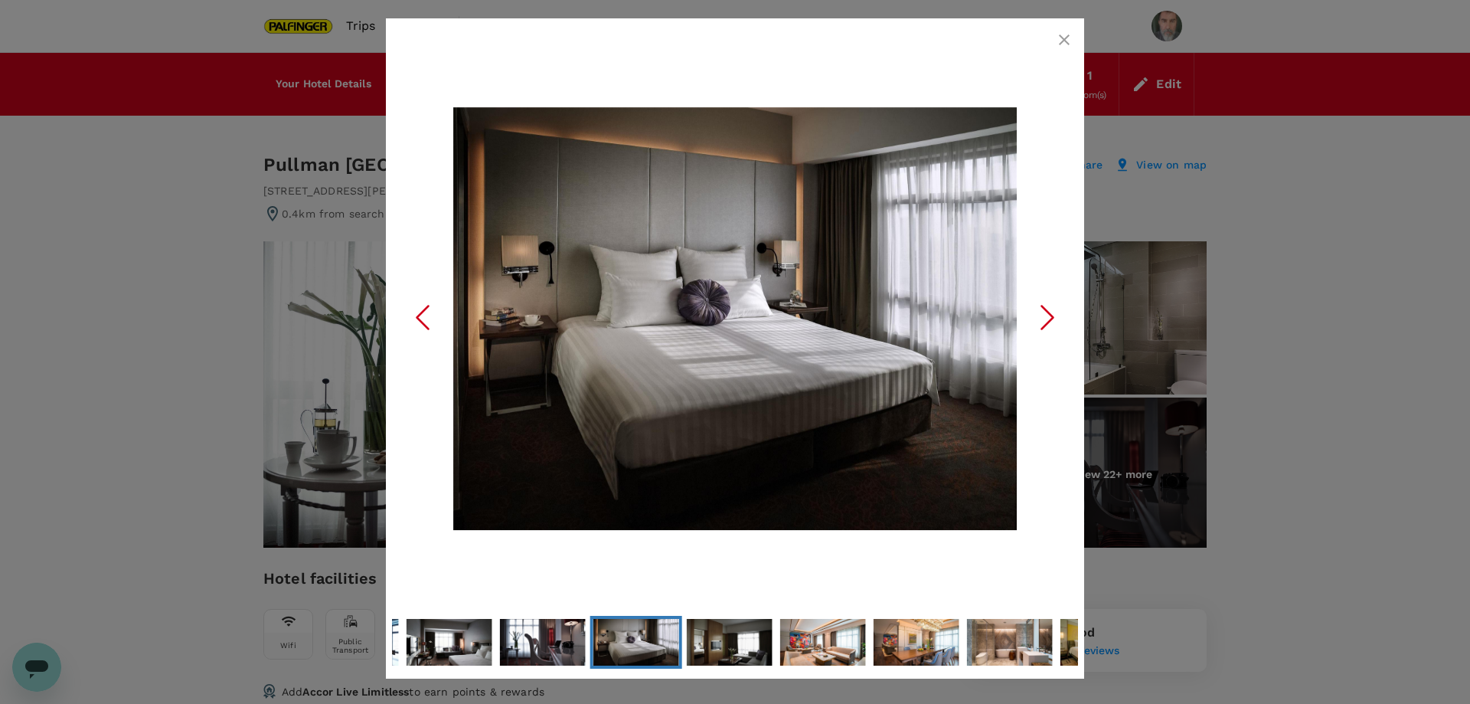
click at [1044, 315] on icon "Next Slide" at bounding box center [1048, 317] width 46 height 46
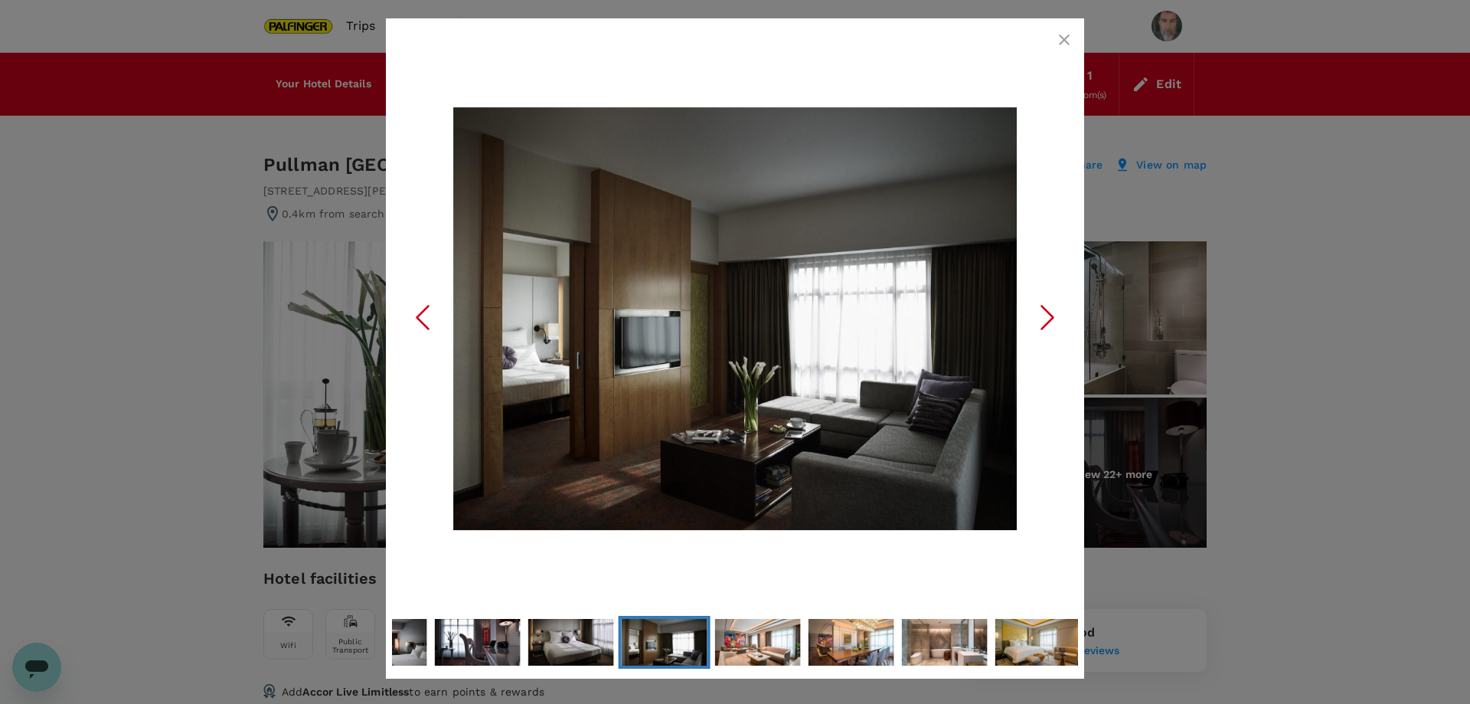
click at [1044, 315] on icon "Next Slide" at bounding box center [1048, 317] width 46 height 46
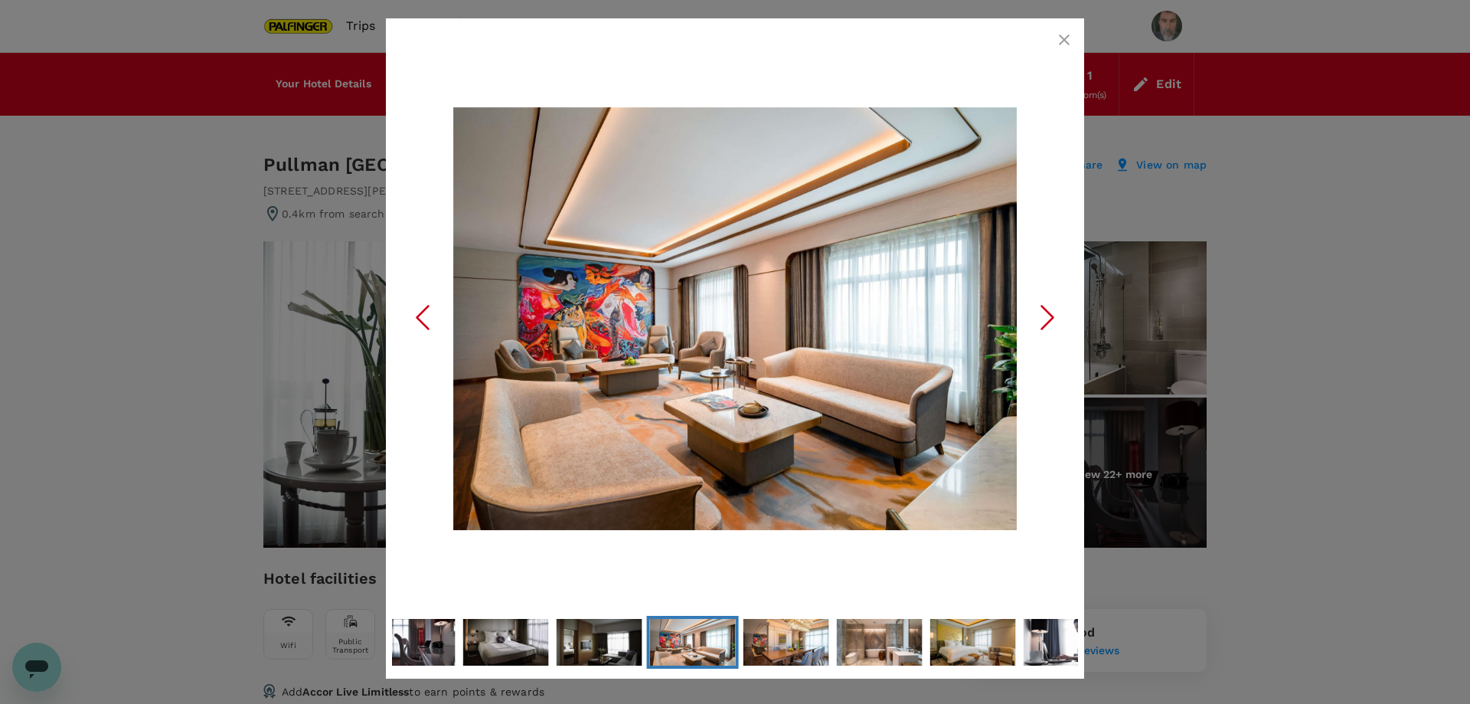
click at [1044, 315] on icon "Next Slide" at bounding box center [1048, 317] width 46 height 46
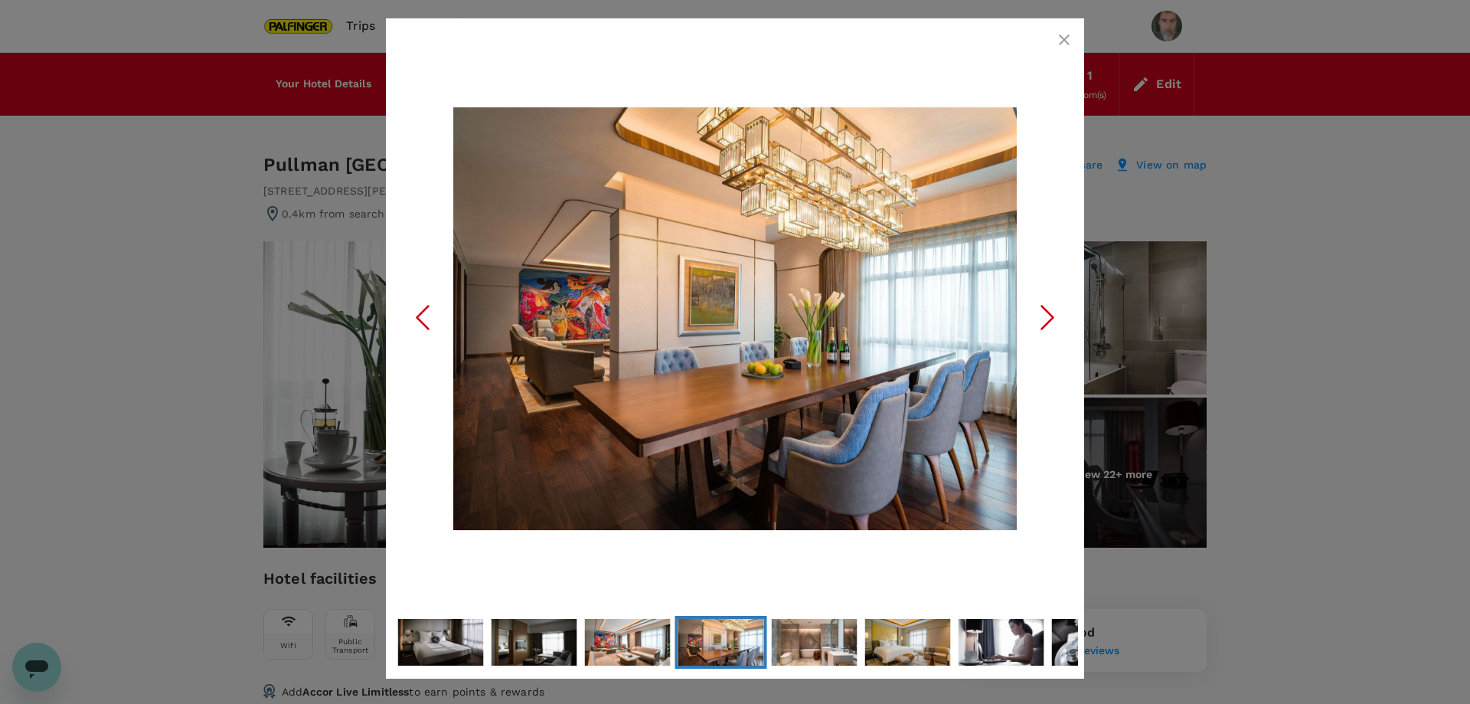
click at [1044, 315] on icon "Next Slide" at bounding box center [1048, 317] width 46 height 46
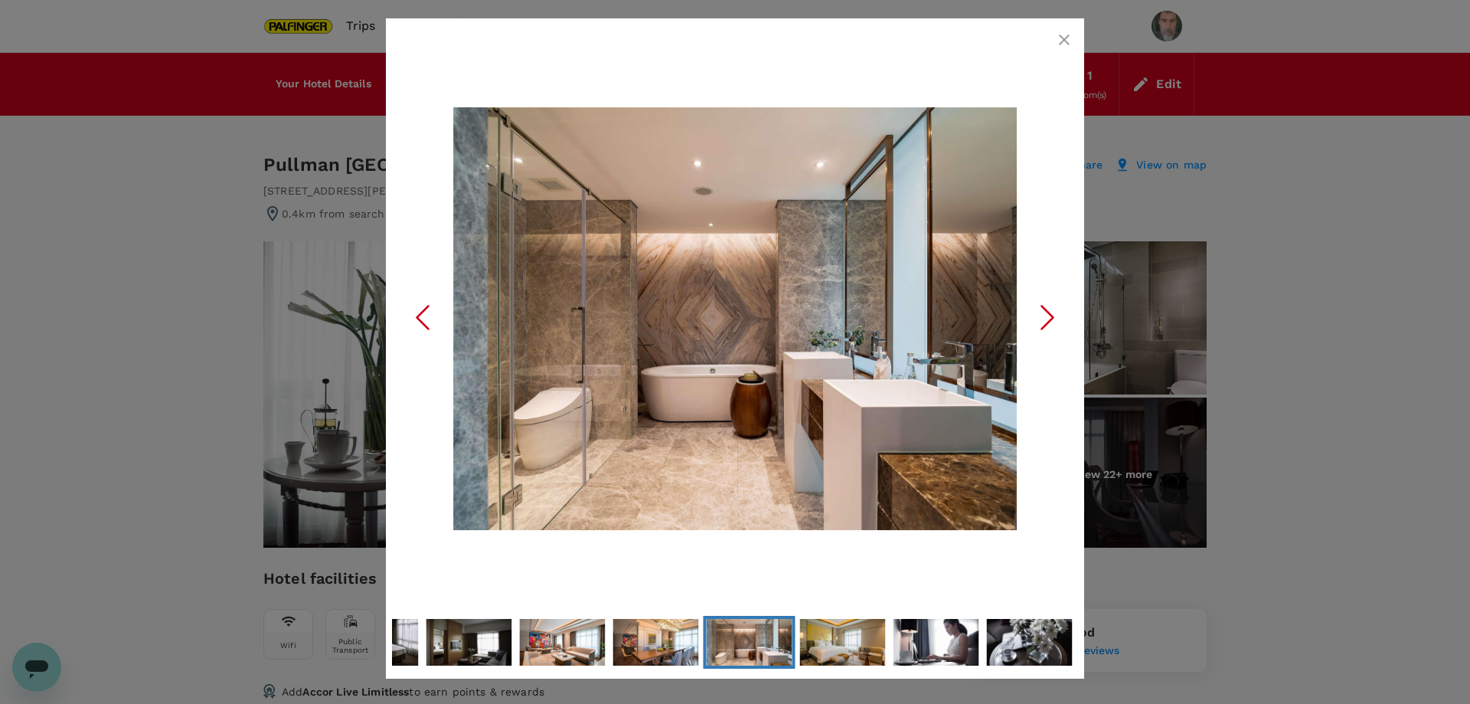
click at [1044, 315] on icon "Next Slide" at bounding box center [1048, 317] width 46 height 46
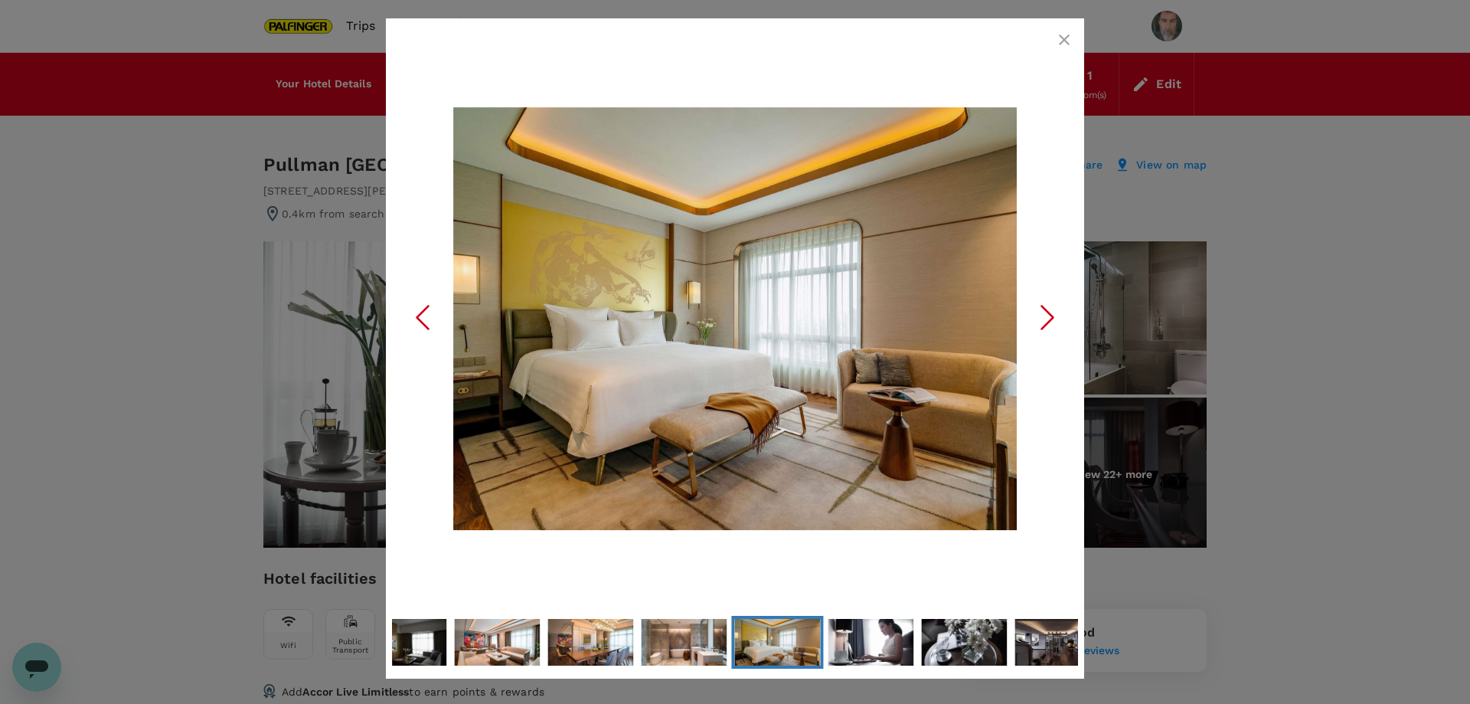
click at [1044, 315] on icon "Next Slide" at bounding box center [1048, 317] width 46 height 46
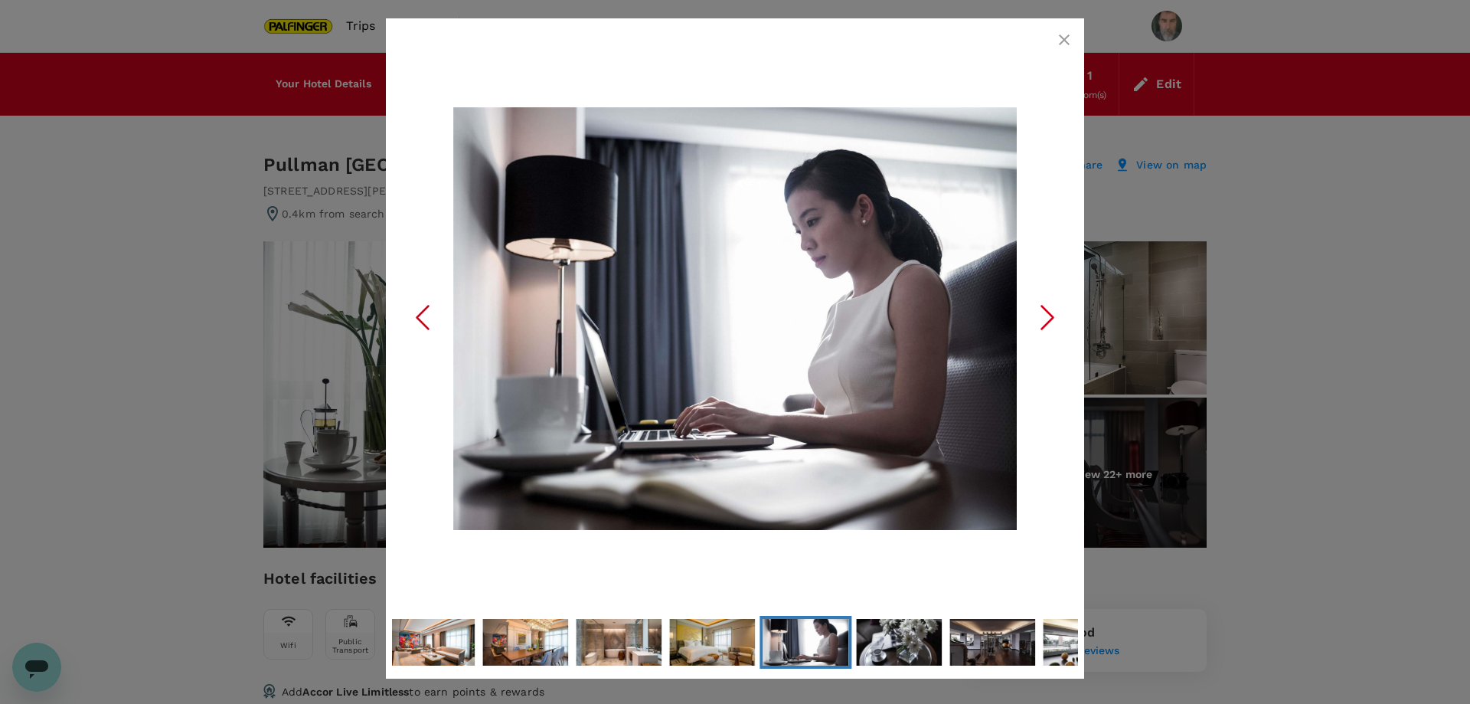
click at [1044, 315] on icon "Next Slide" at bounding box center [1048, 317] width 46 height 46
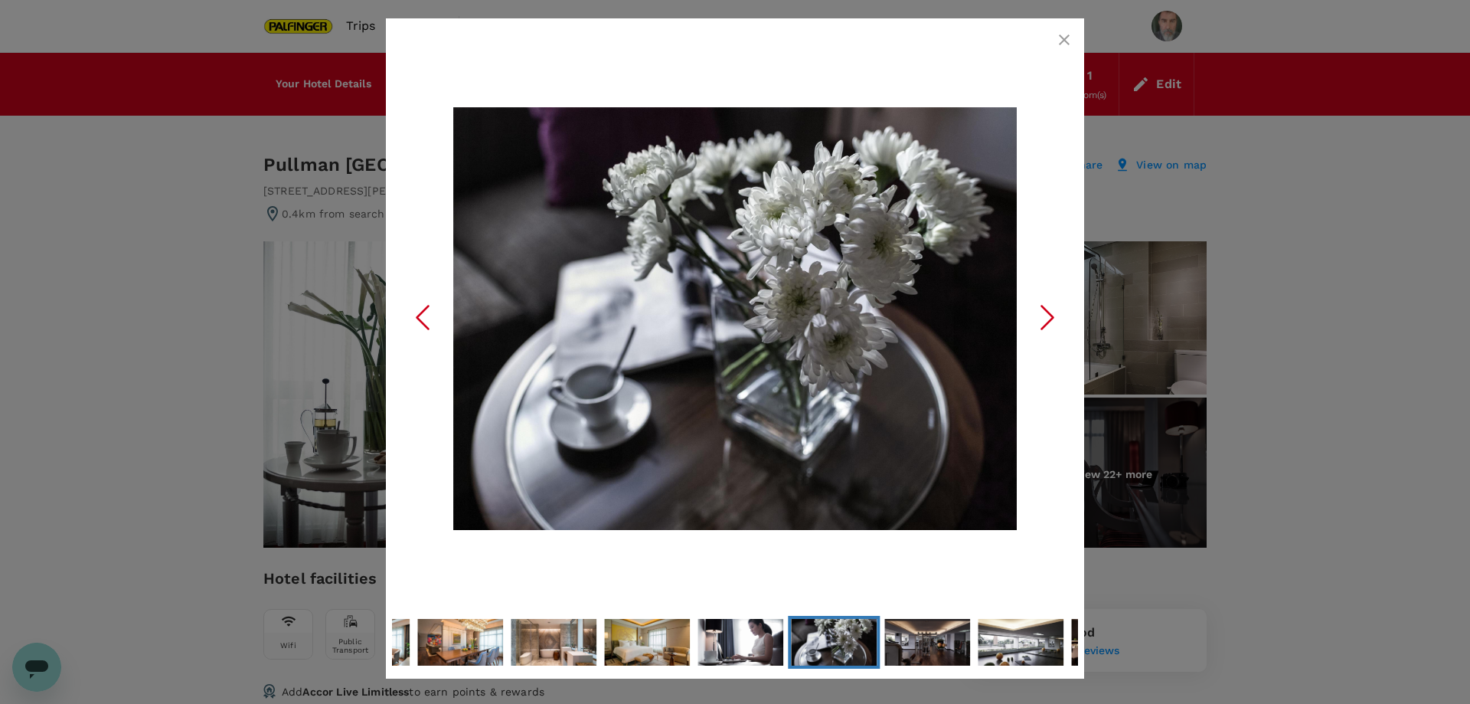
click at [1044, 315] on icon "Next Slide" at bounding box center [1048, 317] width 46 height 46
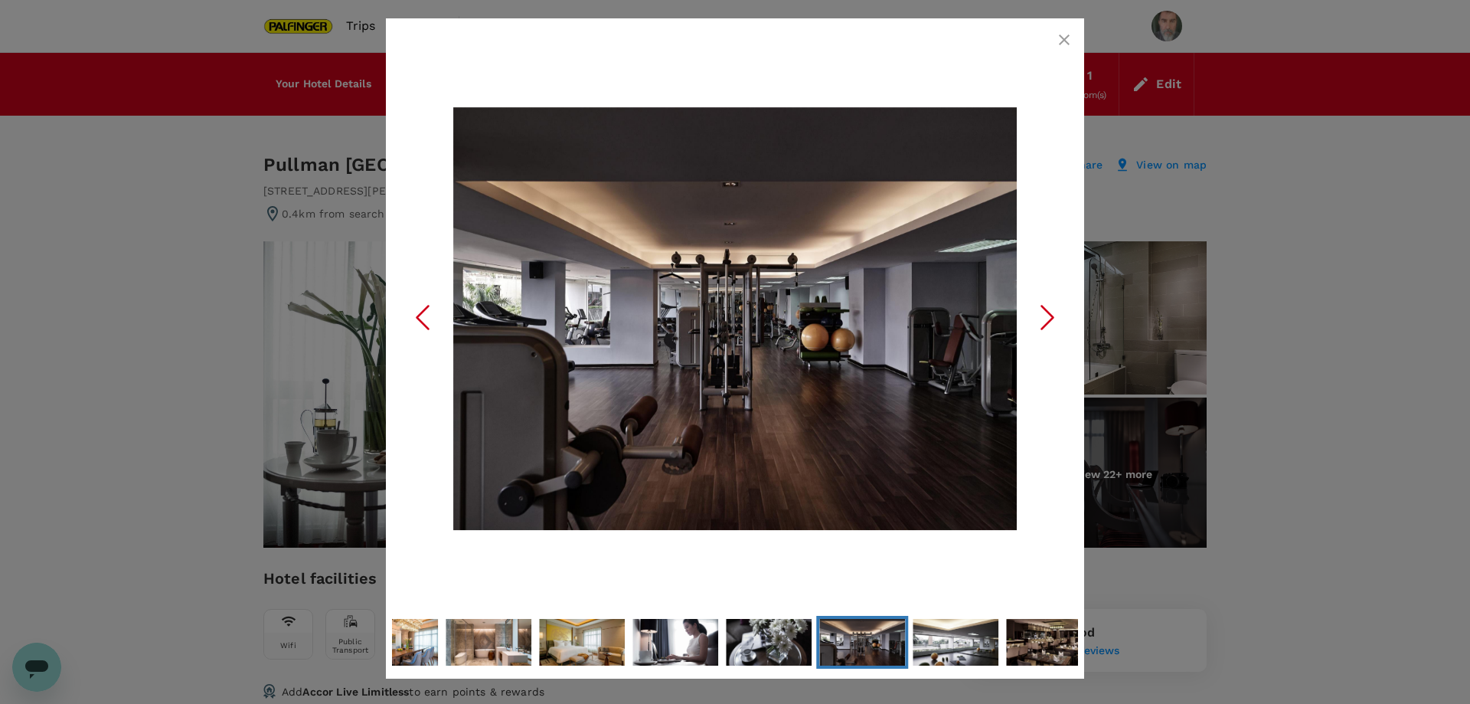
click at [1044, 315] on icon "Next Slide" at bounding box center [1048, 317] width 46 height 46
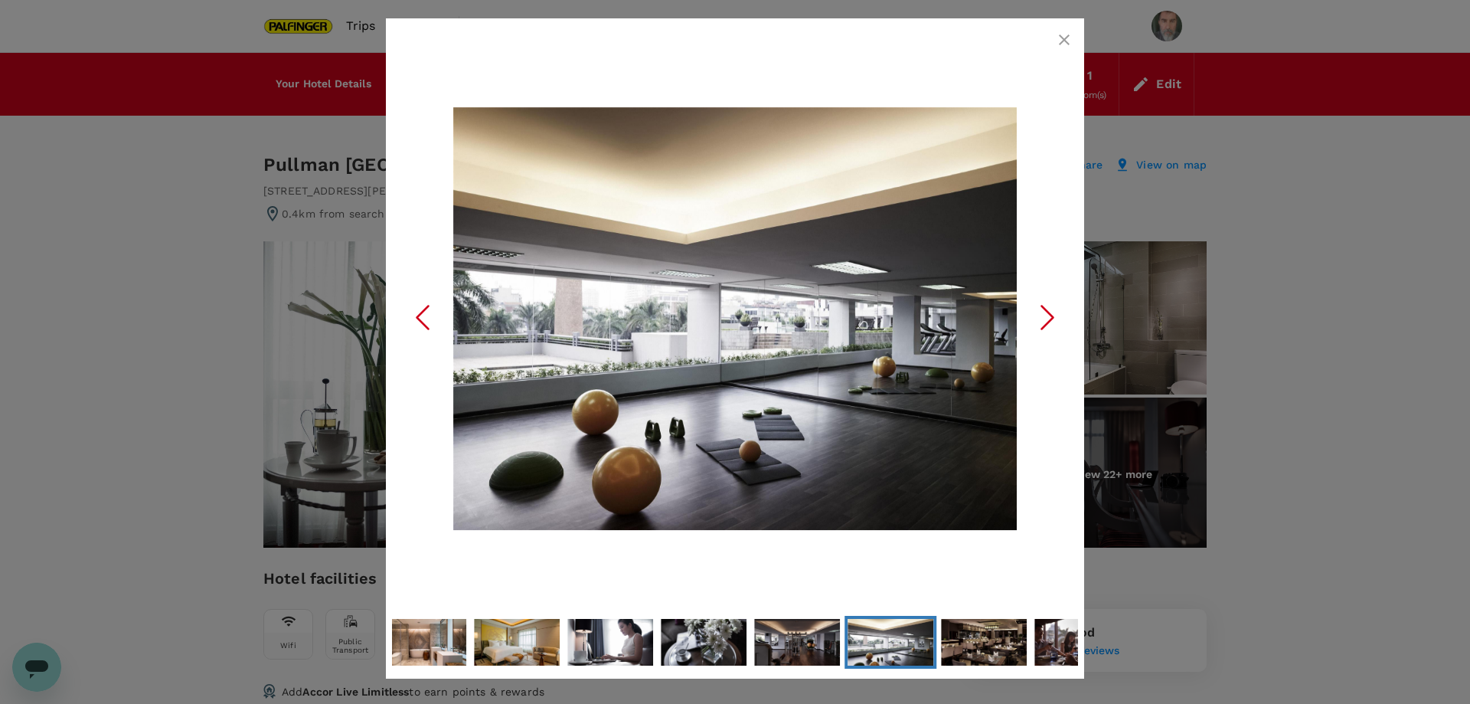
click at [1044, 315] on icon "Next Slide" at bounding box center [1048, 317] width 46 height 46
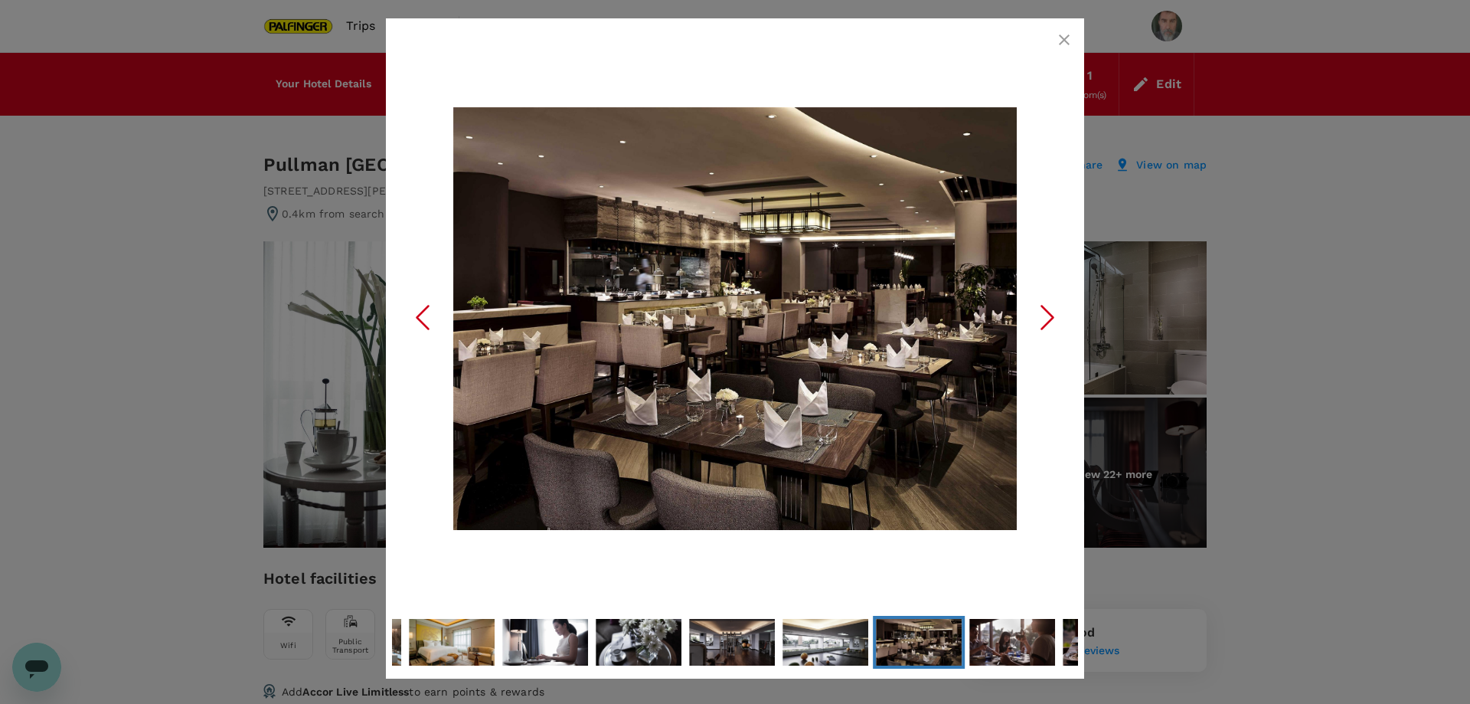
click at [1044, 315] on icon "Next Slide" at bounding box center [1048, 317] width 46 height 46
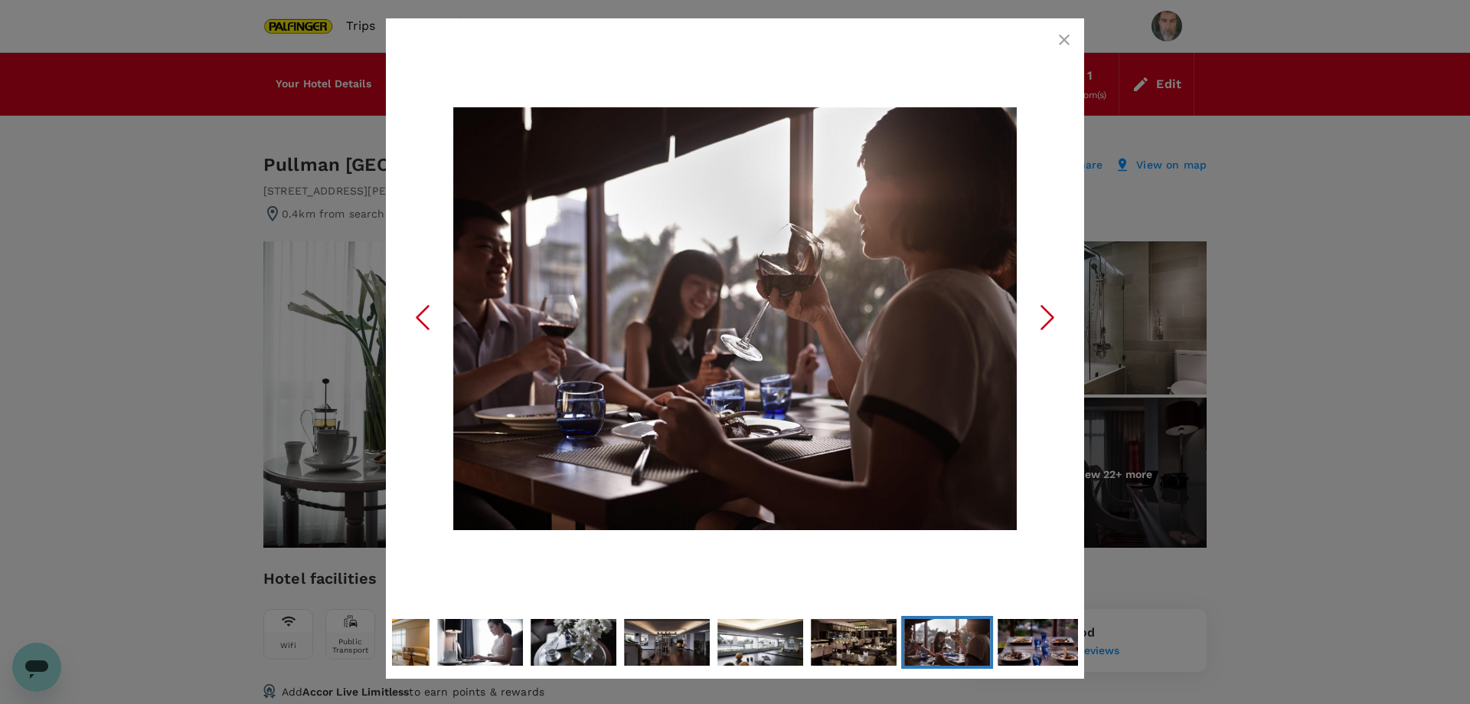
click at [1044, 315] on icon "Next Slide" at bounding box center [1048, 317] width 46 height 46
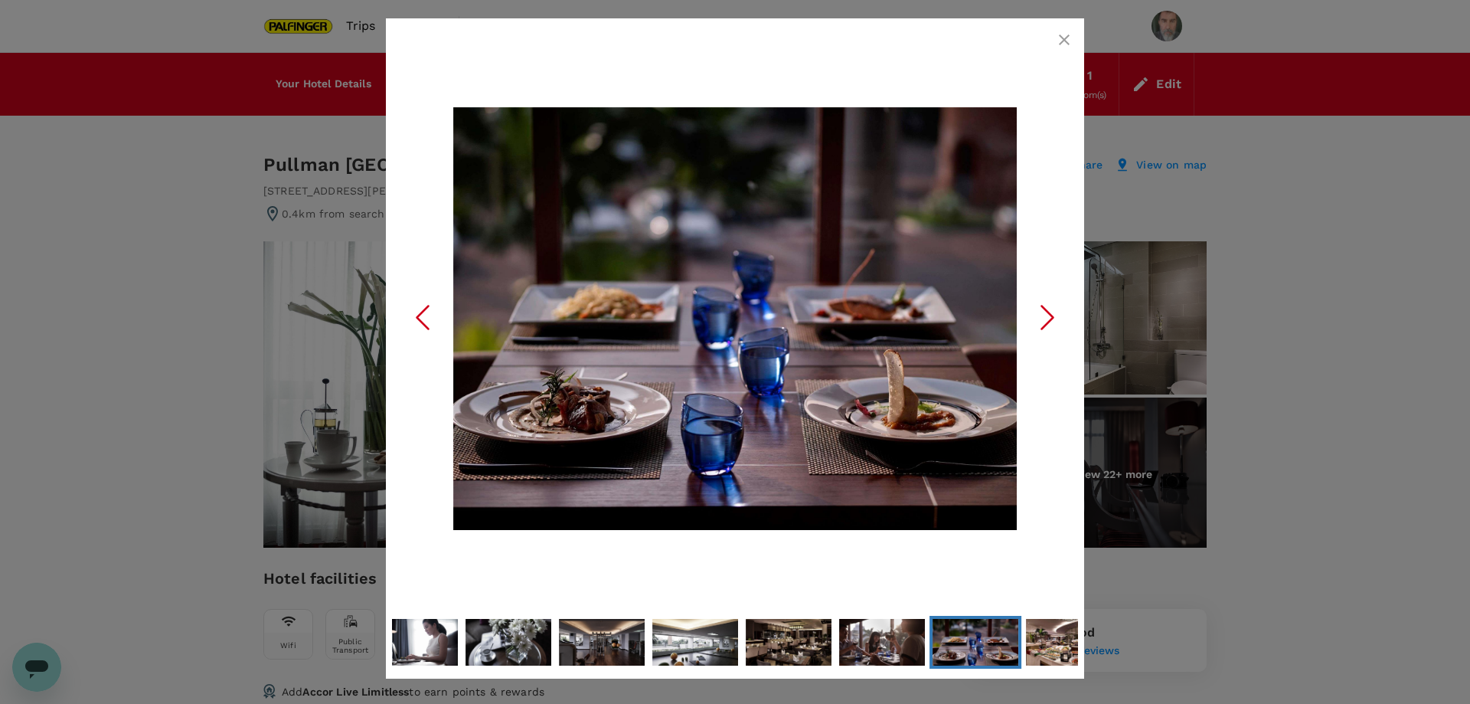
click at [1044, 315] on icon "Next Slide" at bounding box center [1048, 317] width 46 height 46
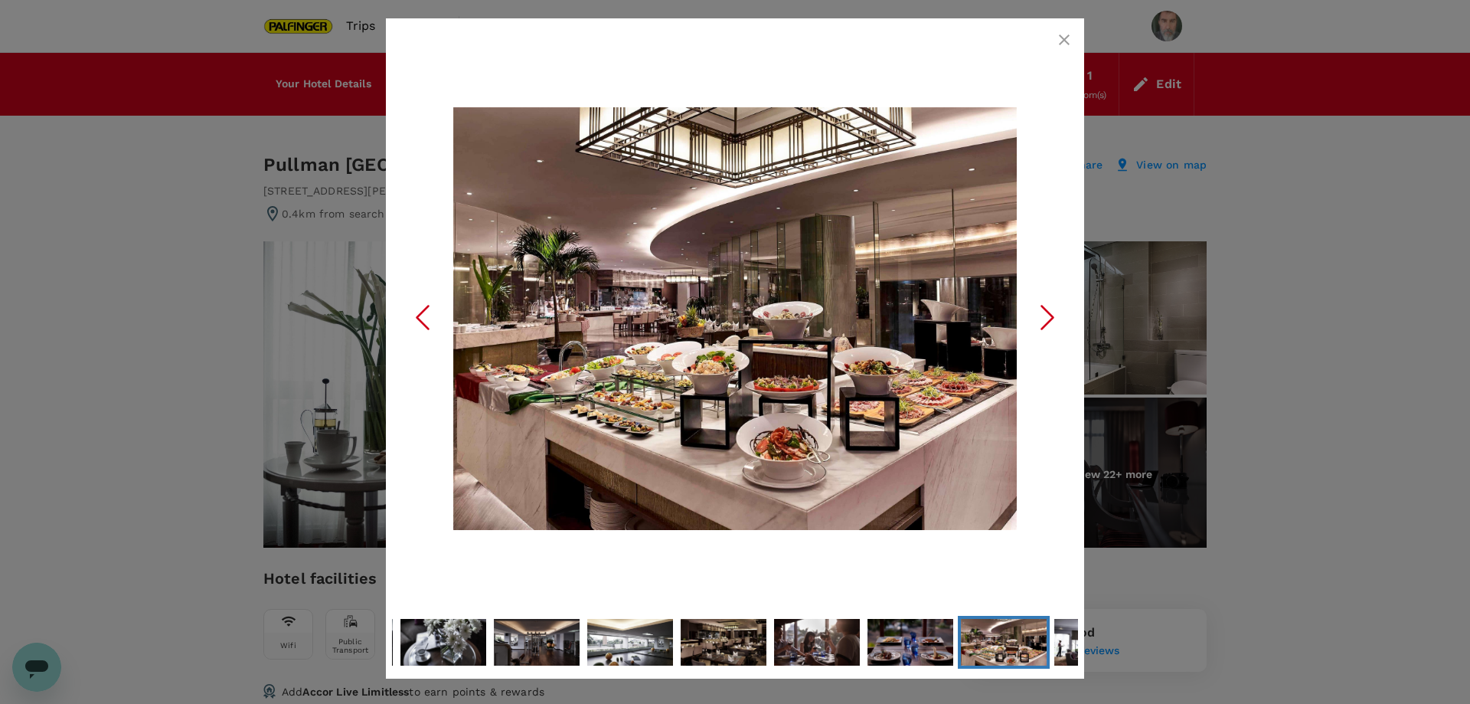
click at [1044, 315] on icon "Next Slide" at bounding box center [1048, 317] width 46 height 46
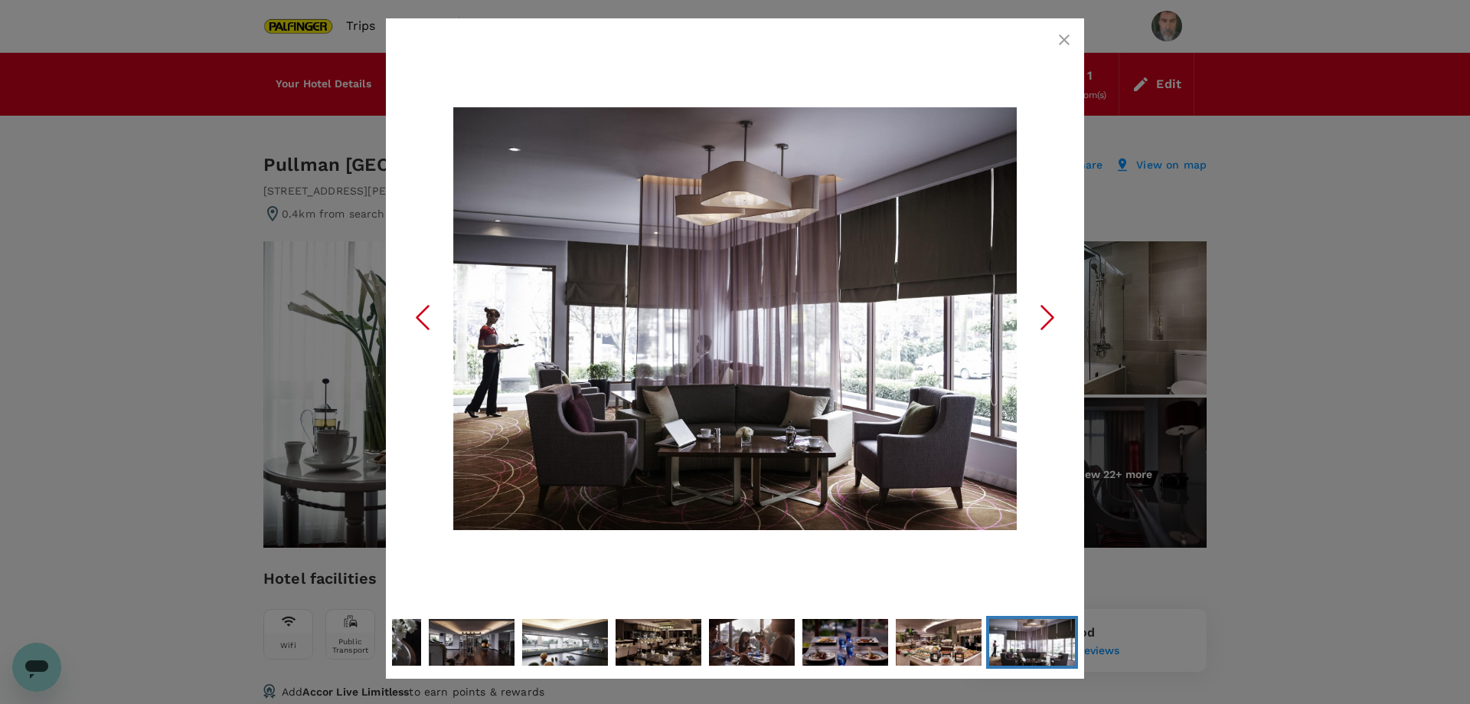
click at [1044, 315] on icon "Next Slide" at bounding box center [1048, 317] width 46 height 46
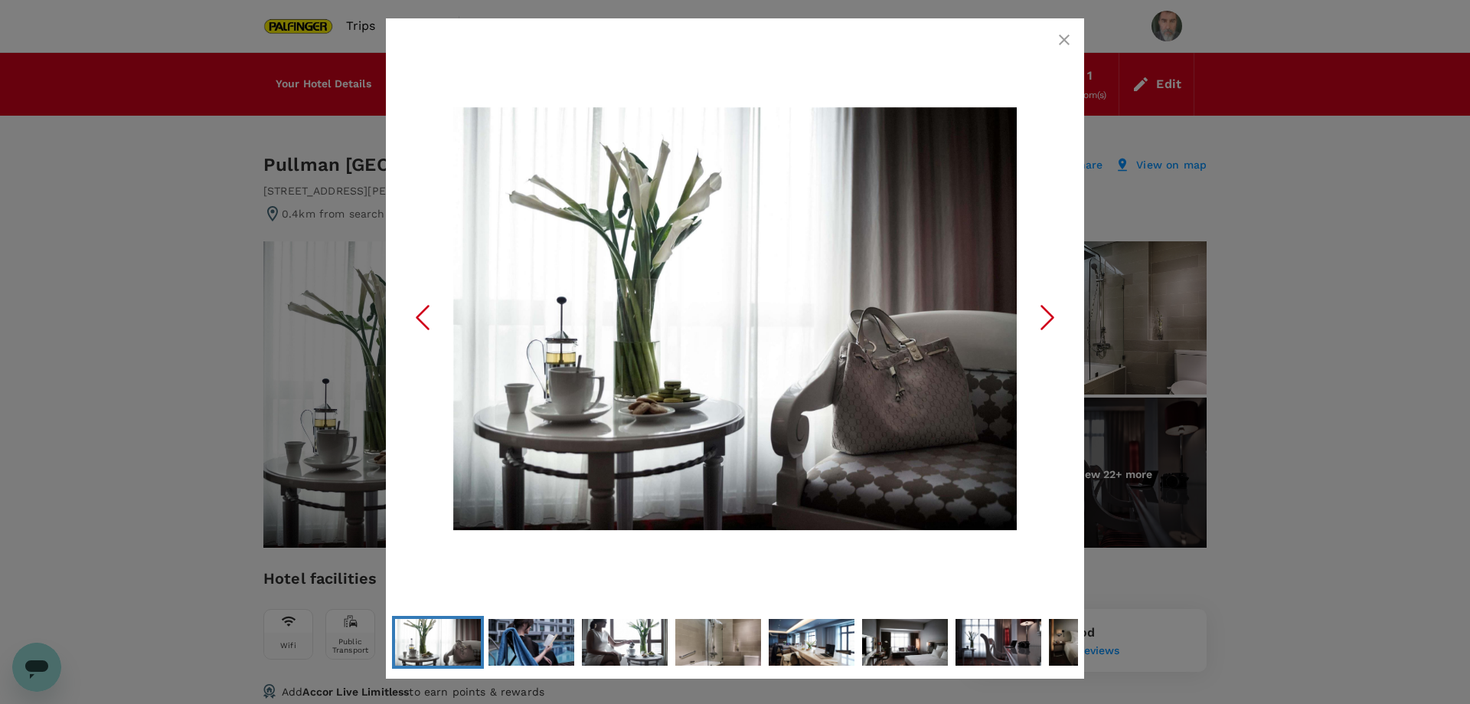
click at [1044, 315] on icon "Next Slide" at bounding box center [1048, 317] width 46 height 46
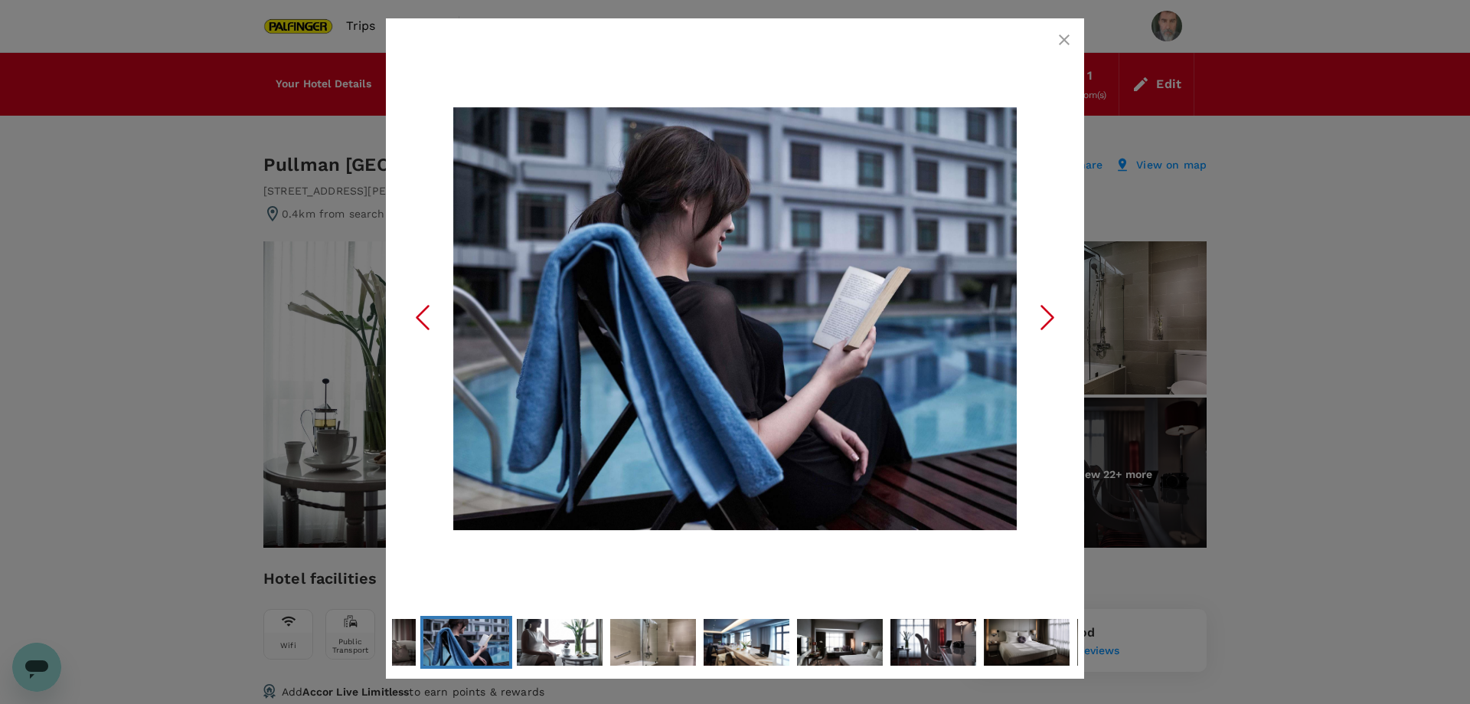
click at [1059, 37] on icon "button" at bounding box center [1064, 40] width 18 height 18
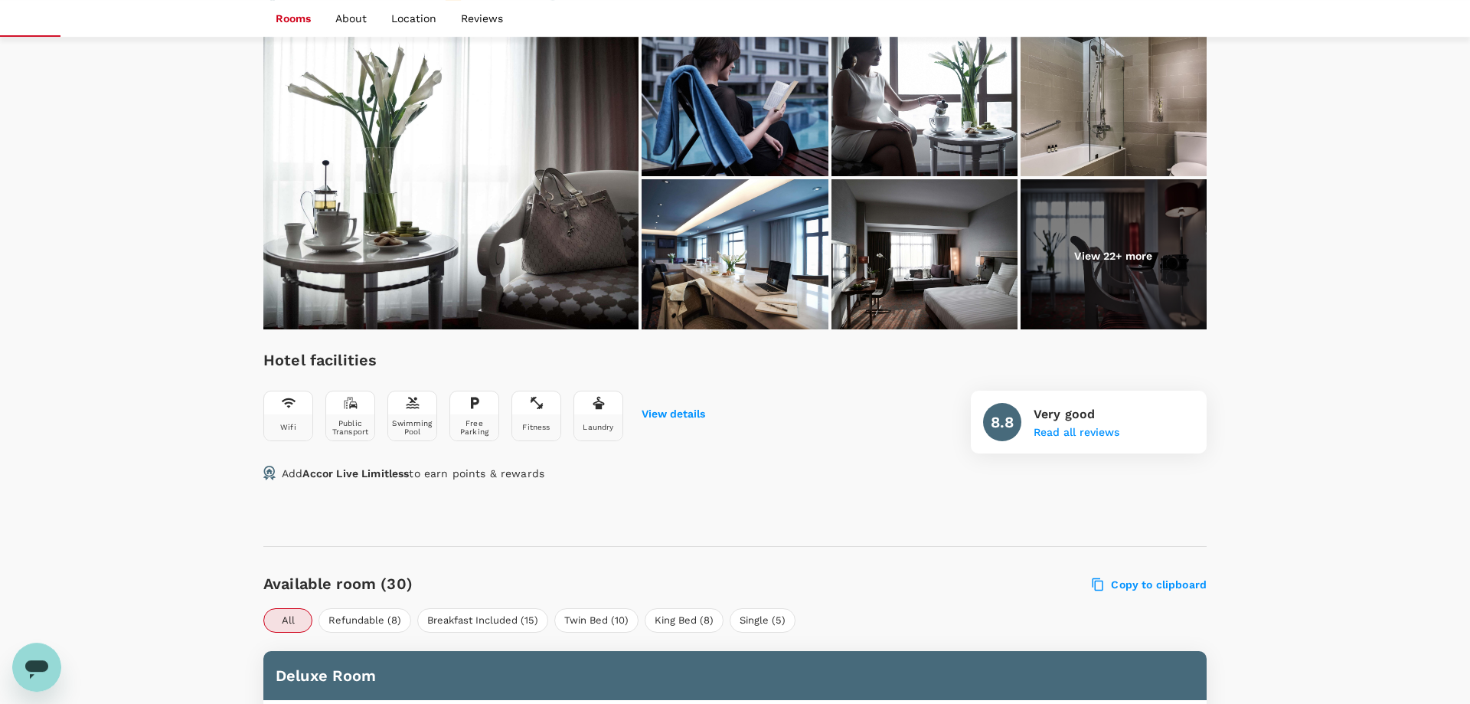
scroll to position [1041, 0]
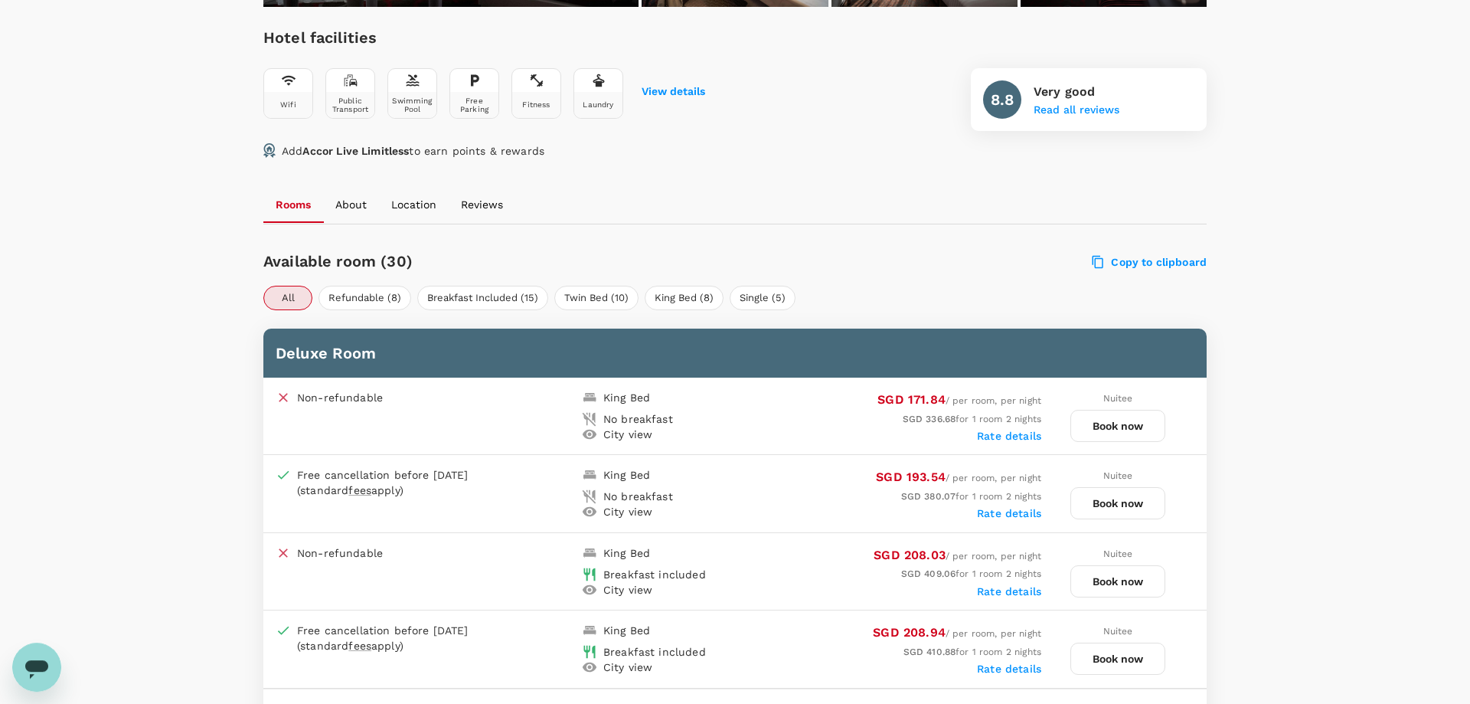
scroll to position [625, 0]
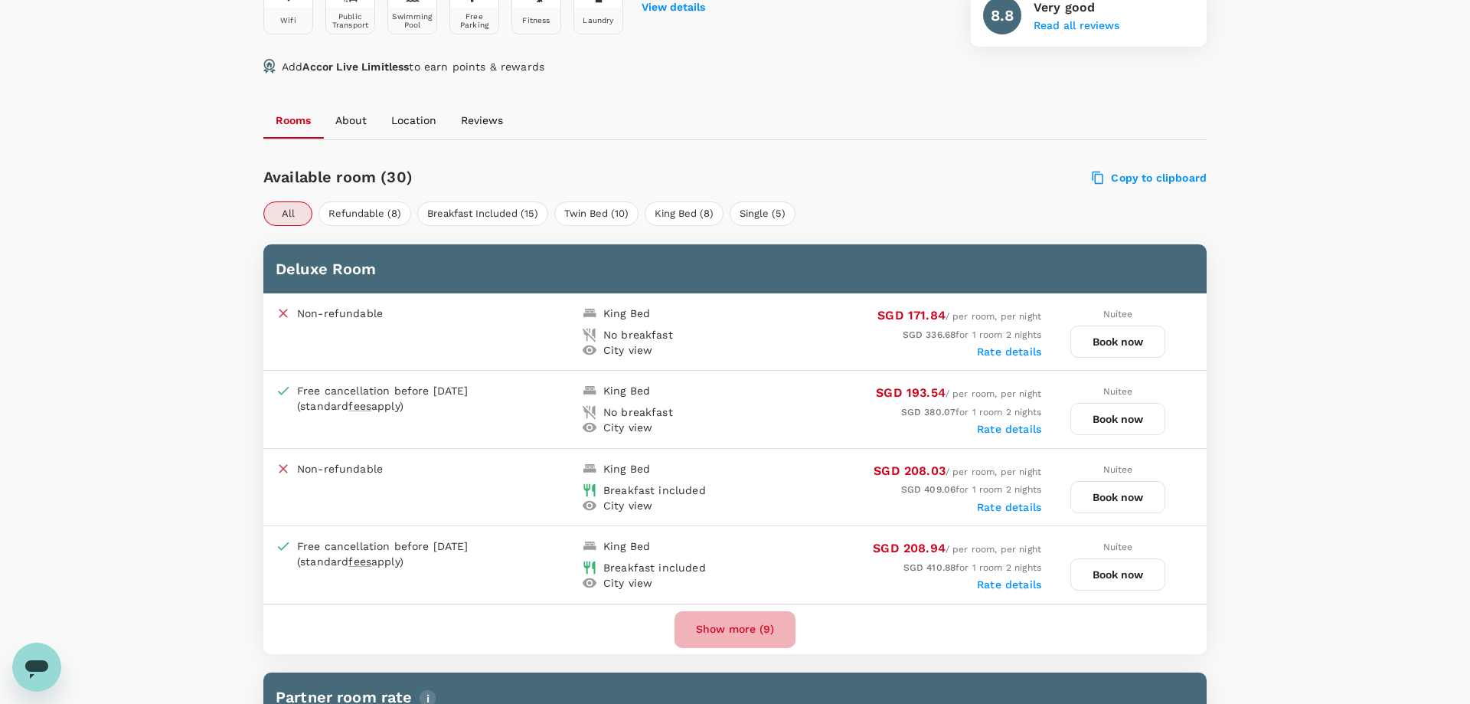
click at [751, 628] on button "Show more (9)" at bounding box center [735, 629] width 121 height 37
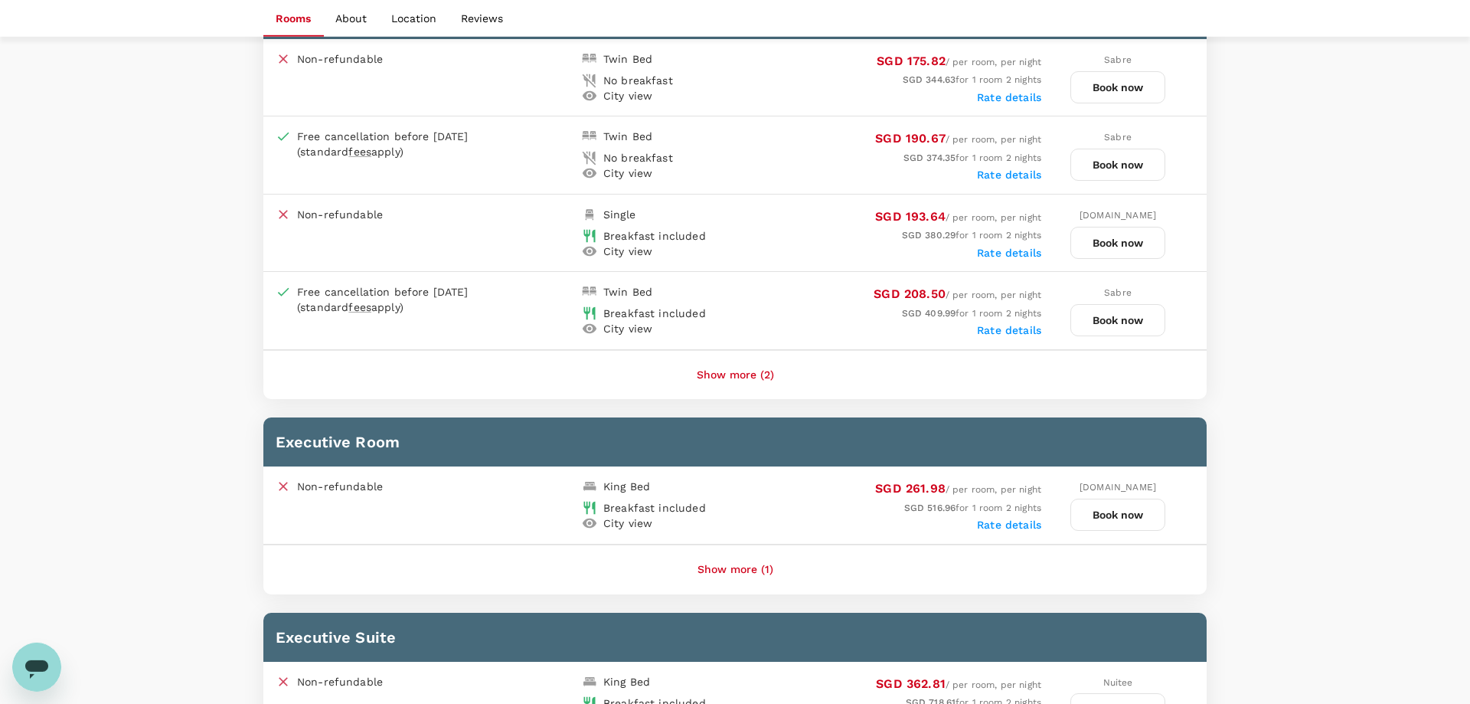
scroll to position [2499, 0]
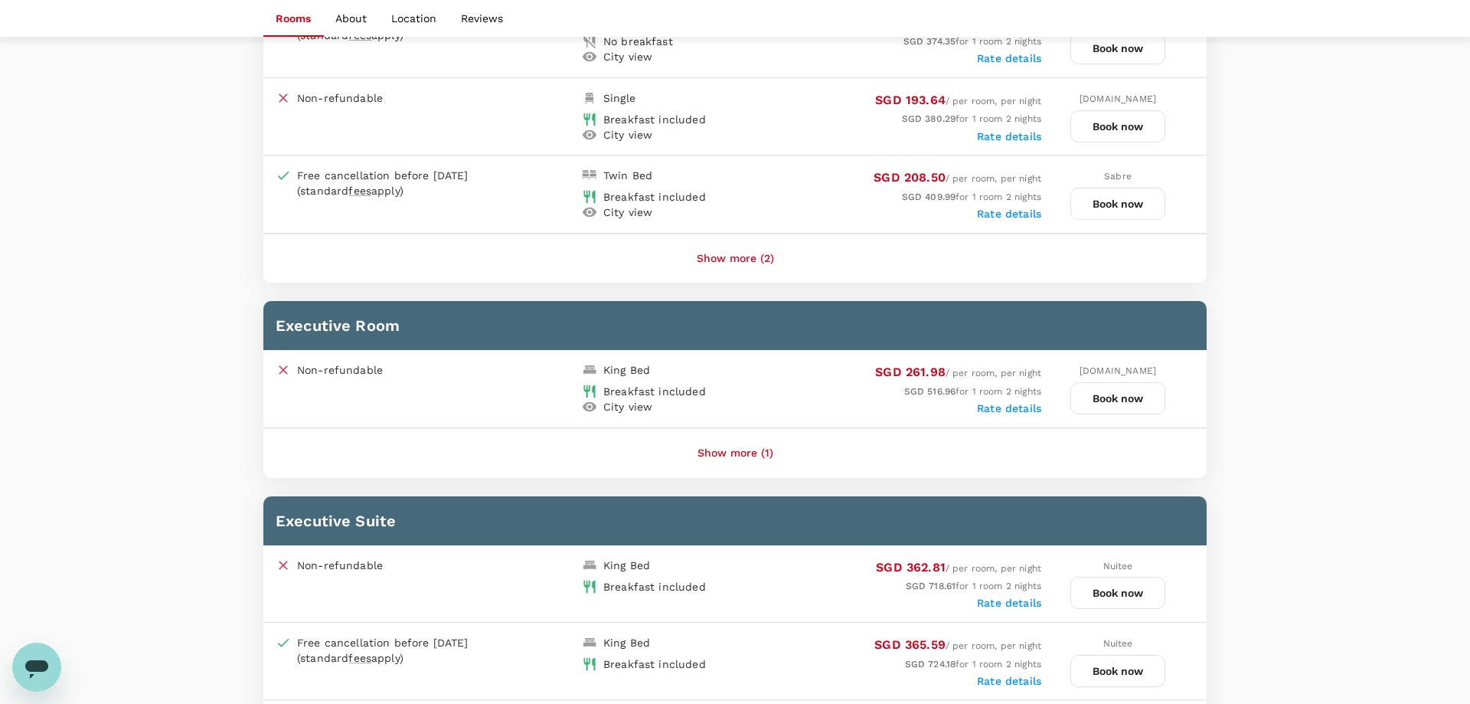
click at [725, 442] on button "Show more (1)" at bounding box center [735, 453] width 119 height 37
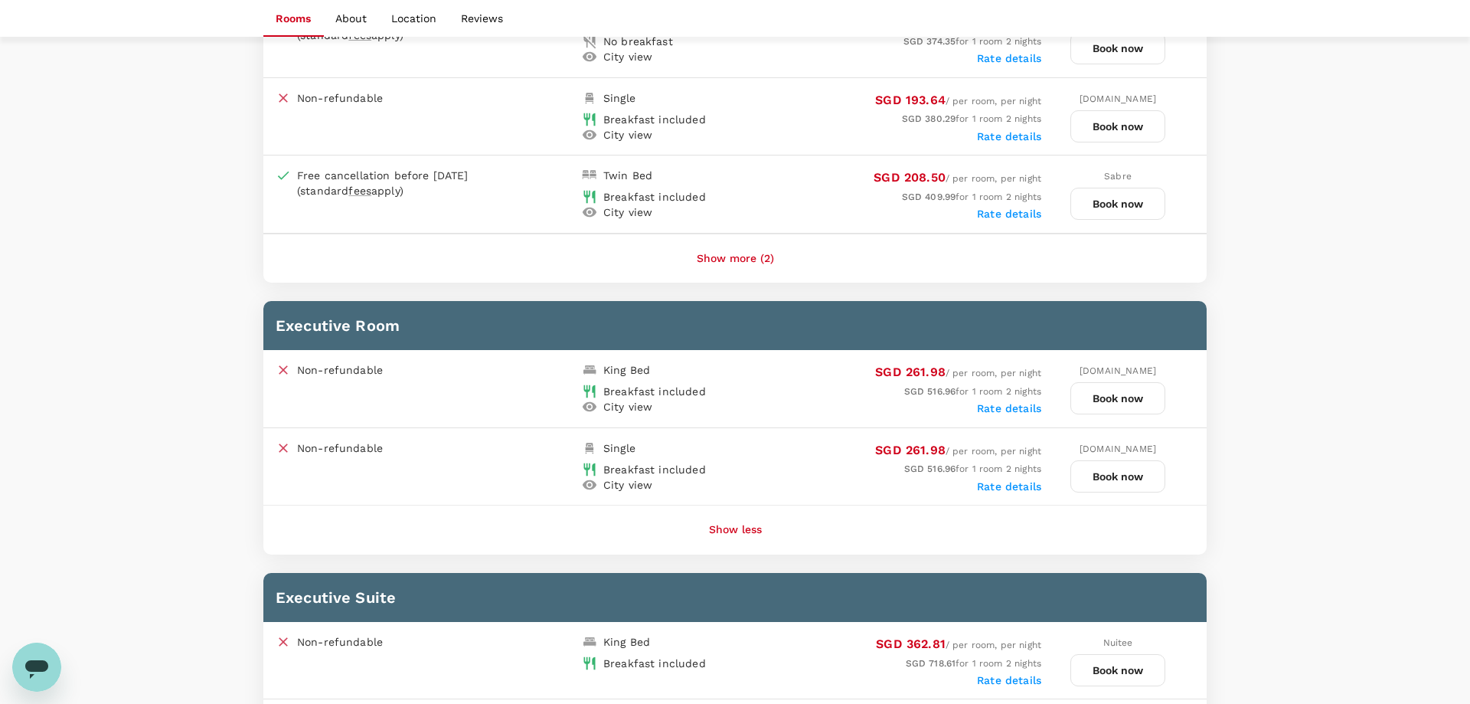
click at [359, 319] on h6 "Executive Room" at bounding box center [735, 325] width 919 height 25
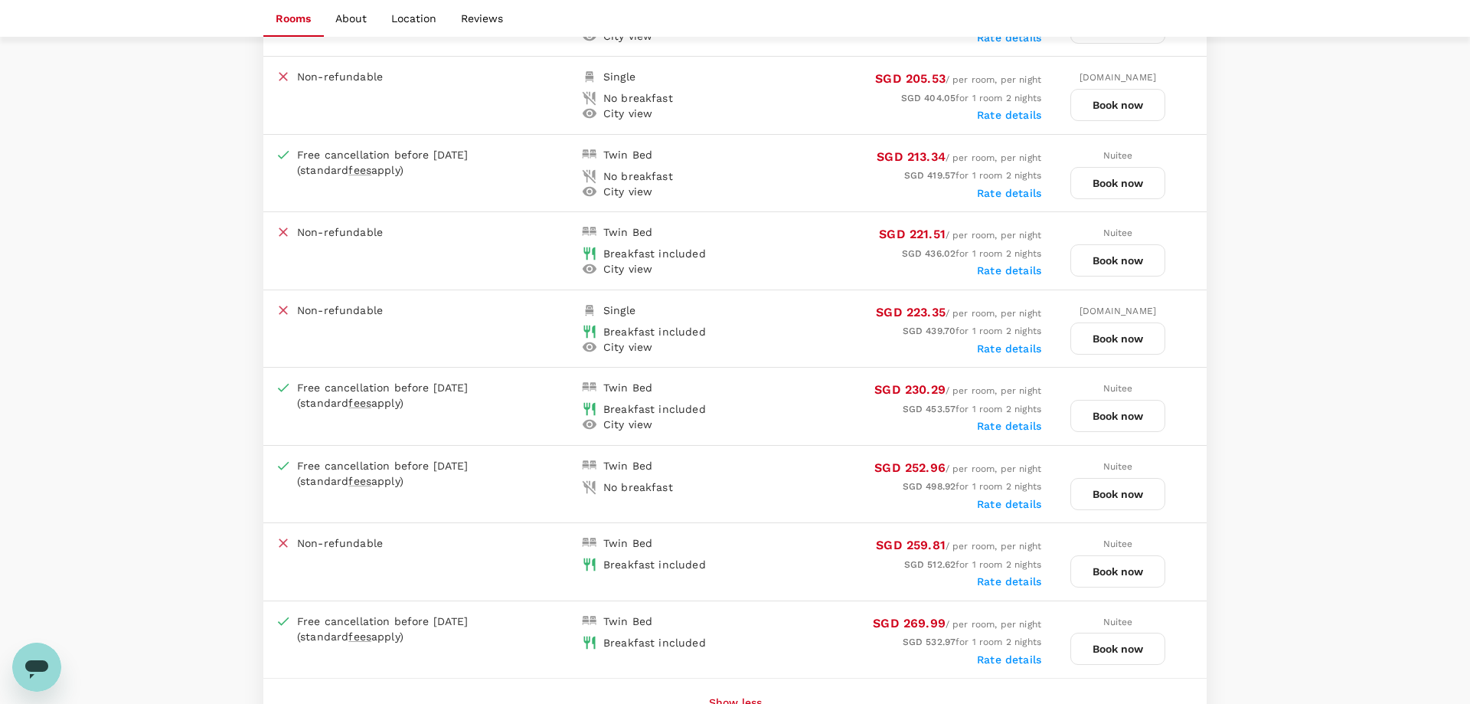
scroll to position [0, 0]
